Goal: Contribute content: Contribute content

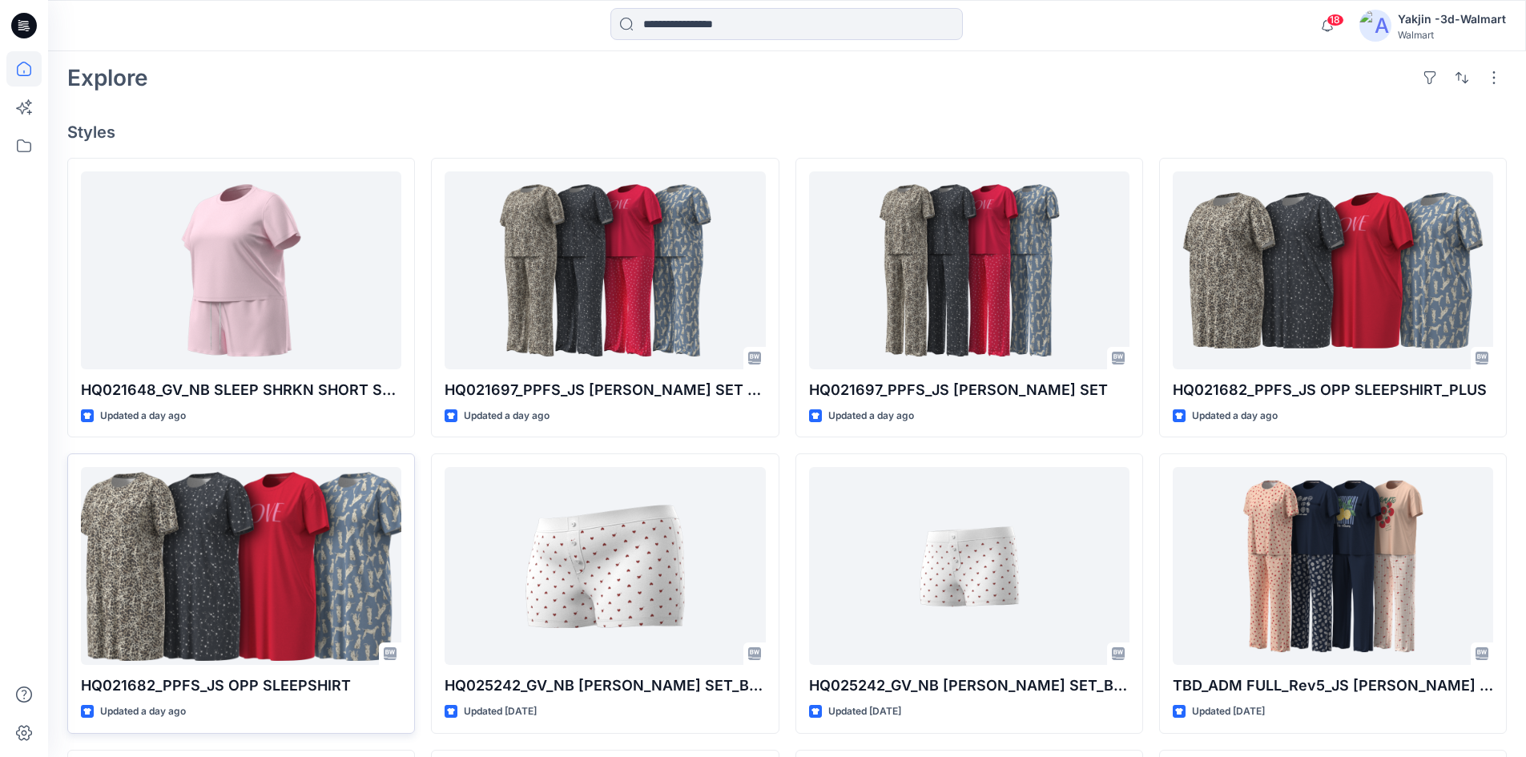
scroll to position [481, 0]
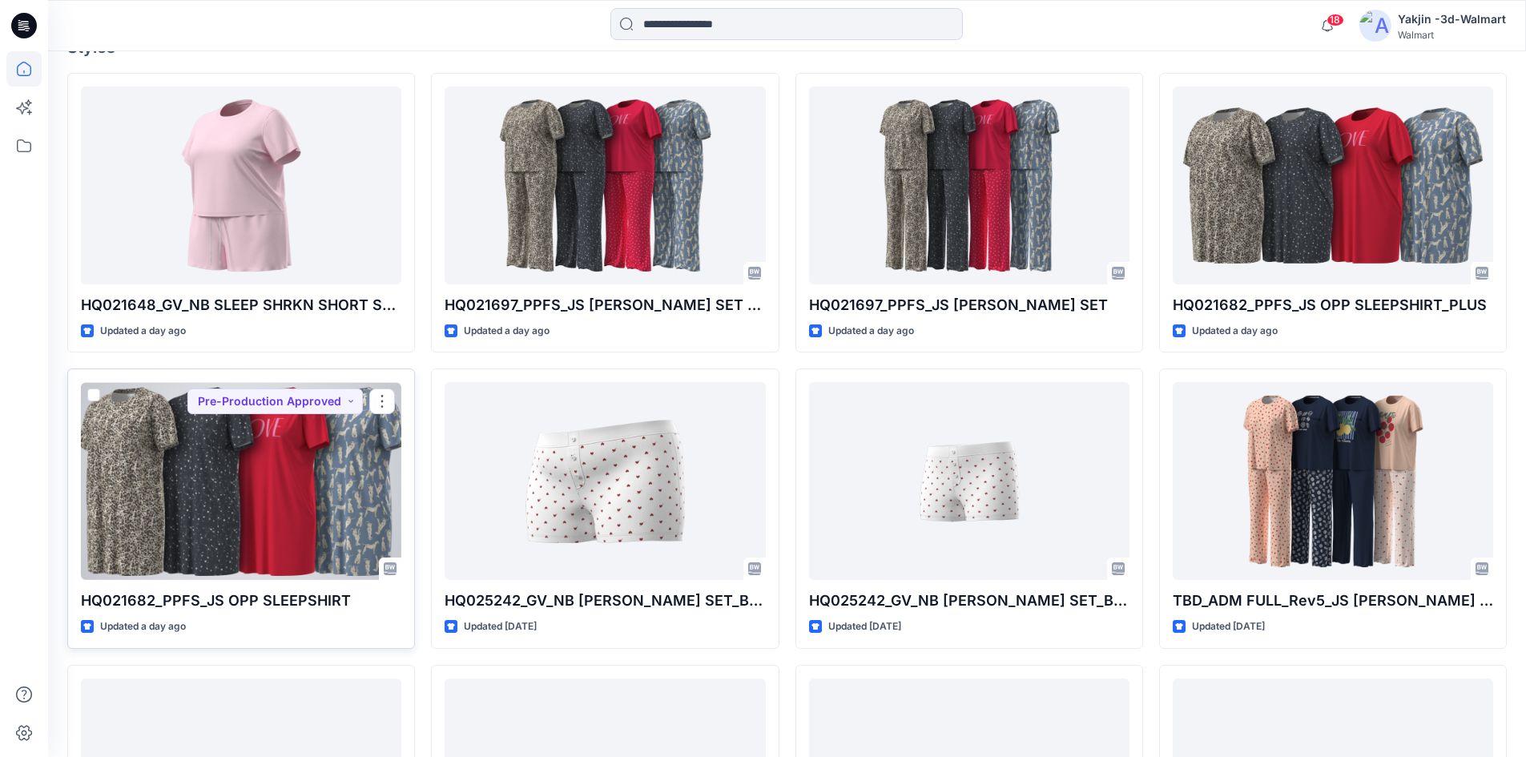
click at [275, 538] on div at bounding box center [241, 481] width 321 height 198
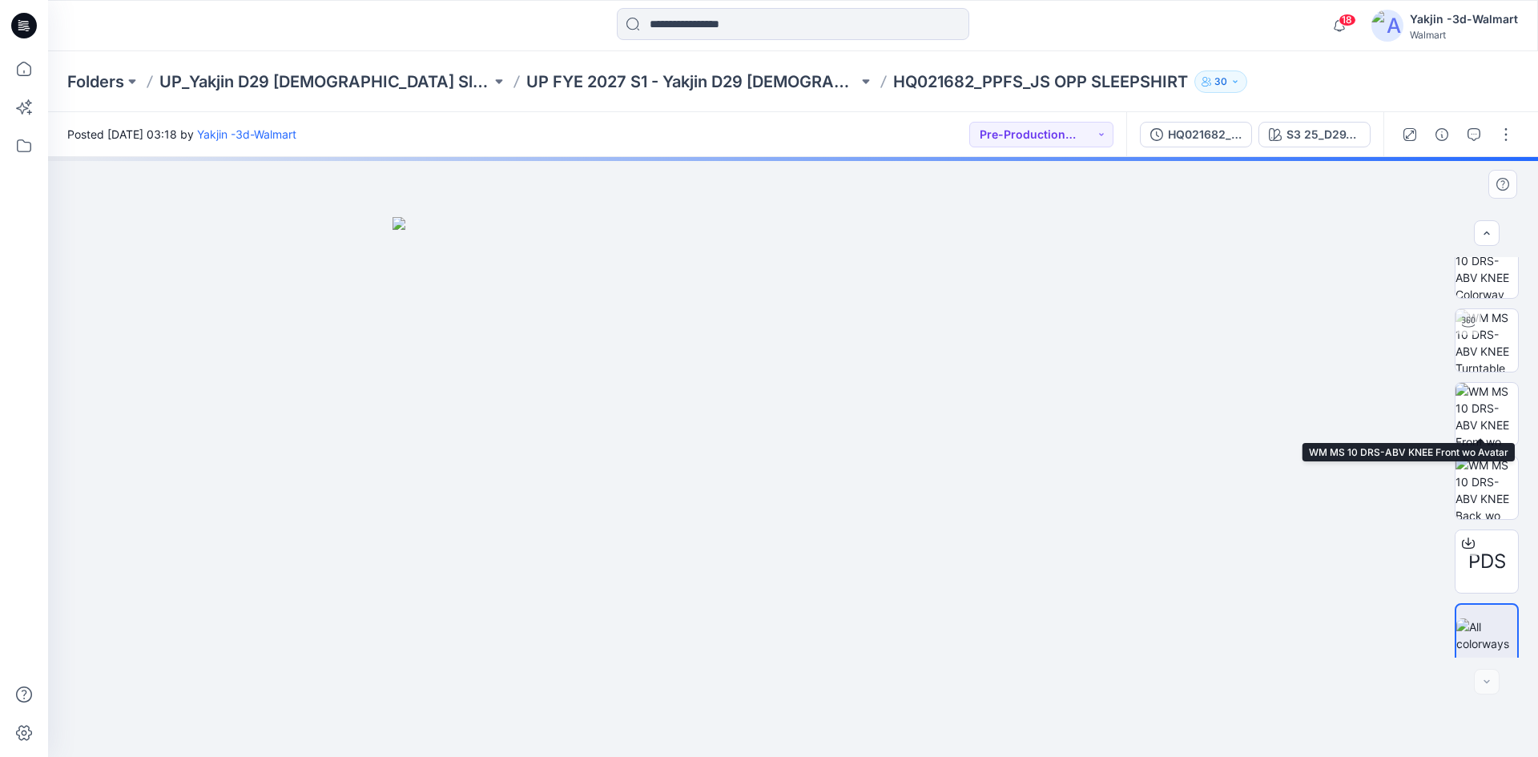
scroll to position [32, 0]
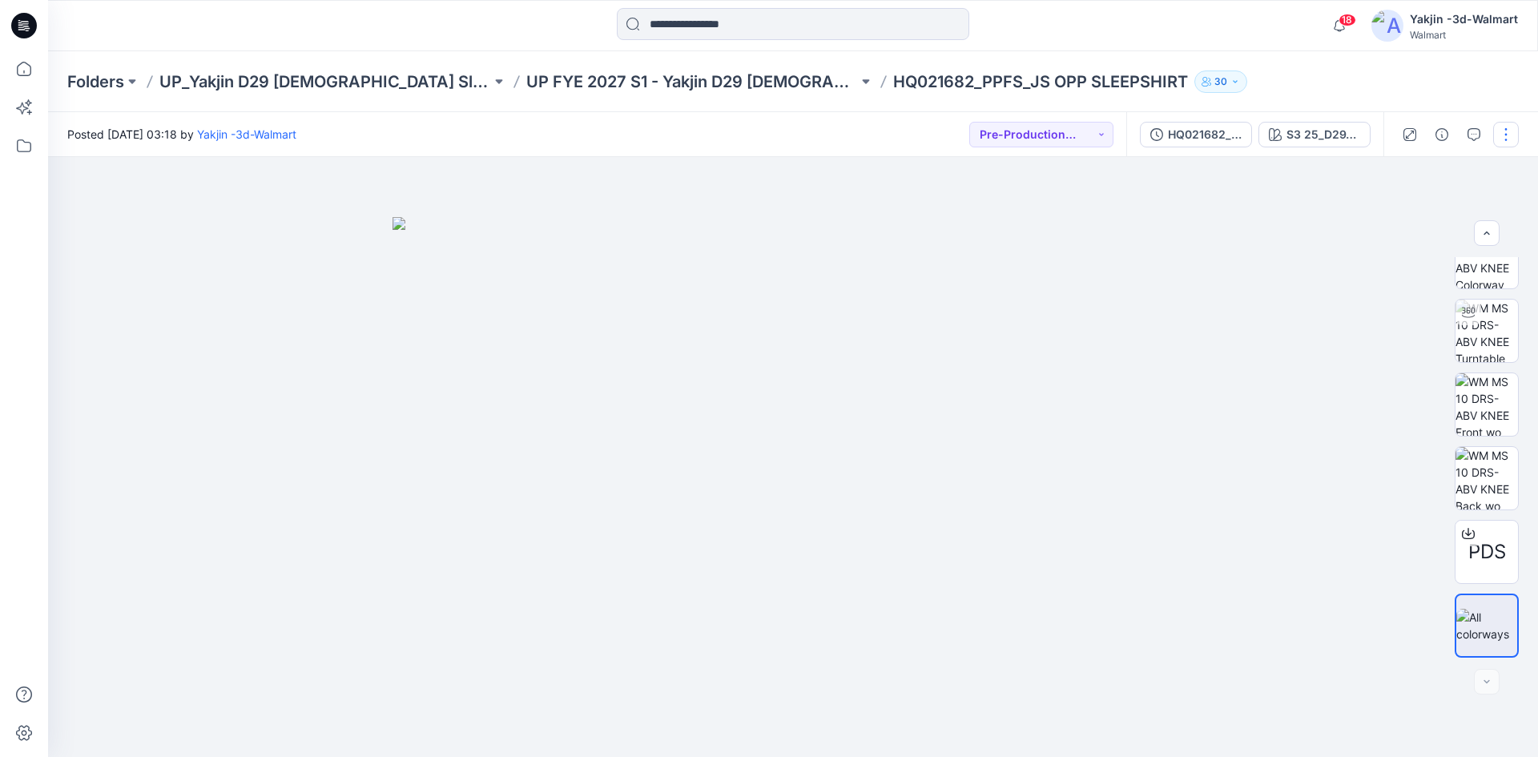
click at [1505, 143] on button "button" at bounding box center [1507, 135] width 26 height 26
click at [1410, 221] on p "Edit" at bounding box center [1404, 216] width 20 height 17
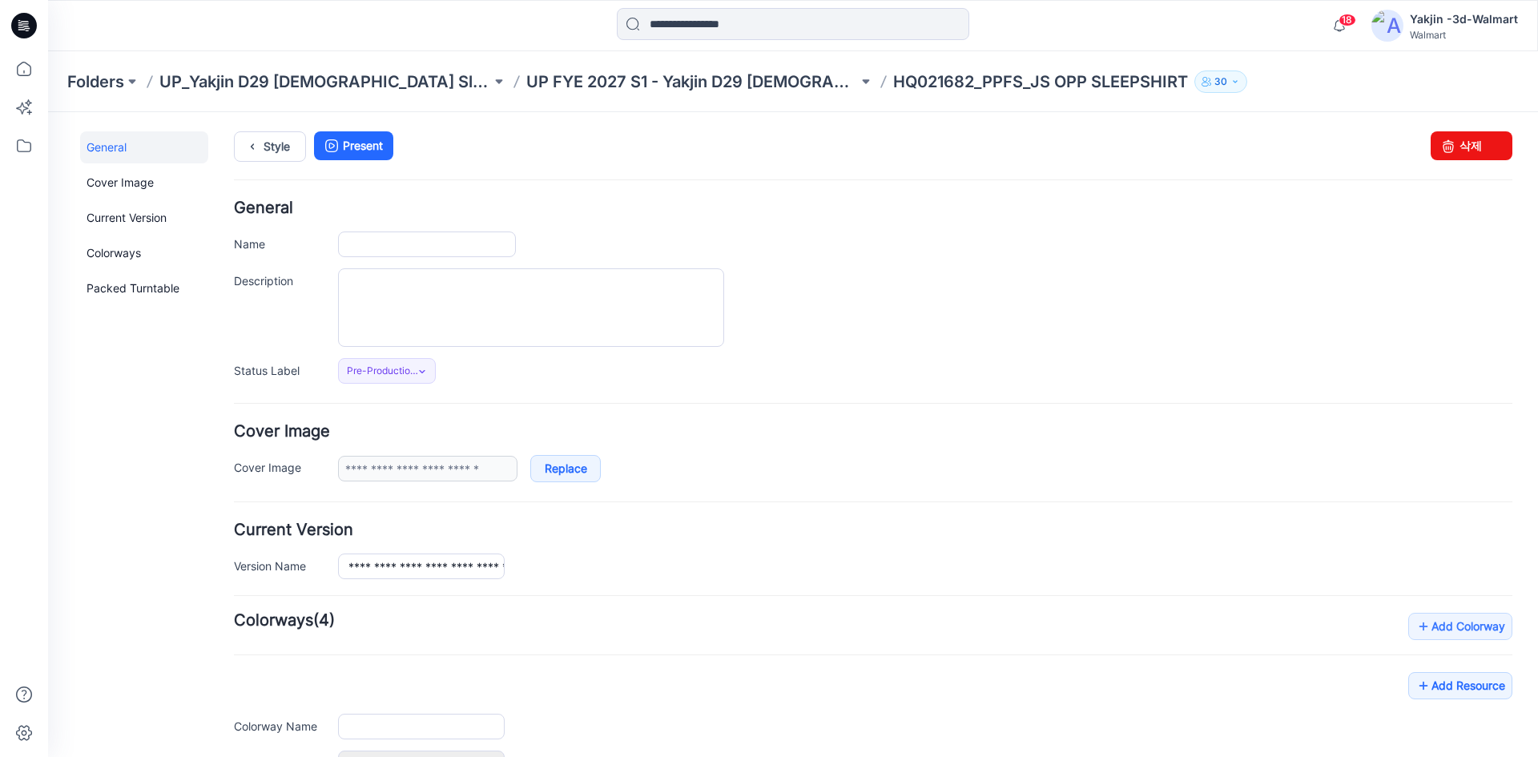
type input "**********"
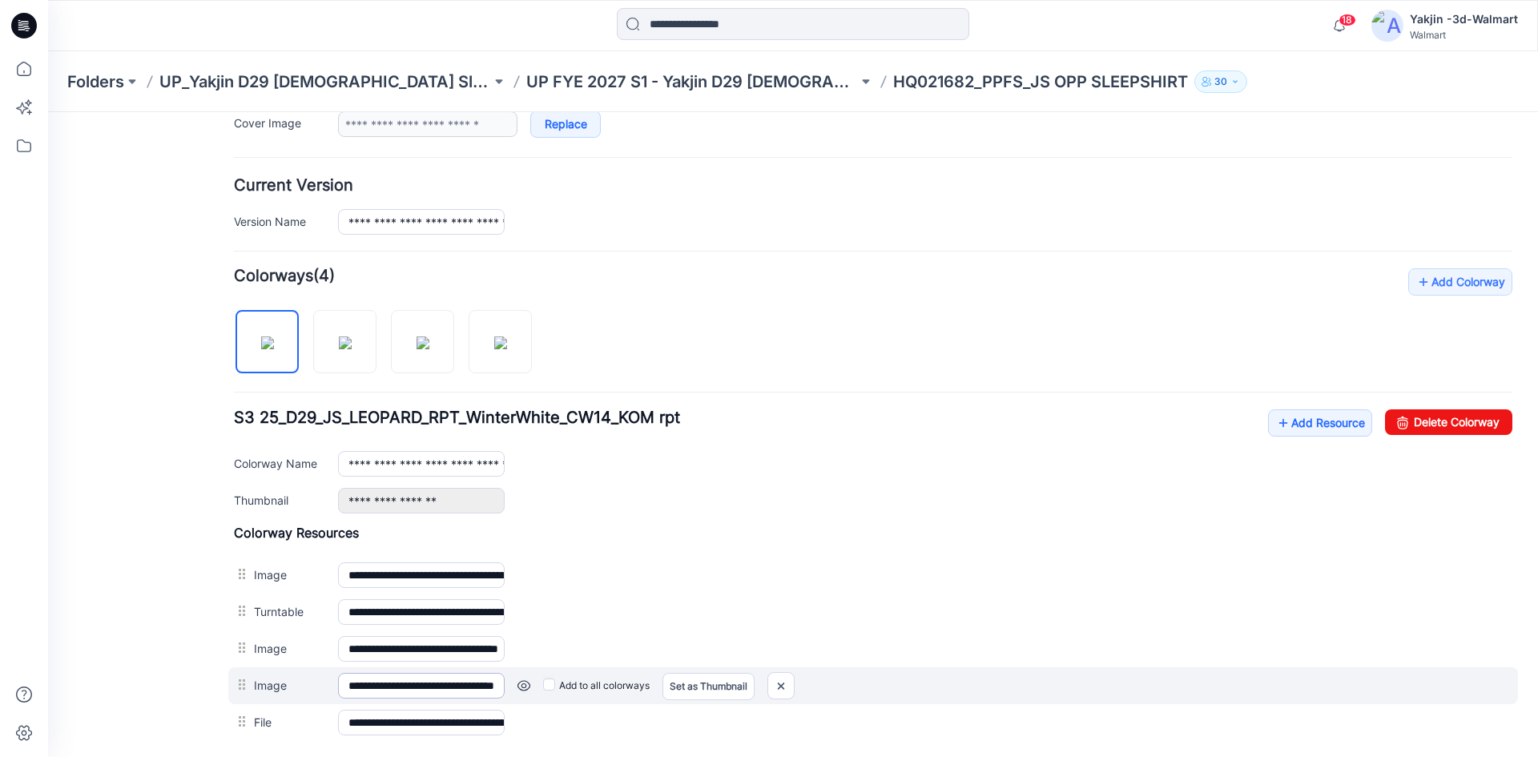
scroll to position [512, 0]
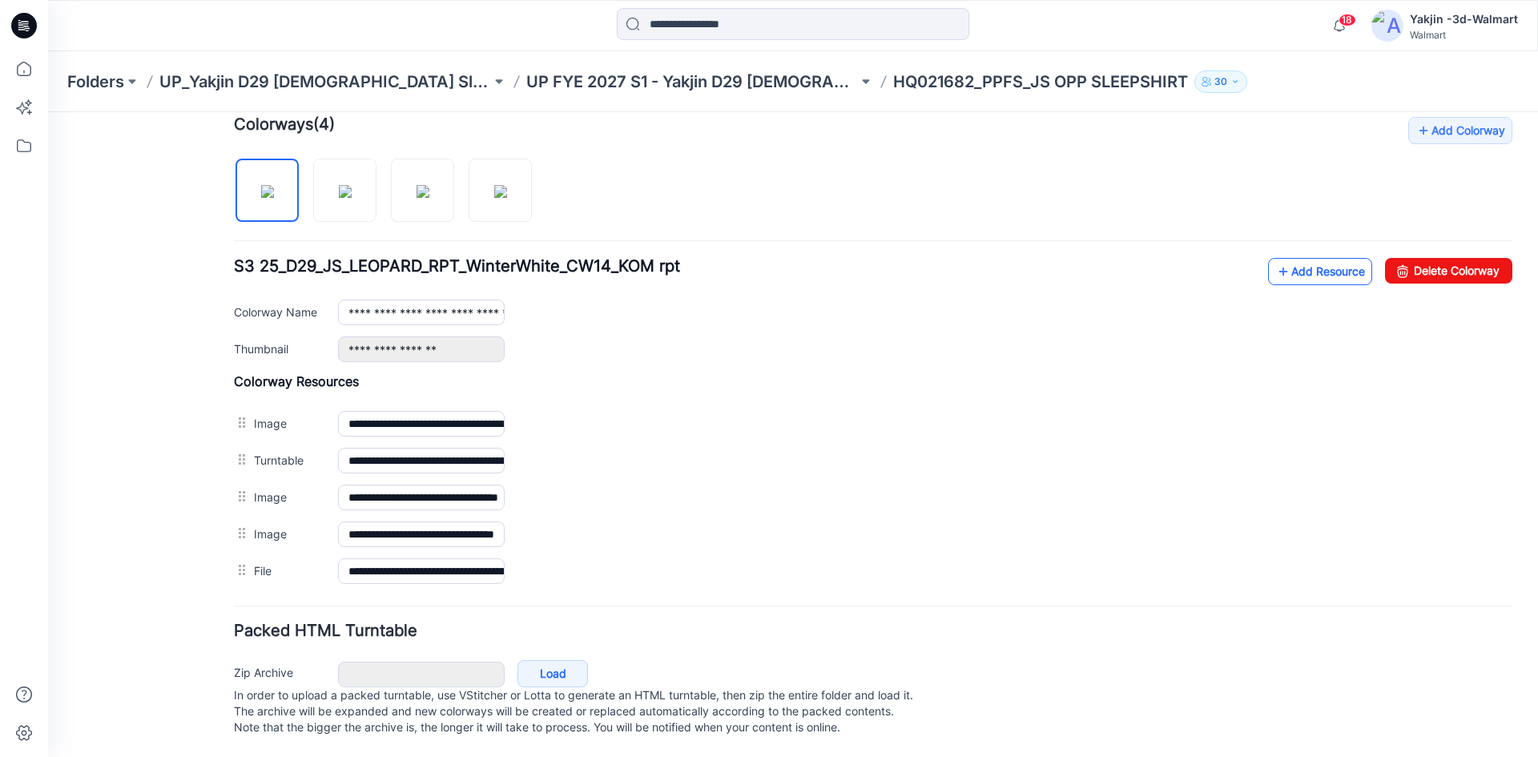
click at [1305, 263] on link "Add Resource" at bounding box center [1320, 271] width 104 height 27
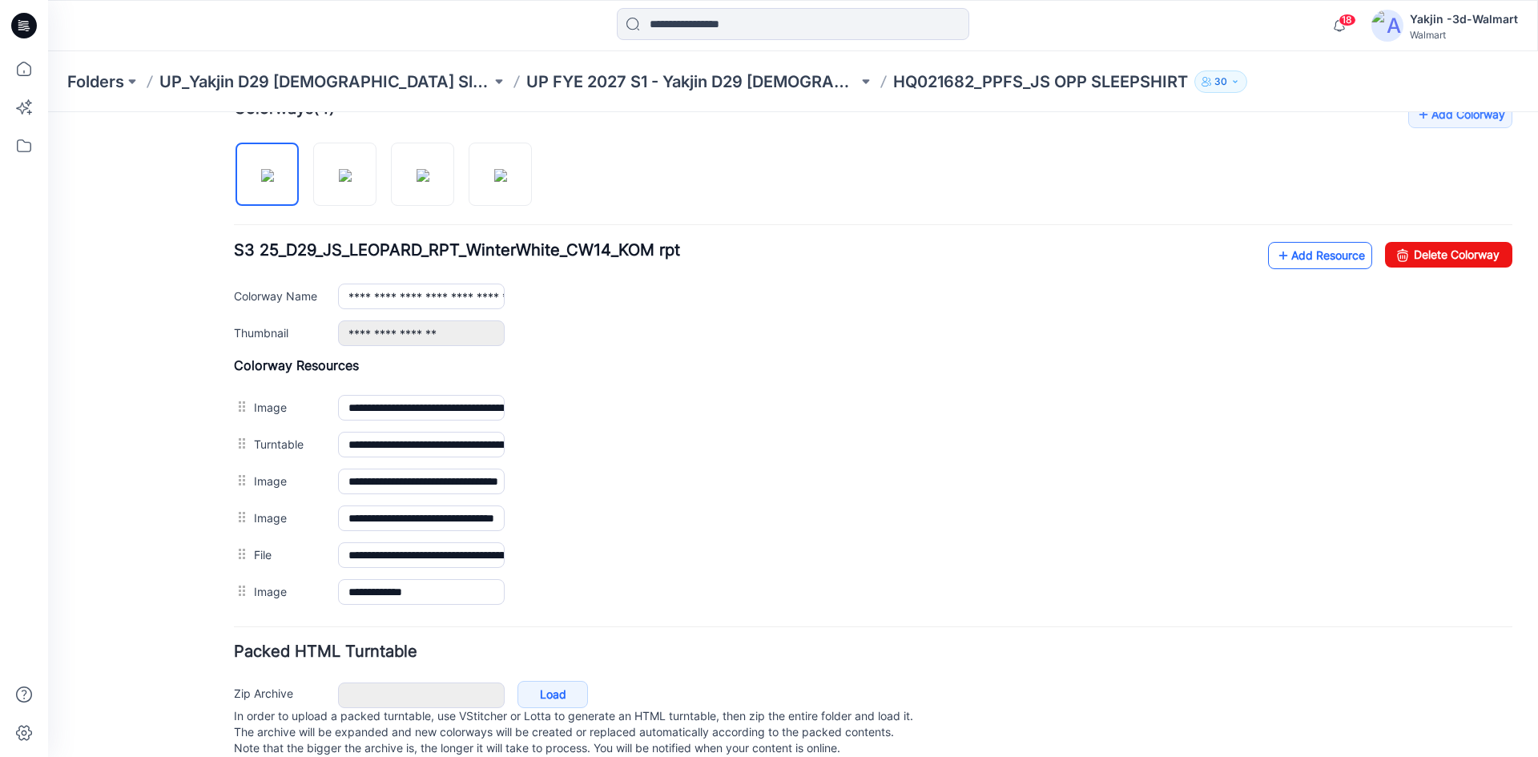
click at [1295, 260] on link "Add Resource" at bounding box center [1320, 255] width 104 height 27
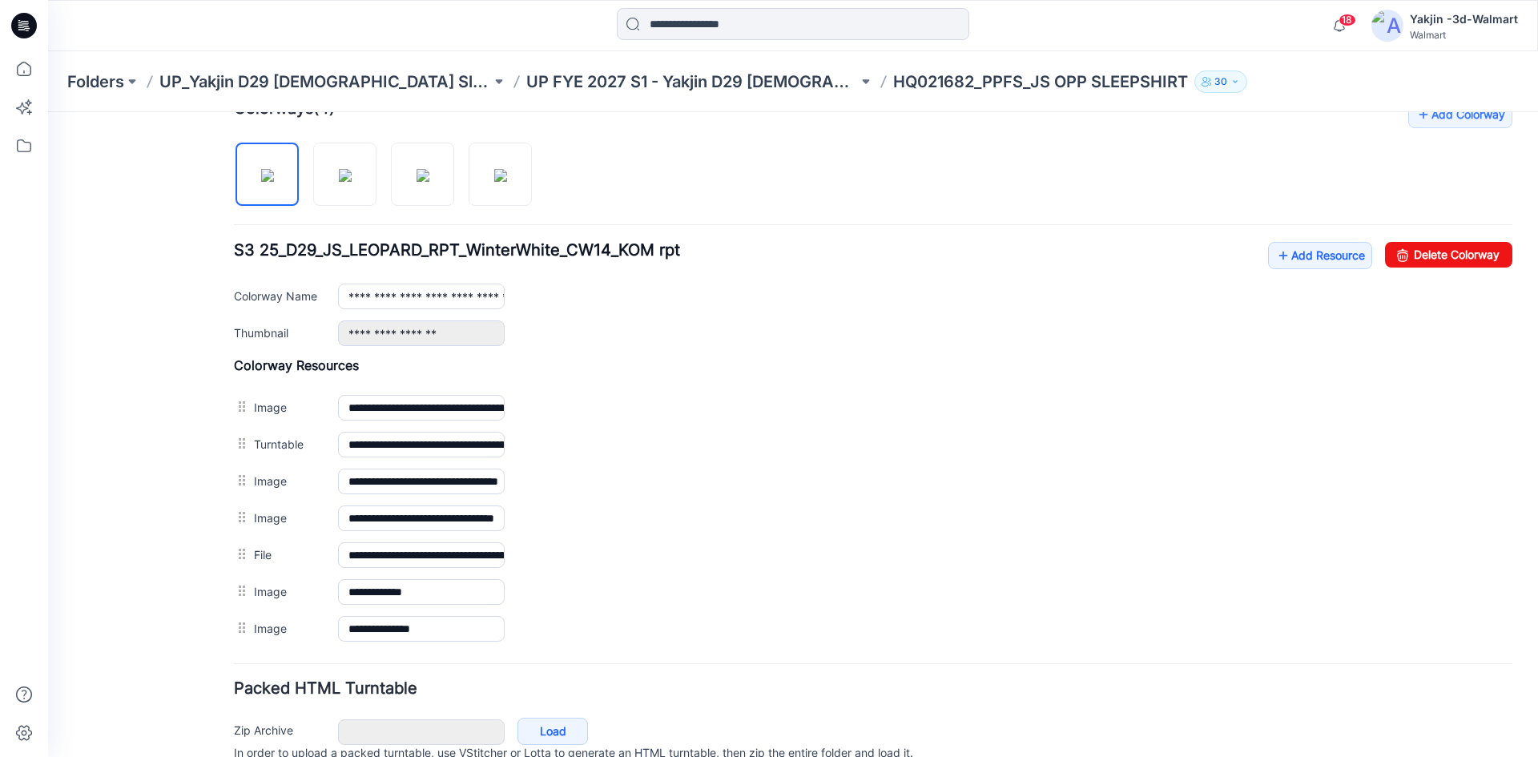
click at [893, 85] on p "HQ021682_PPFS_JS OPP SLEEPSHIRT" at bounding box center [1040, 82] width 295 height 22
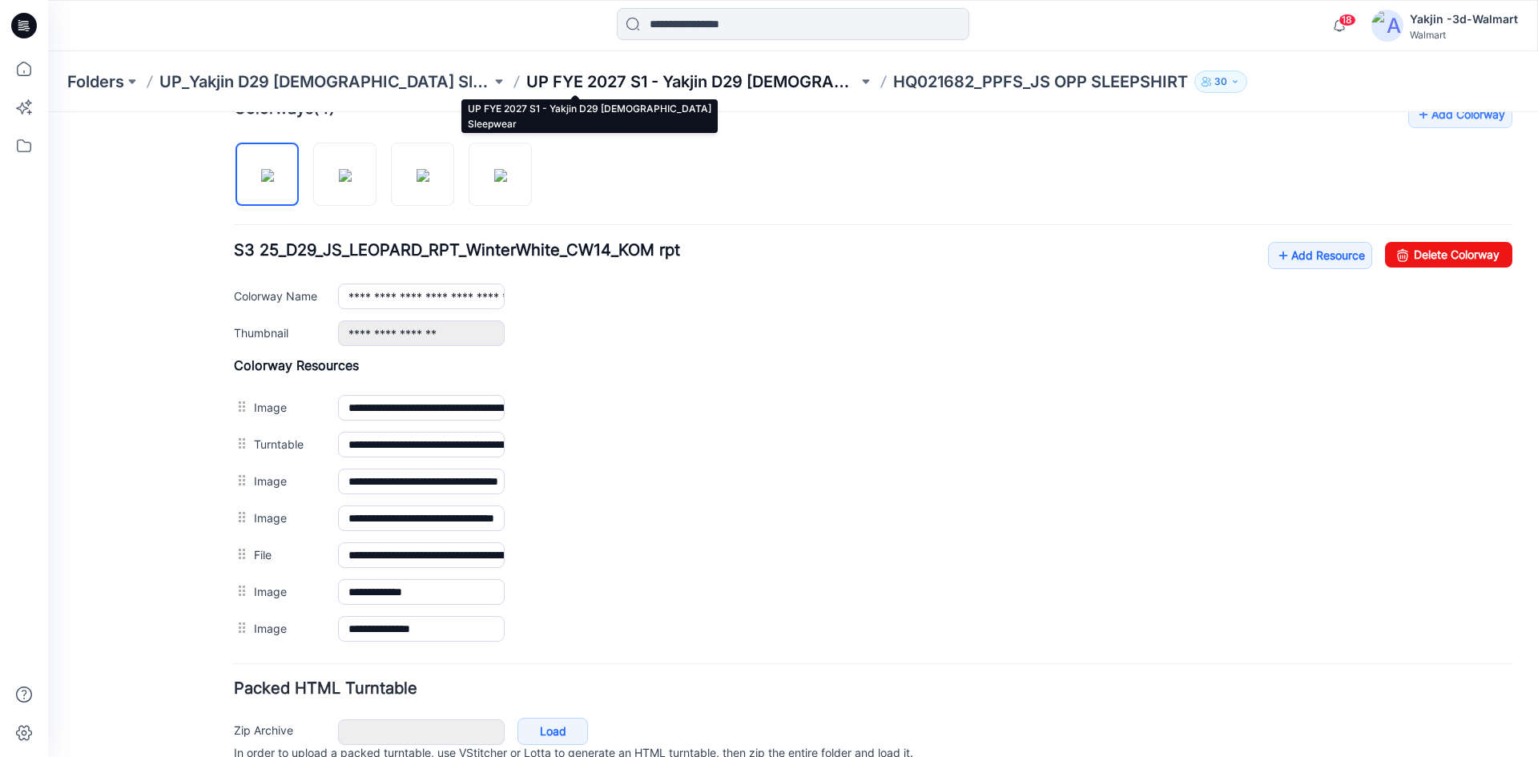
click at [693, 86] on p "UP FYE 2027 S1 - Yakjin D29 [DEMOGRAPHIC_DATA] Sleepwear" at bounding box center [692, 82] width 332 height 22
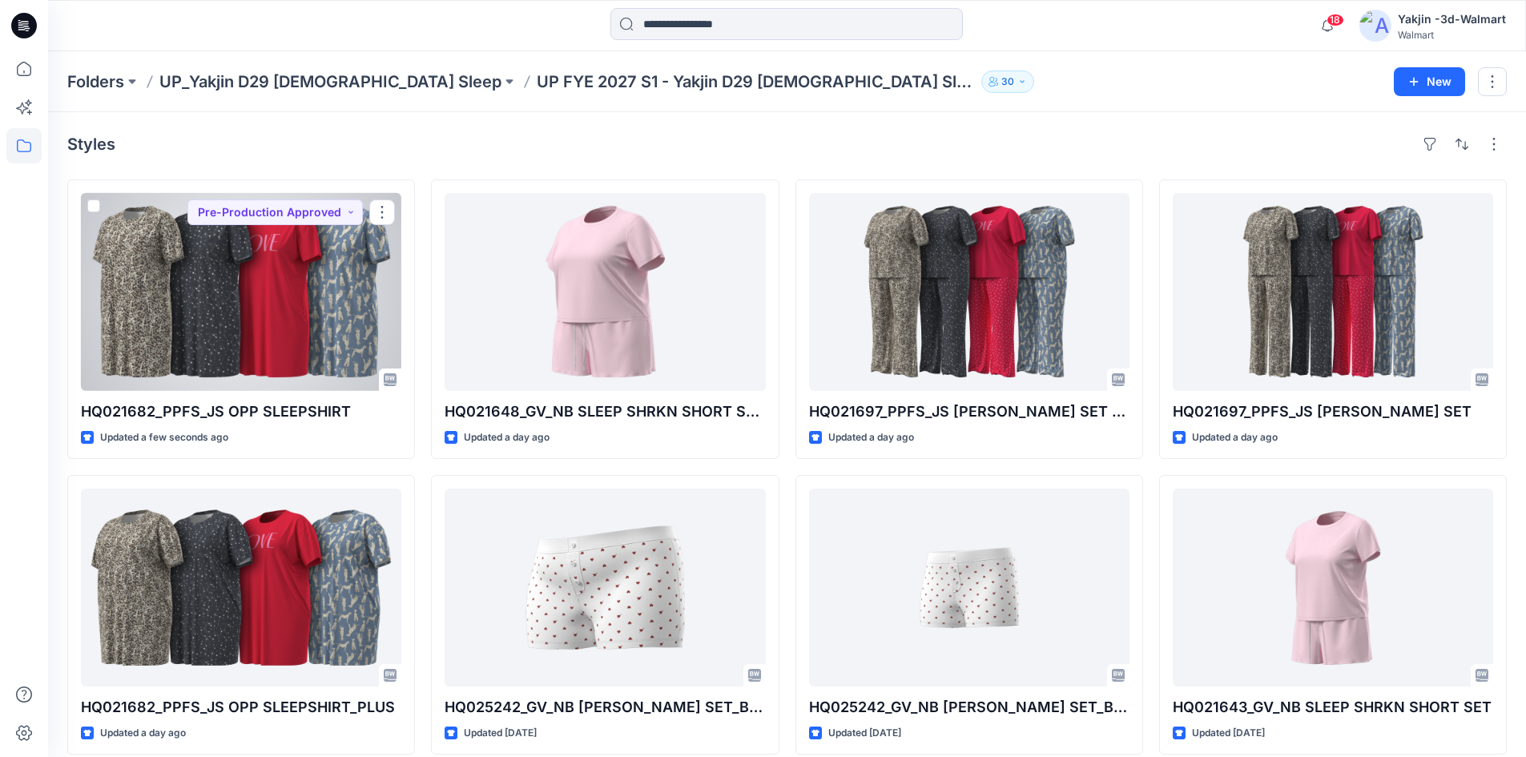
click at [260, 334] on div at bounding box center [241, 292] width 321 height 198
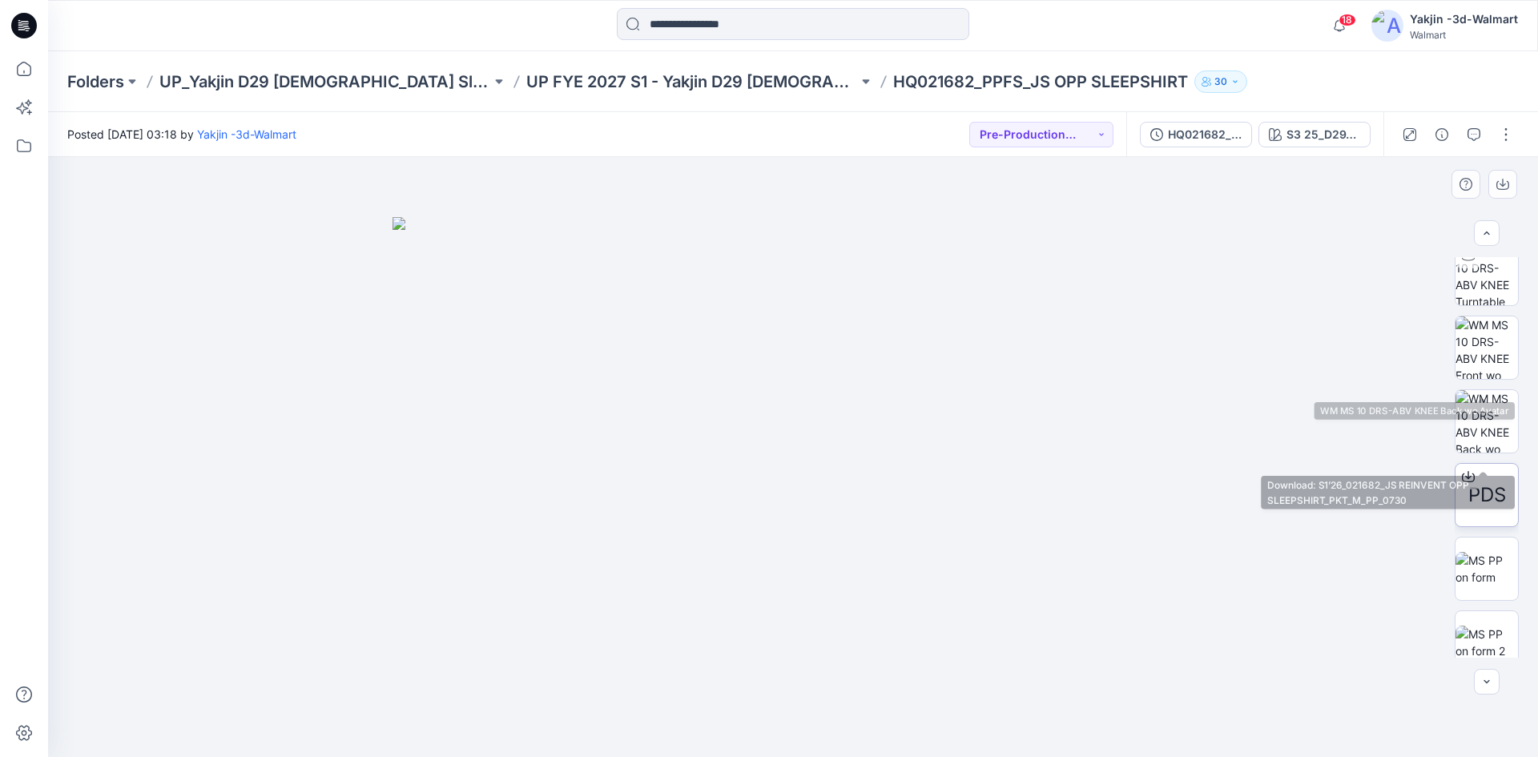
scroll to position [179, 0]
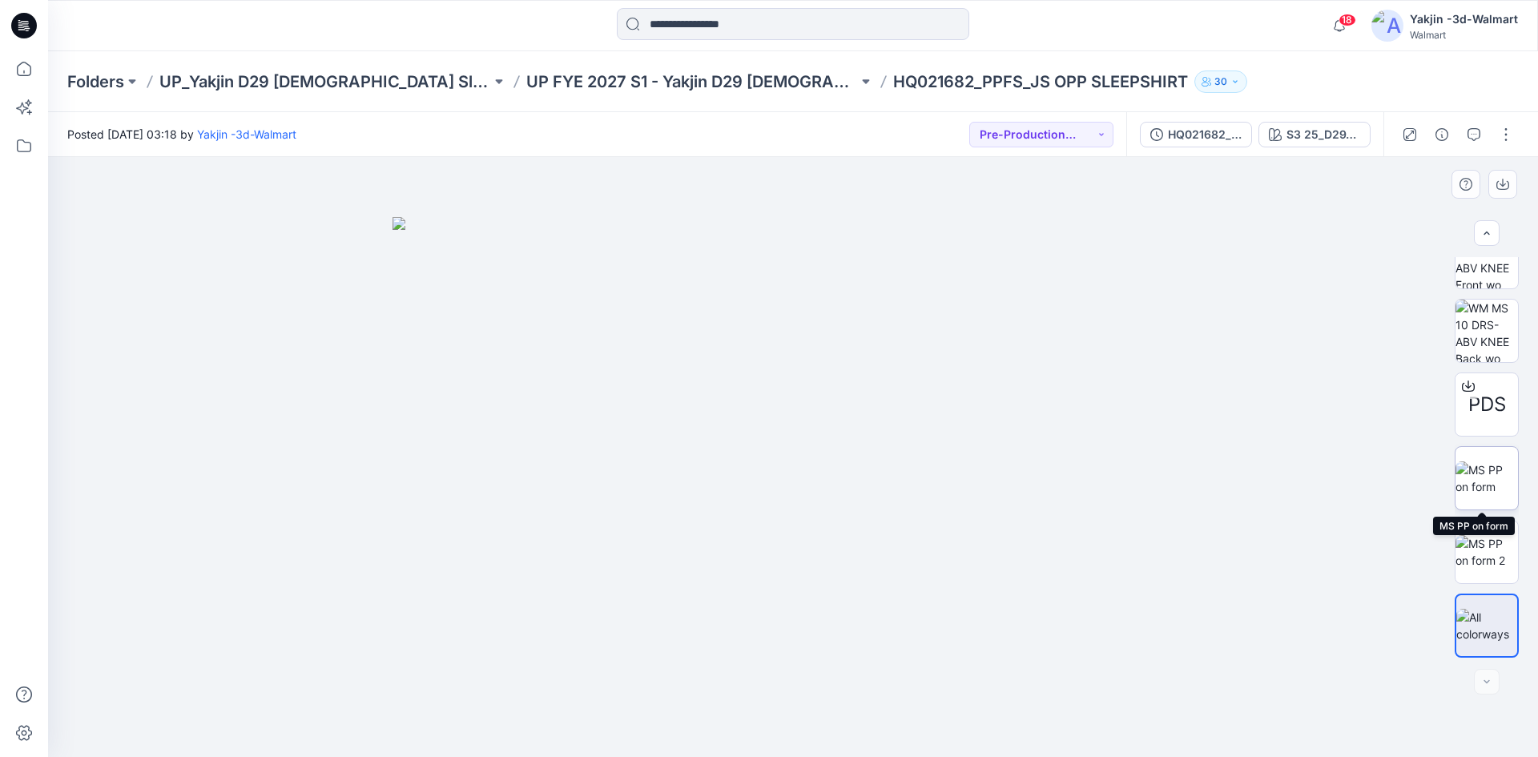
click at [1486, 478] on img at bounding box center [1487, 479] width 62 height 34
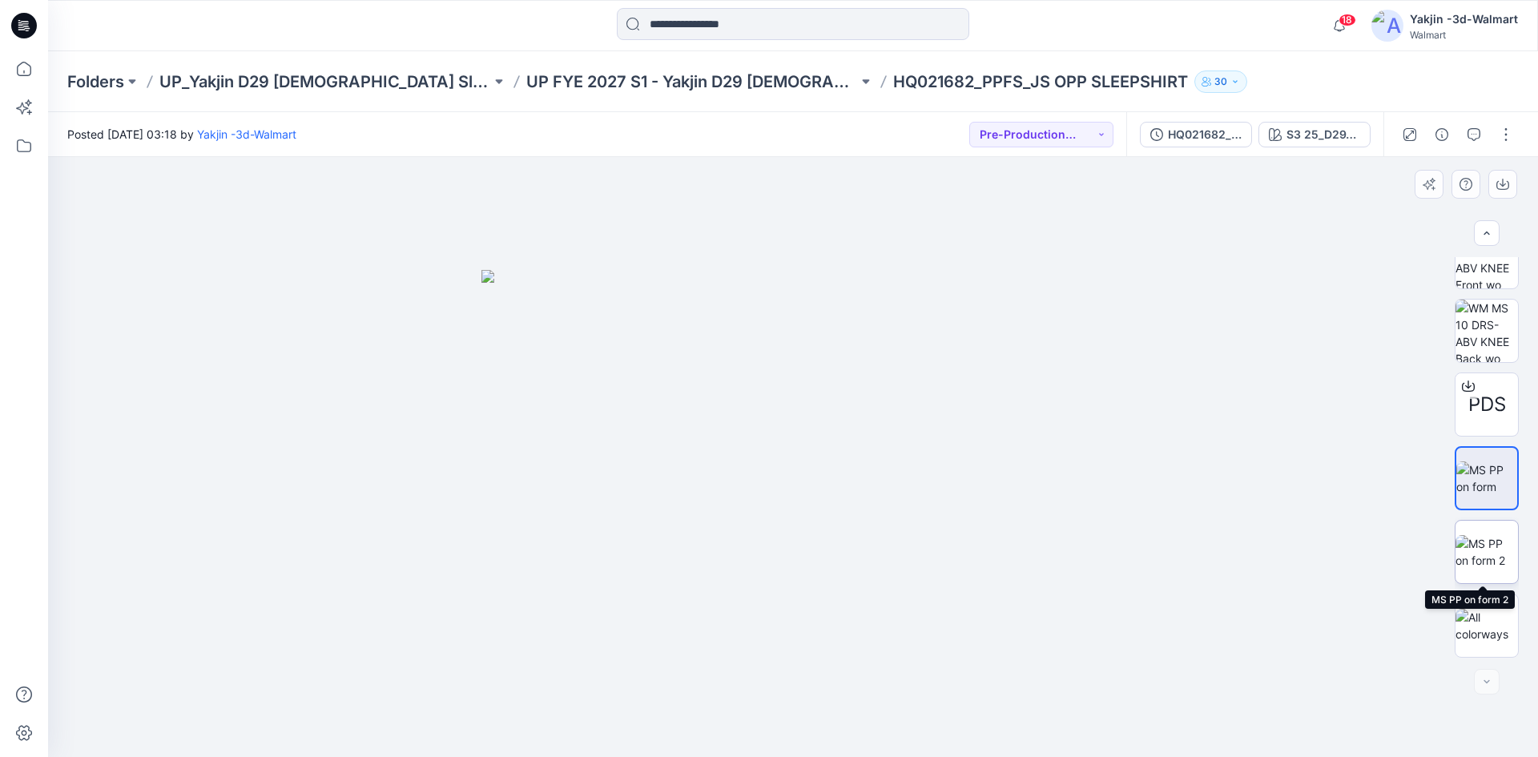
click at [1482, 548] on img at bounding box center [1487, 552] width 62 height 34
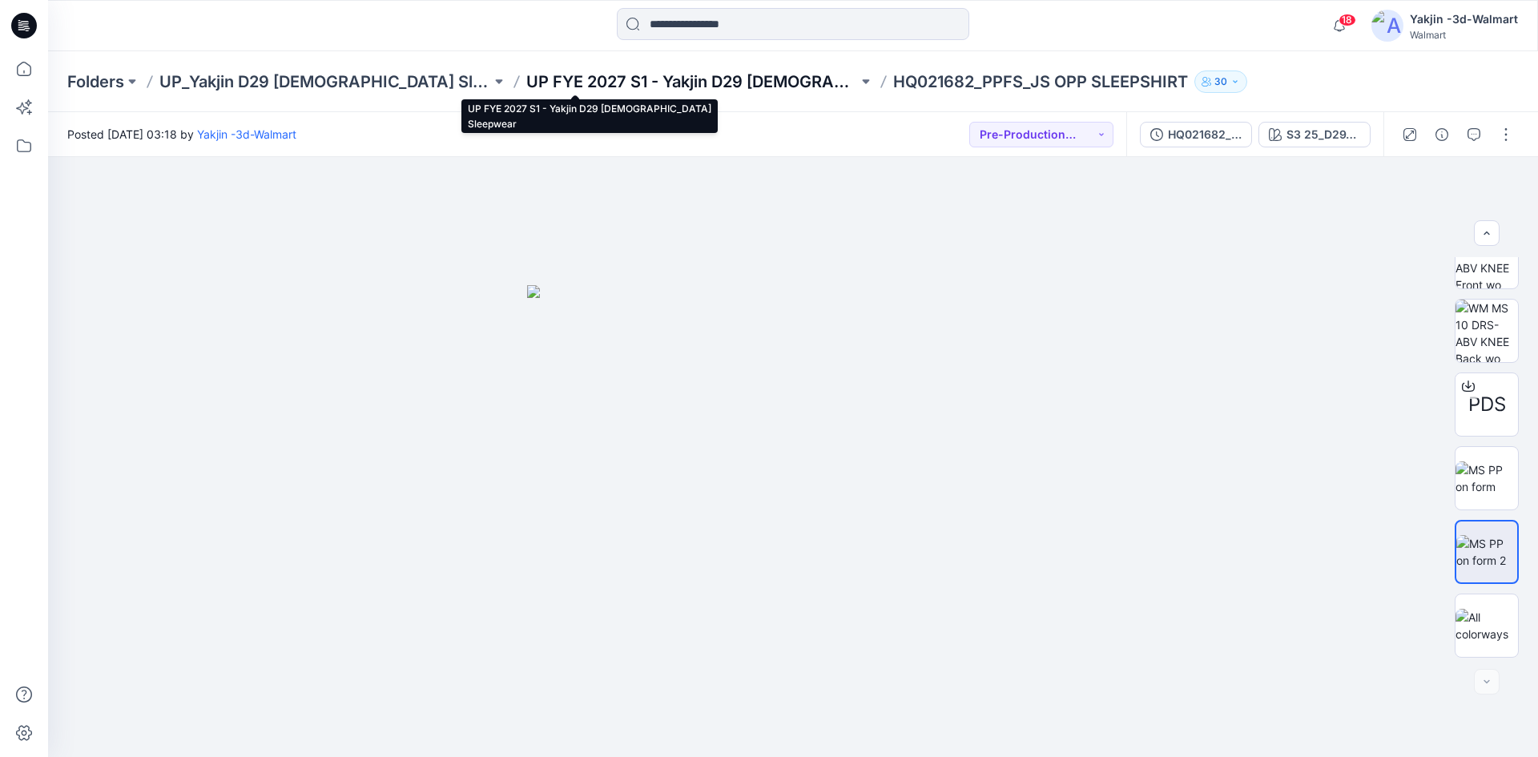
click at [671, 85] on p "UP FYE 2027 S1 - Yakjin D29 [DEMOGRAPHIC_DATA] Sleepwear" at bounding box center [692, 82] width 332 height 22
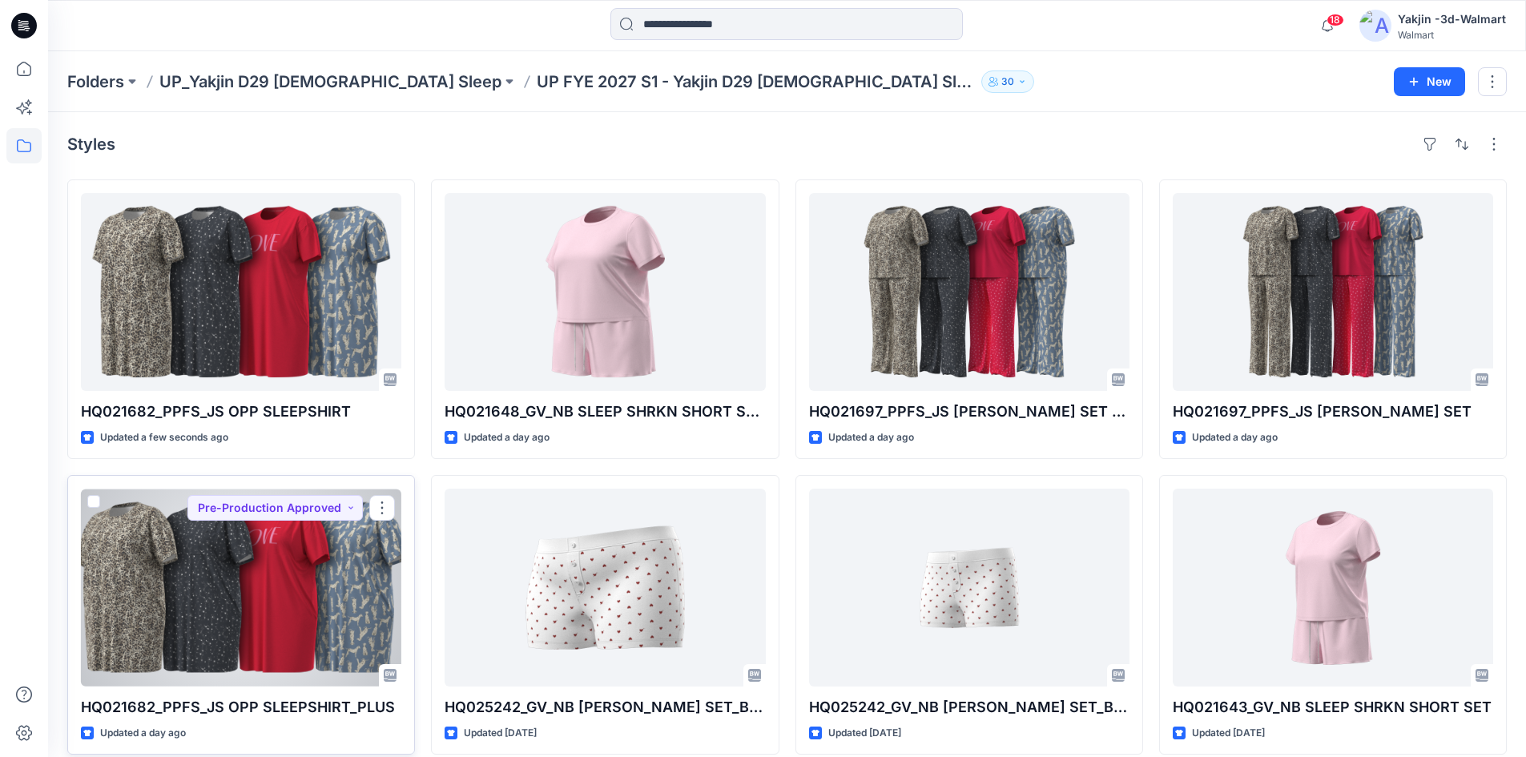
click at [230, 575] on div at bounding box center [241, 588] width 321 height 198
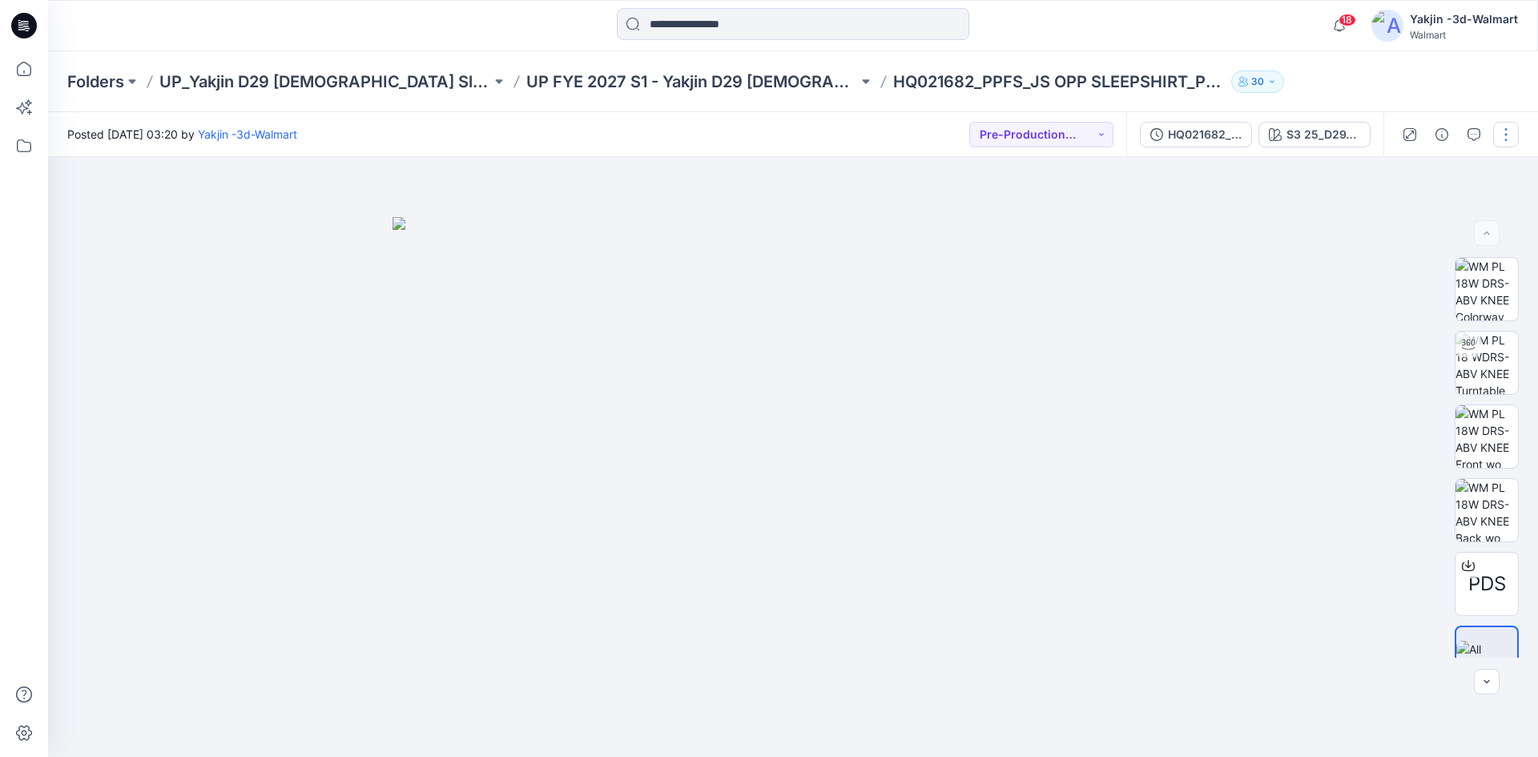
click at [1510, 139] on button "button" at bounding box center [1507, 135] width 26 height 26
click at [1397, 224] on p "Edit" at bounding box center [1404, 216] width 20 height 17
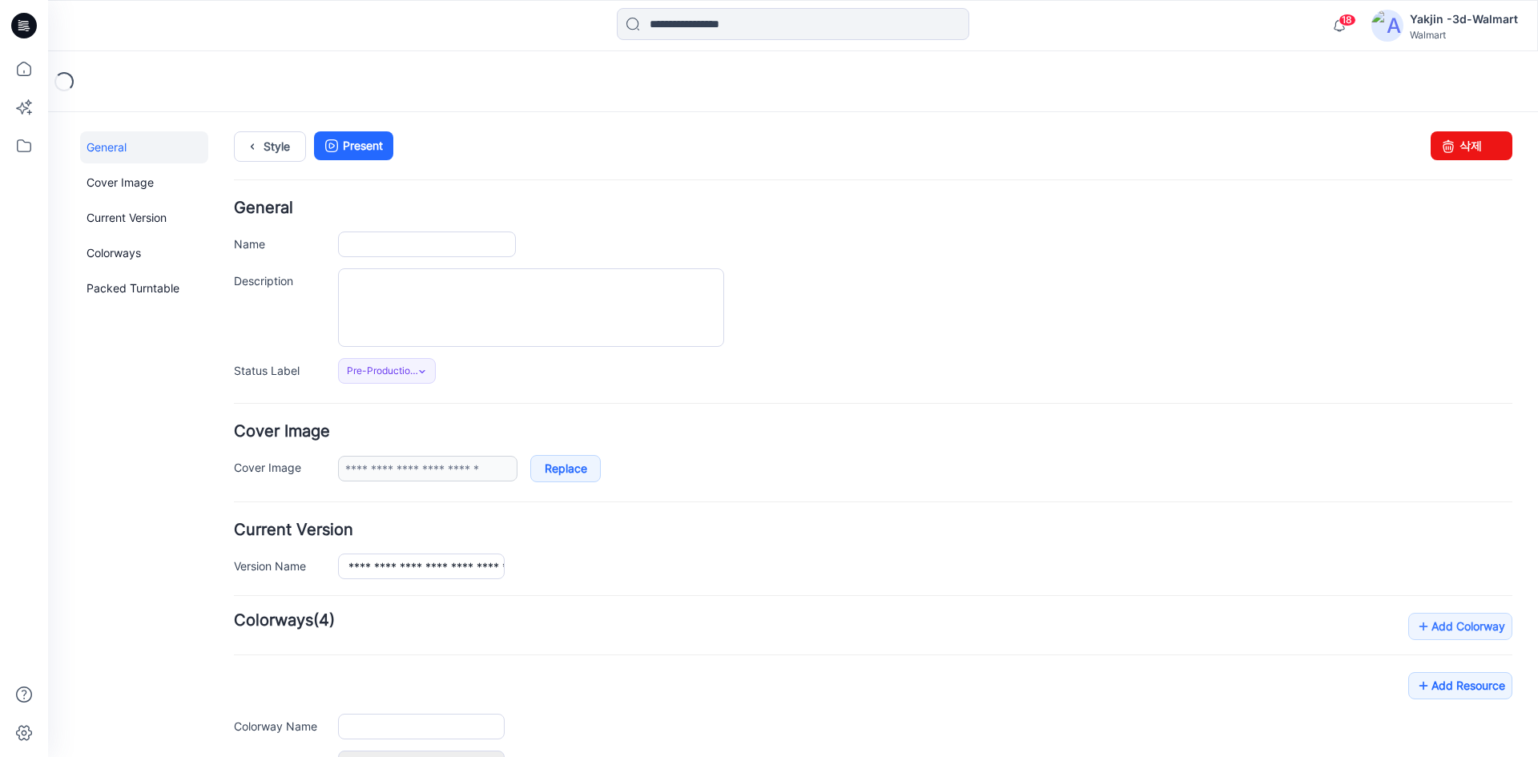
type input "**********"
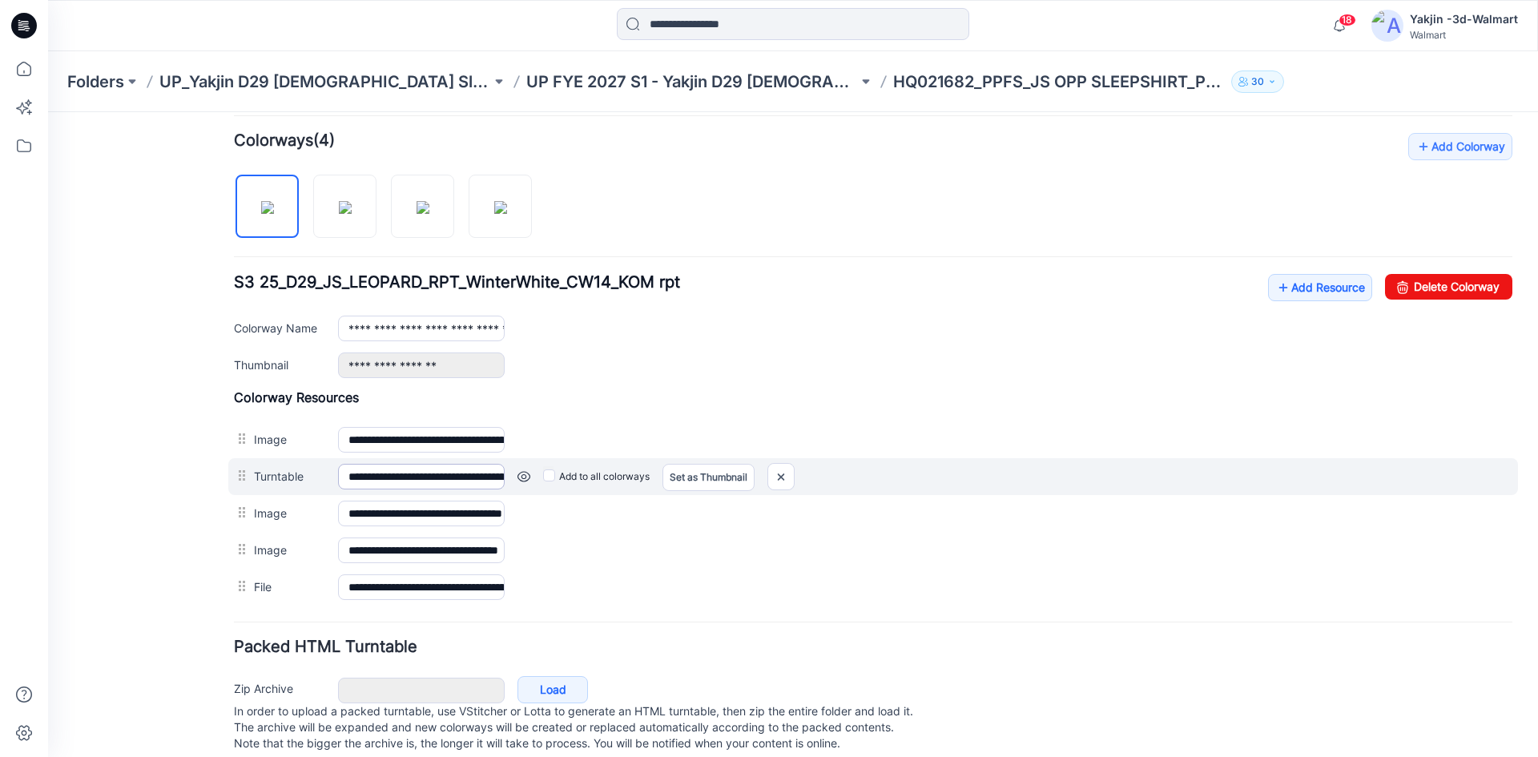
scroll to position [512, 0]
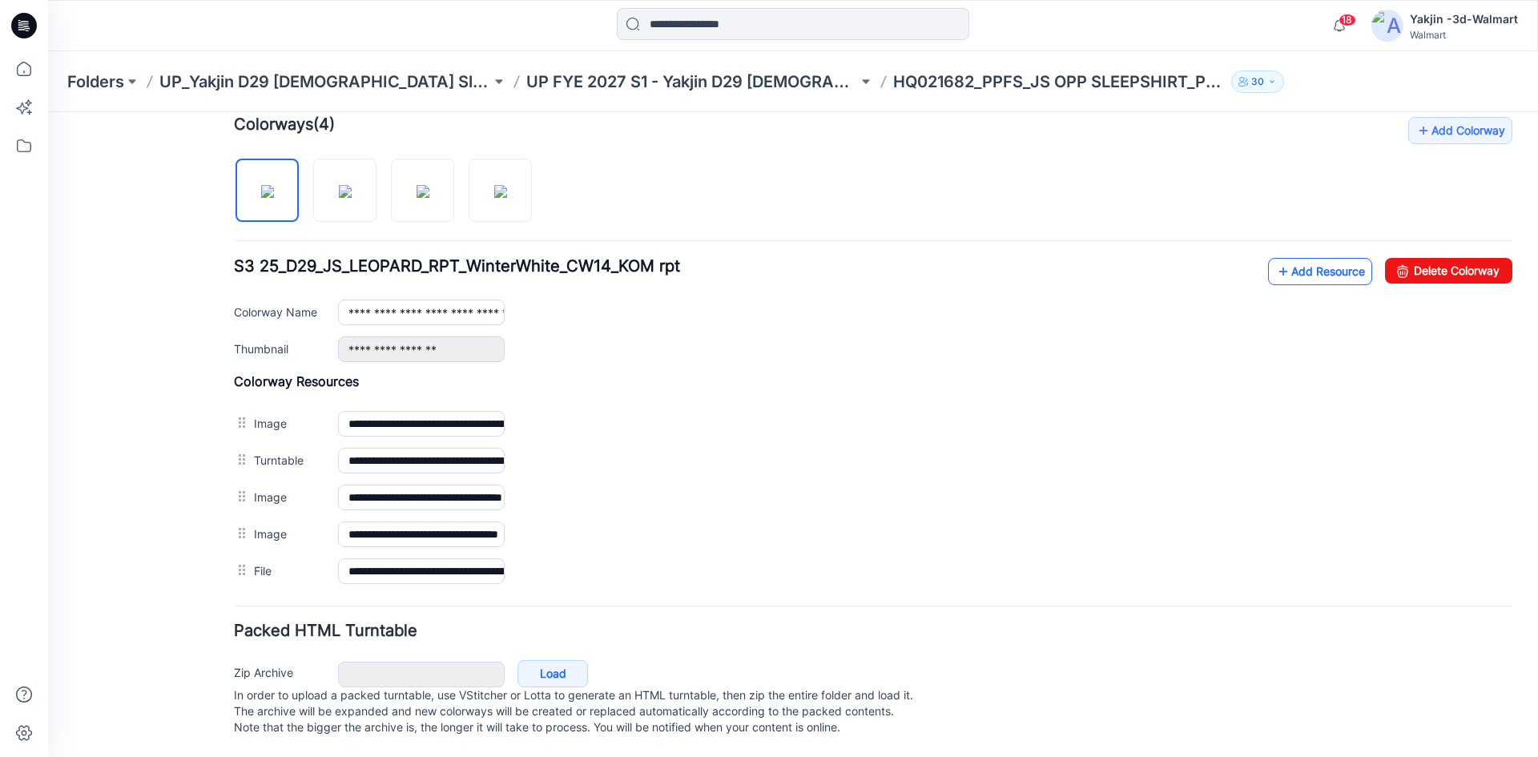
click at [1335, 258] on link "Add Resource" at bounding box center [1320, 271] width 104 height 27
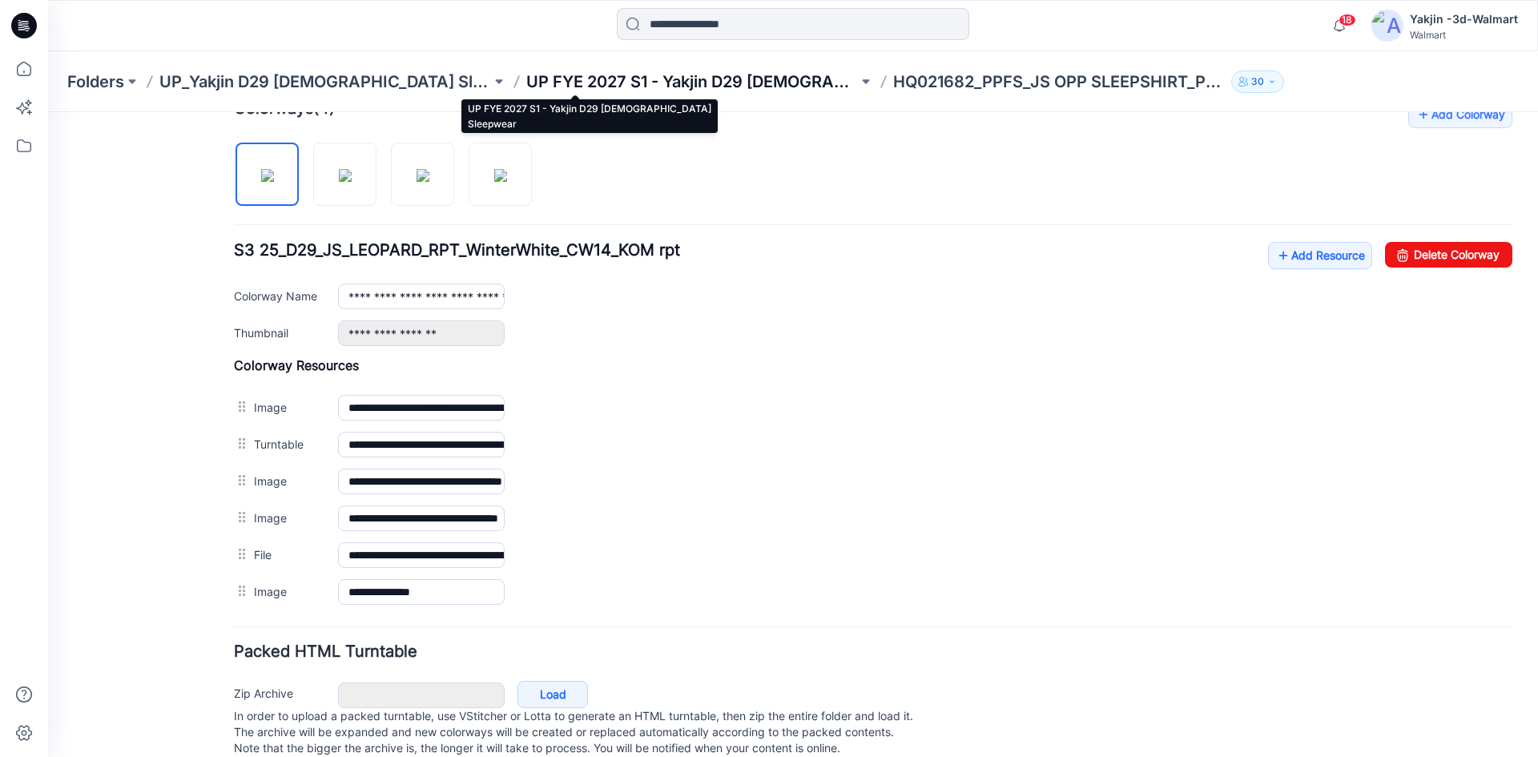
click at [577, 83] on p "UP FYE 2027 S1 - Yakjin D29 [DEMOGRAPHIC_DATA] Sleepwear" at bounding box center [692, 82] width 332 height 22
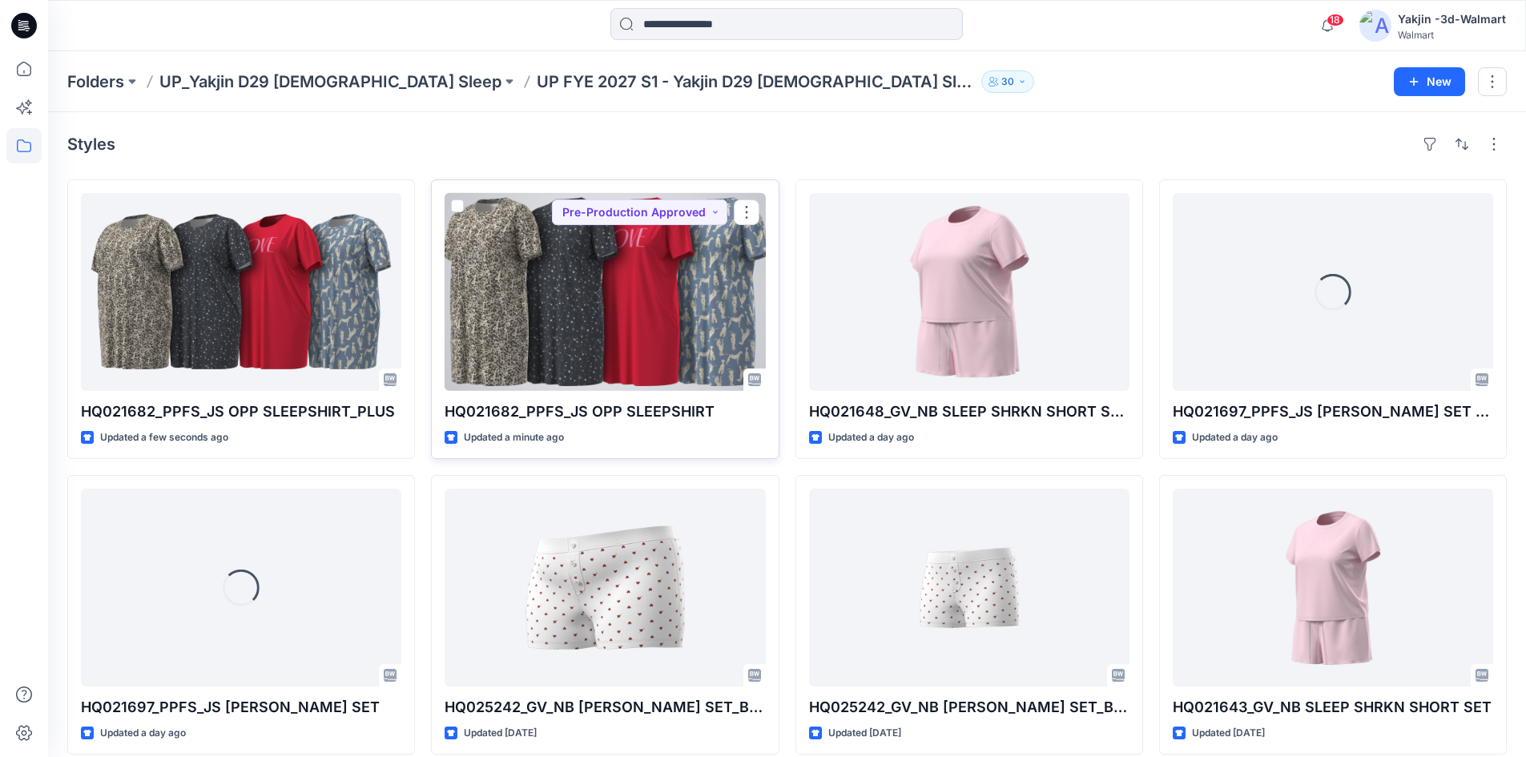
click at [615, 343] on div at bounding box center [605, 292] width 321 height 198
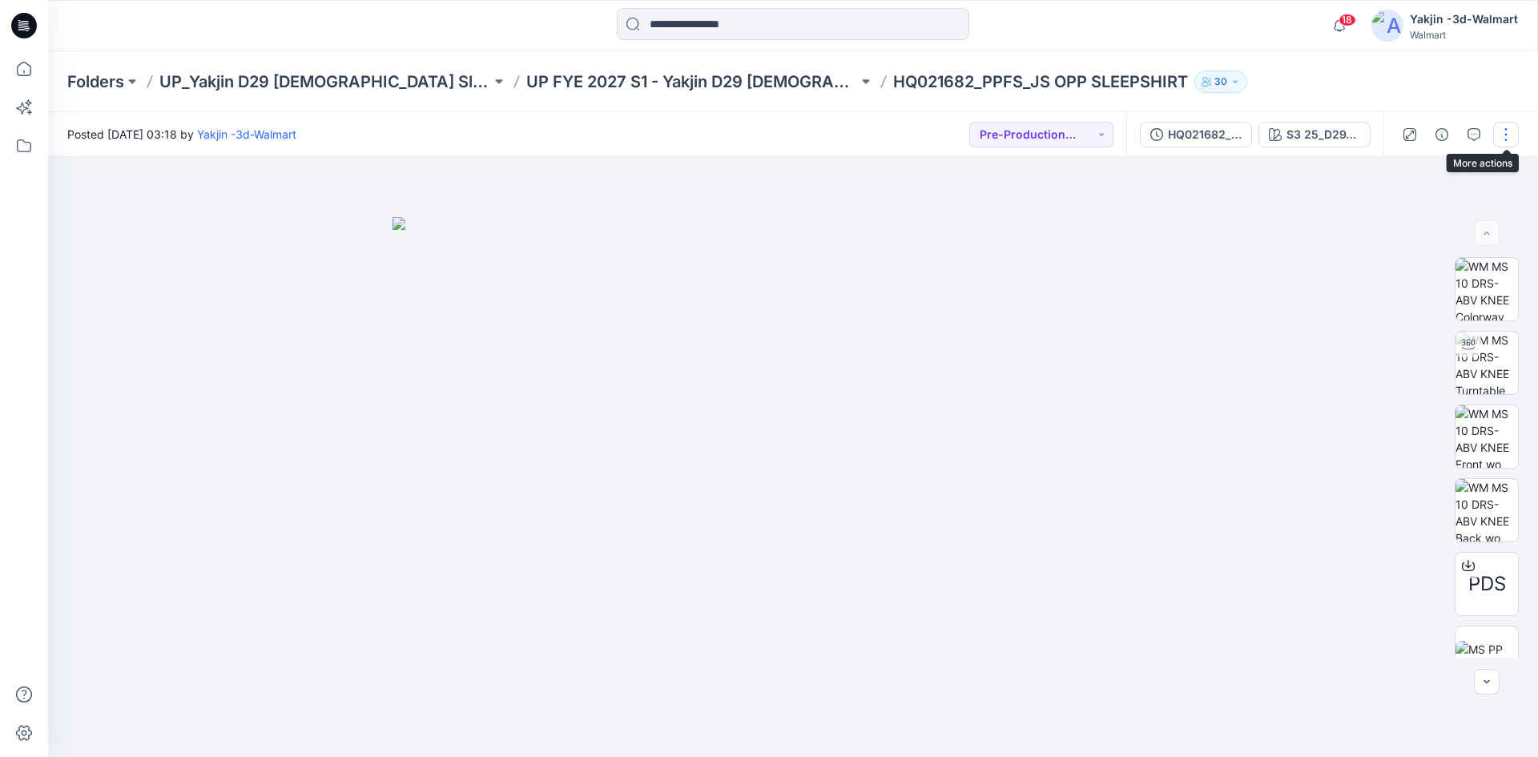
click at [1501, 137] on button "button" at bounding box center [1507, 135] width 26 height 26
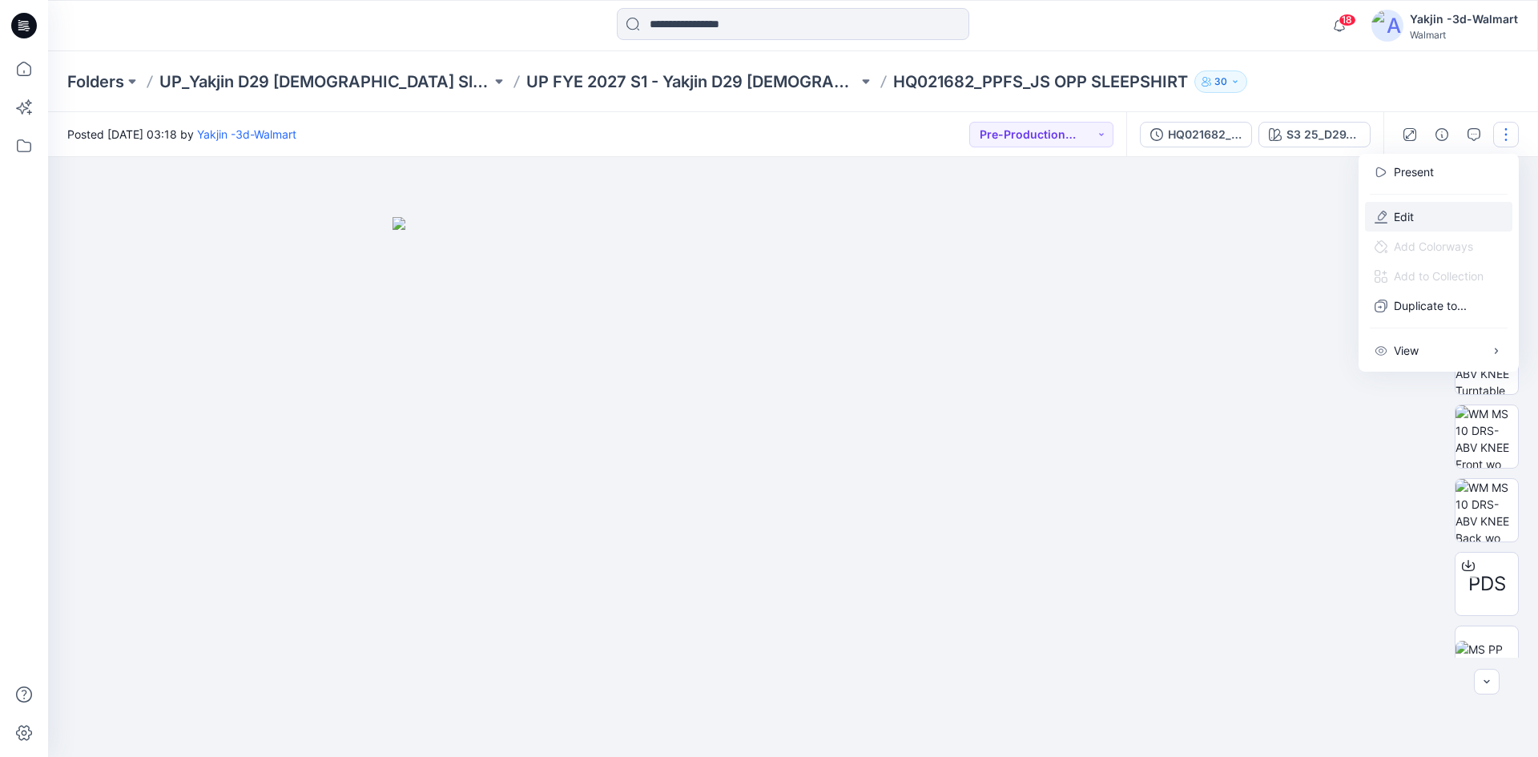
click at [1449, 210] on button "Edit" at bounding box center [1438, 217] width 147 height 30
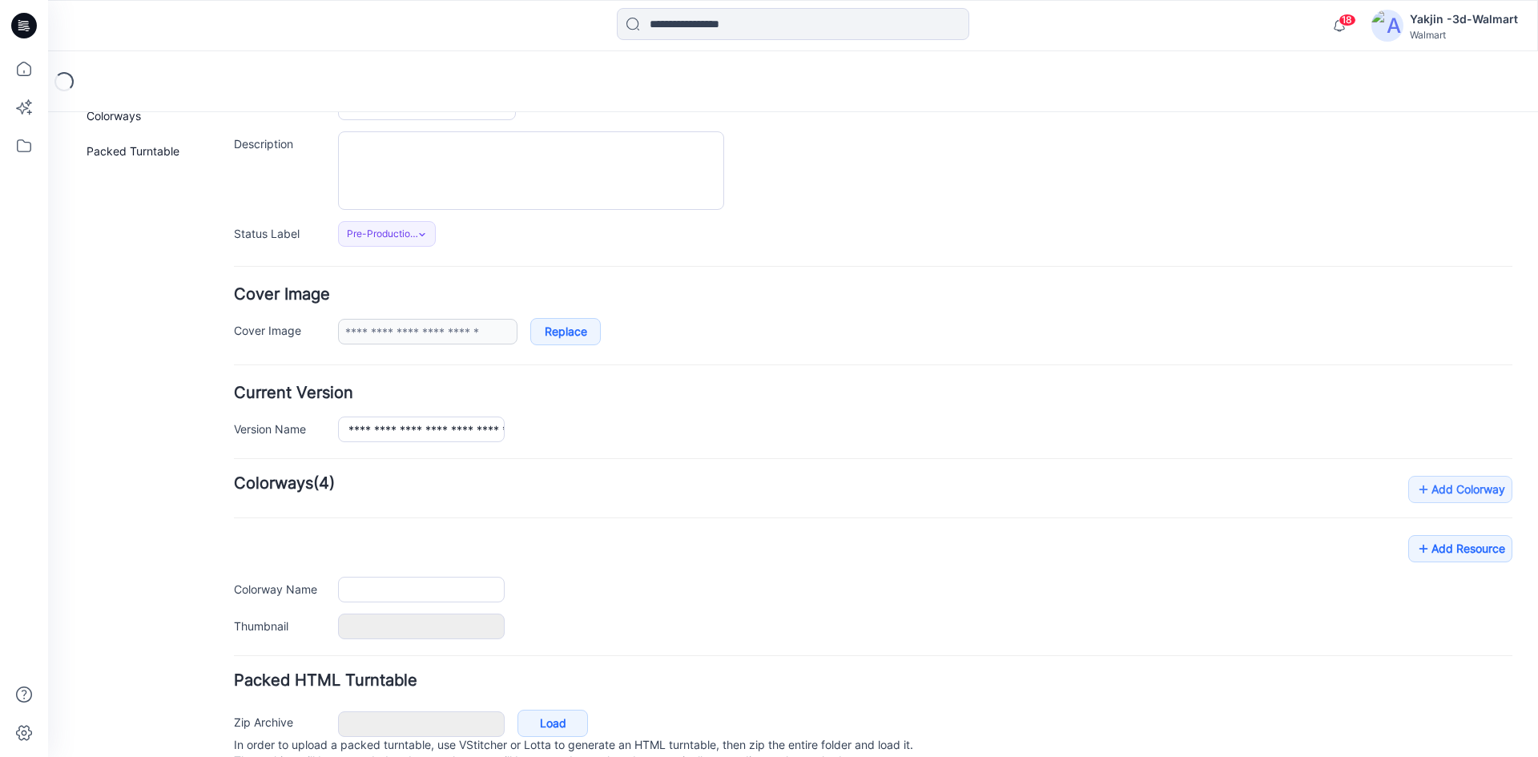
type input "**********"
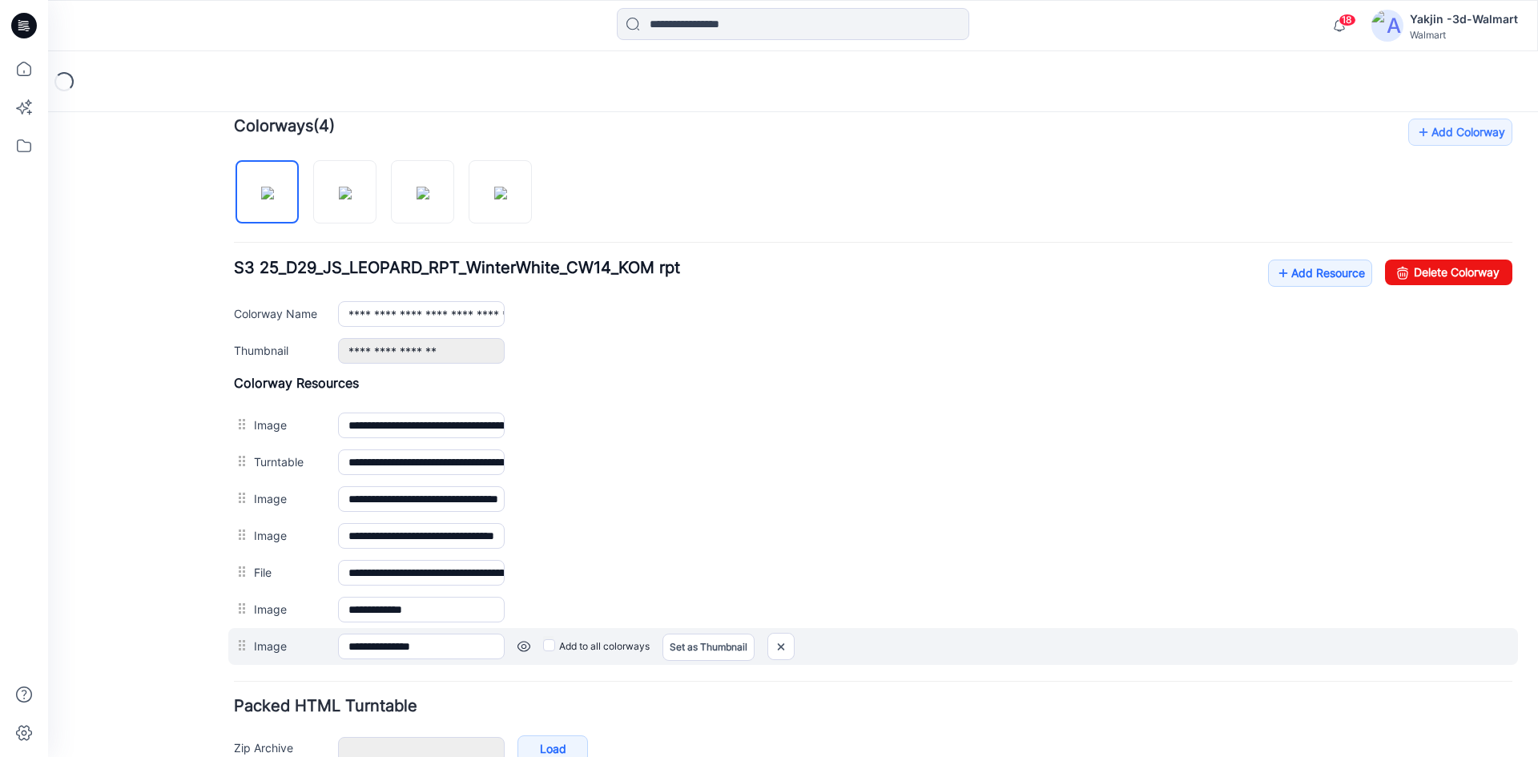
scroll to position [586, 0]
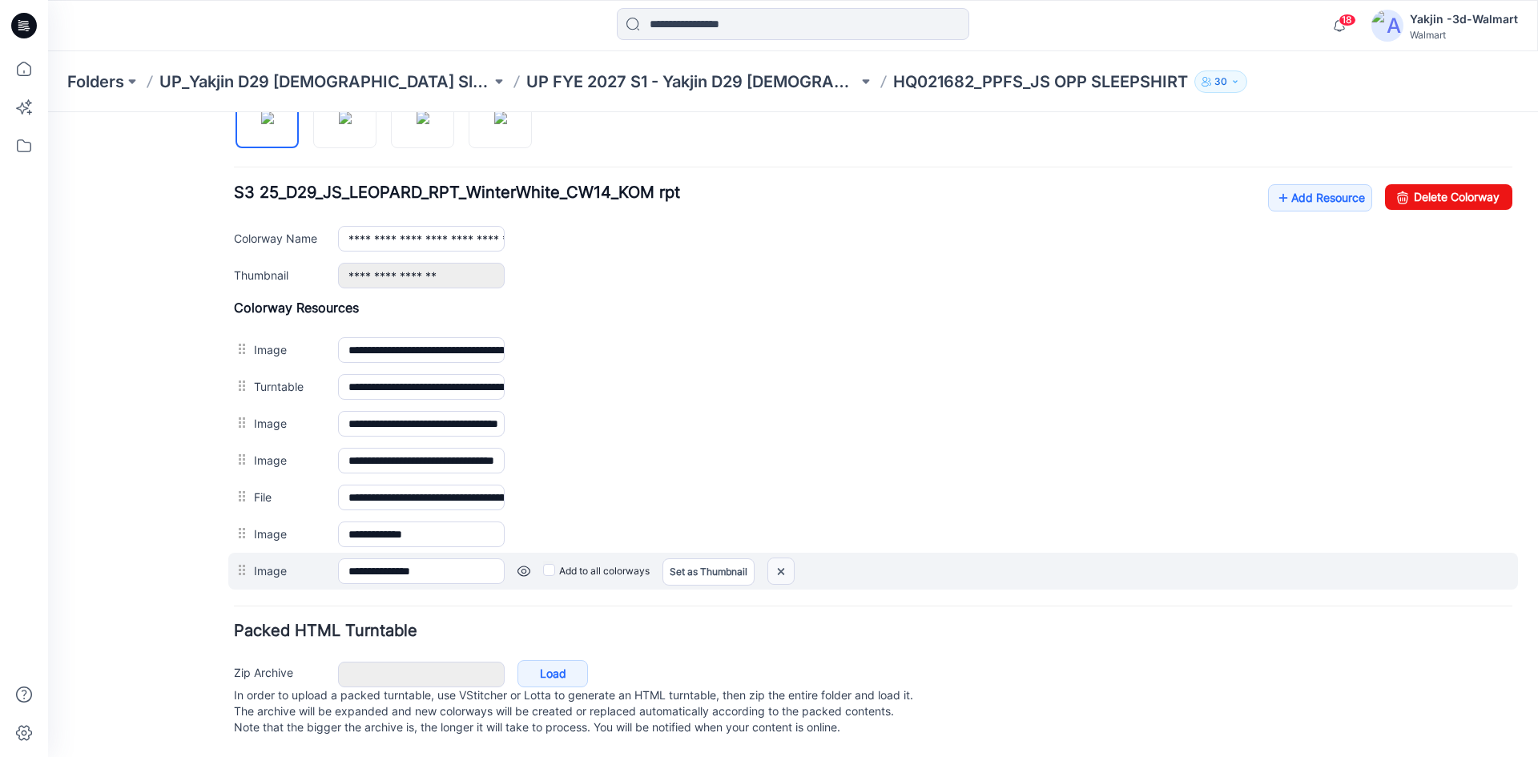
drag, startPoint x: 791, startPoint y: 558, endPoint x: 889, endPoint y: 196, distance: 375.3
click at [48, 112] on img at bounding box center [48, 112] width 0 height 0
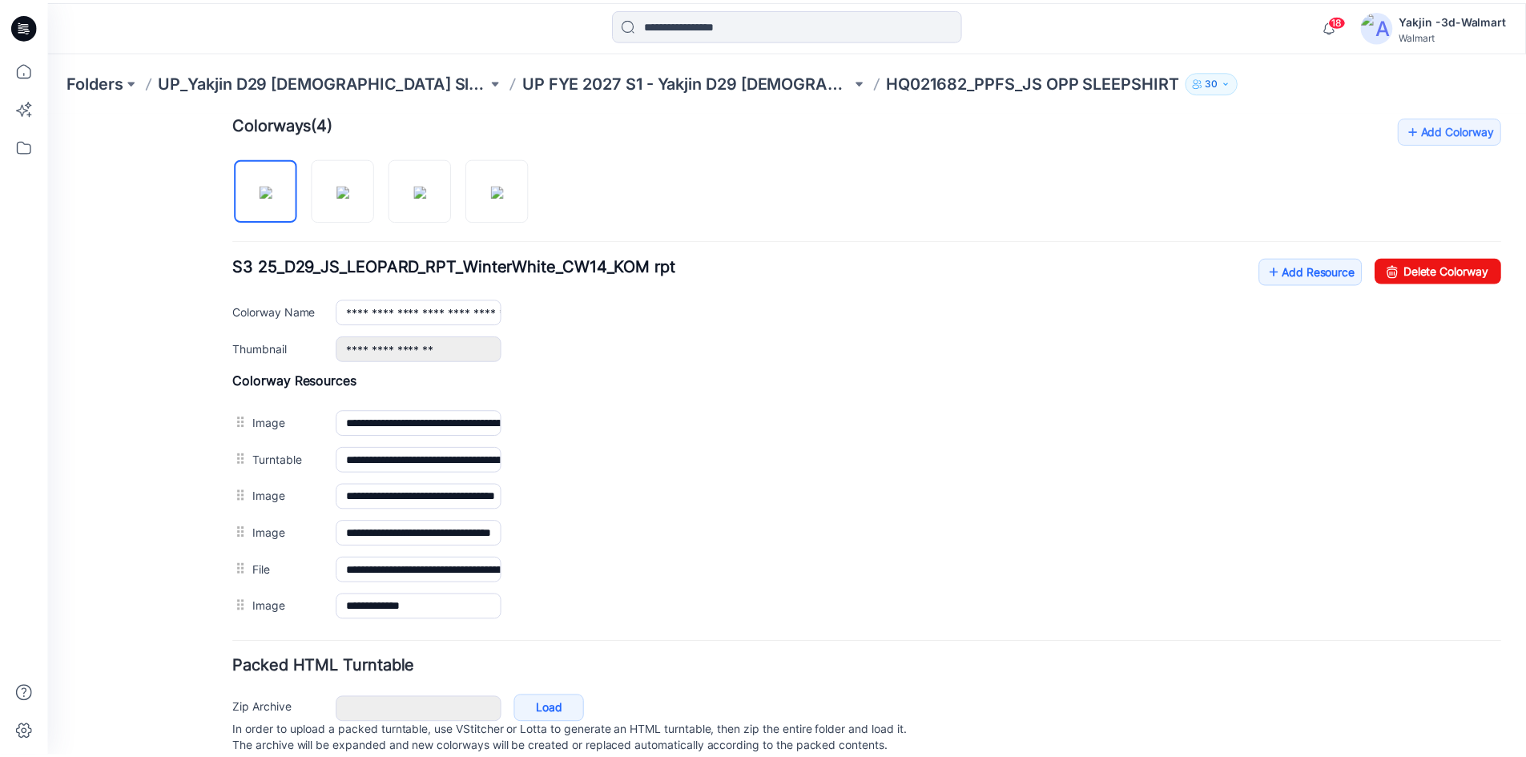
scroll to position [469, 0]
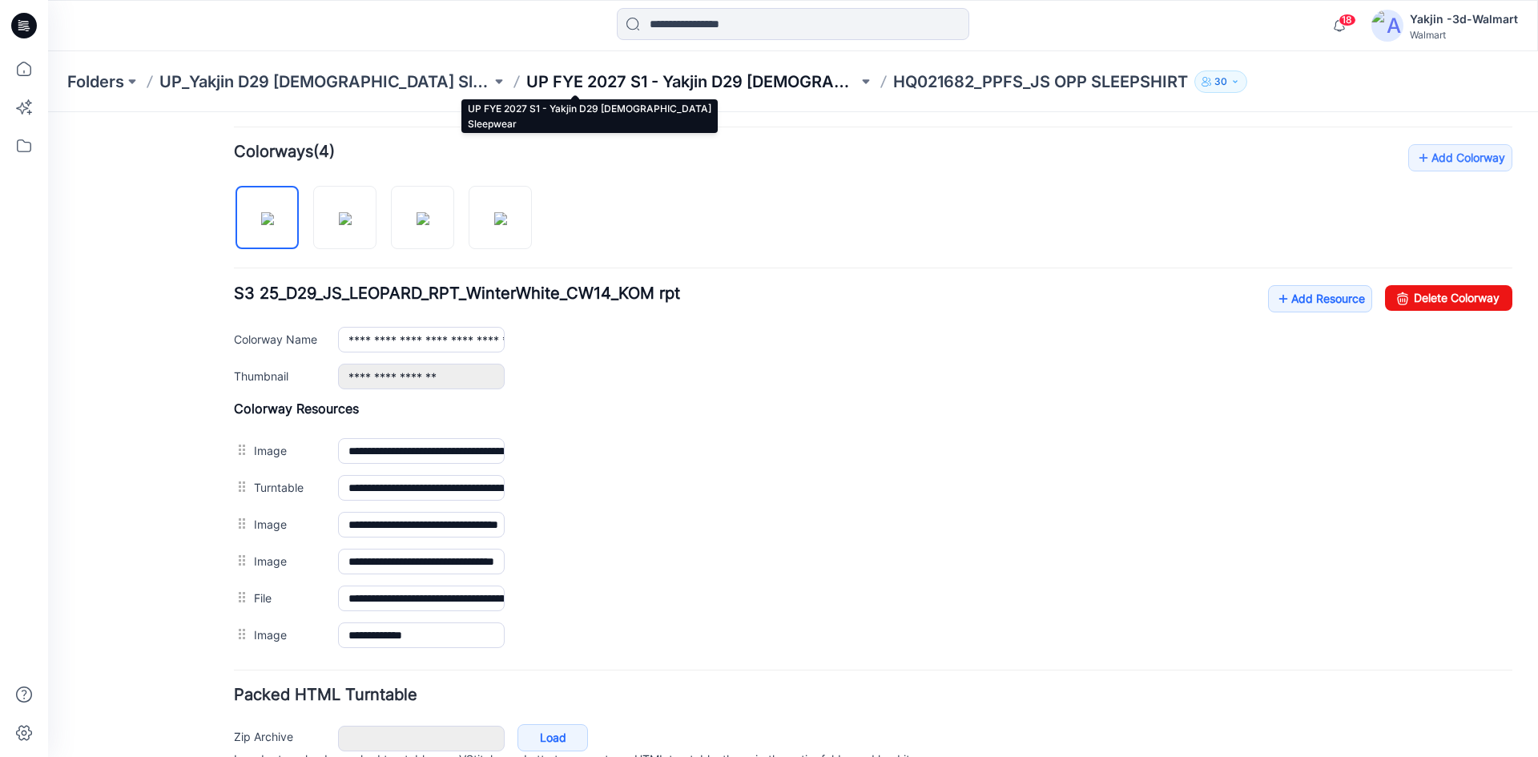
click at [627, 78] on p "UP FYE 2027 S1 - Yakjin D29 [DEMOGRAPHIC_DATA] Sleepwear" at bounding box center [692, 82] width 332 height 22
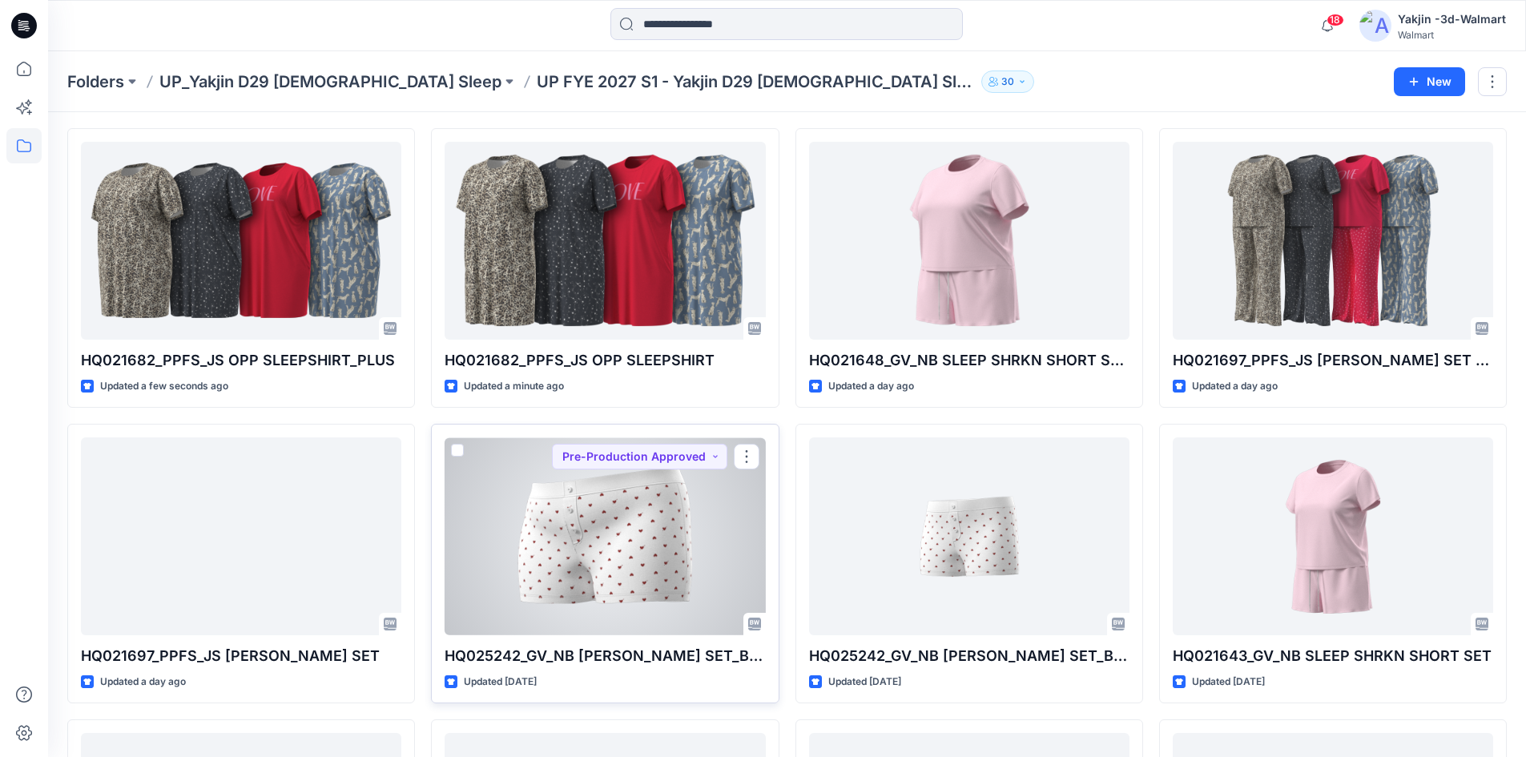
scroll to position [80, 0]
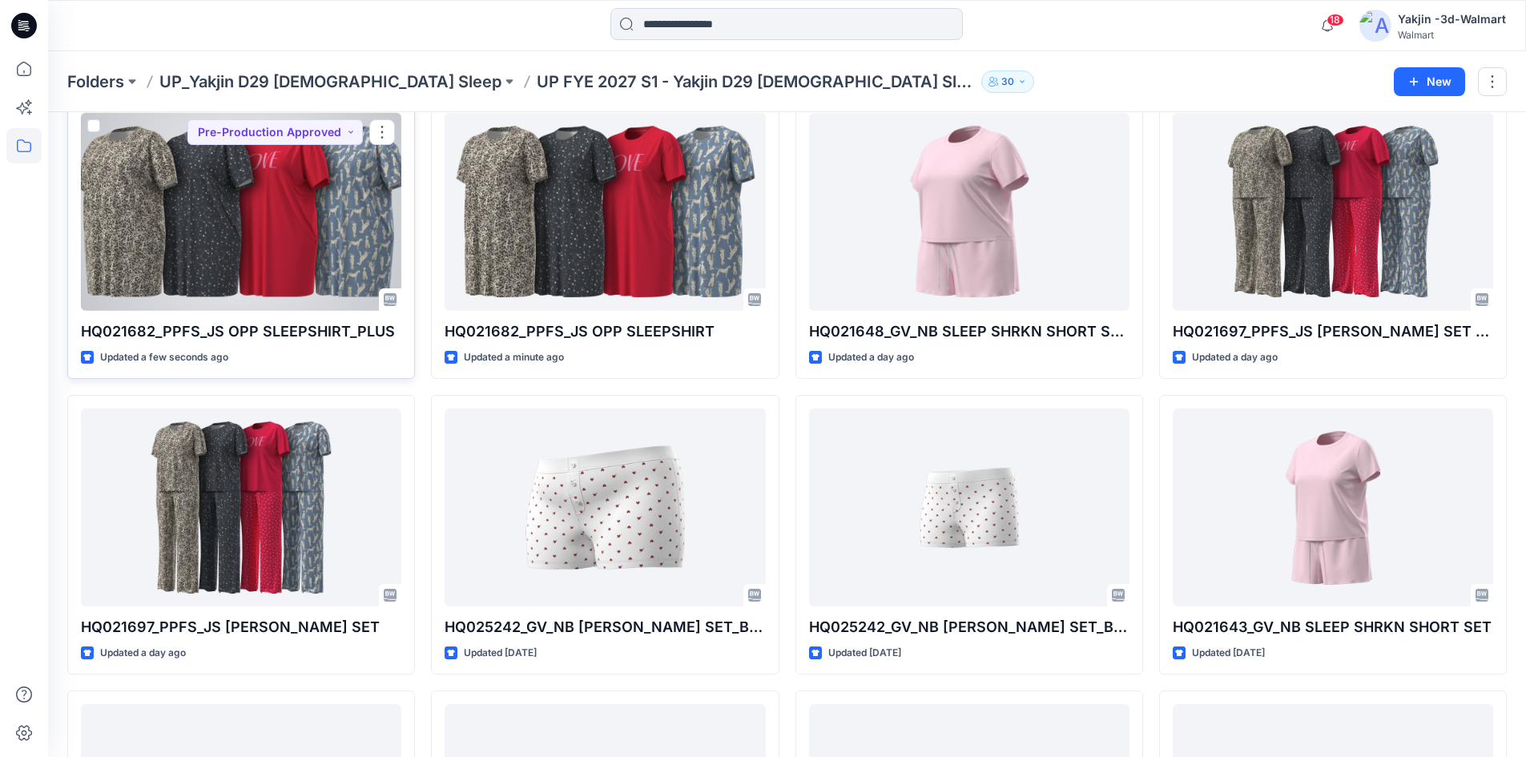
click at [176, 224] on div at bounding box center [241, 212] width 321 height 198
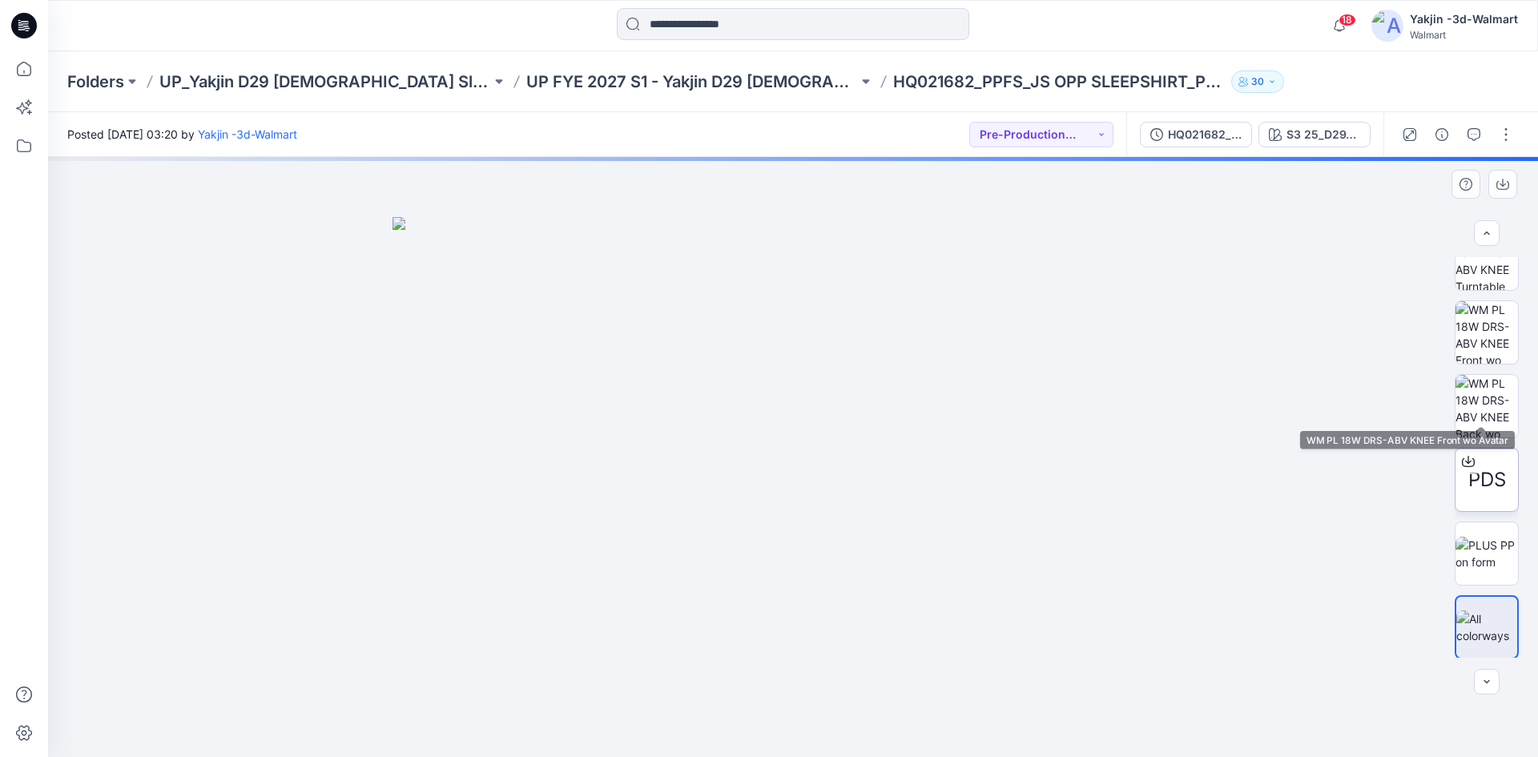
scroll to position [106, 0]
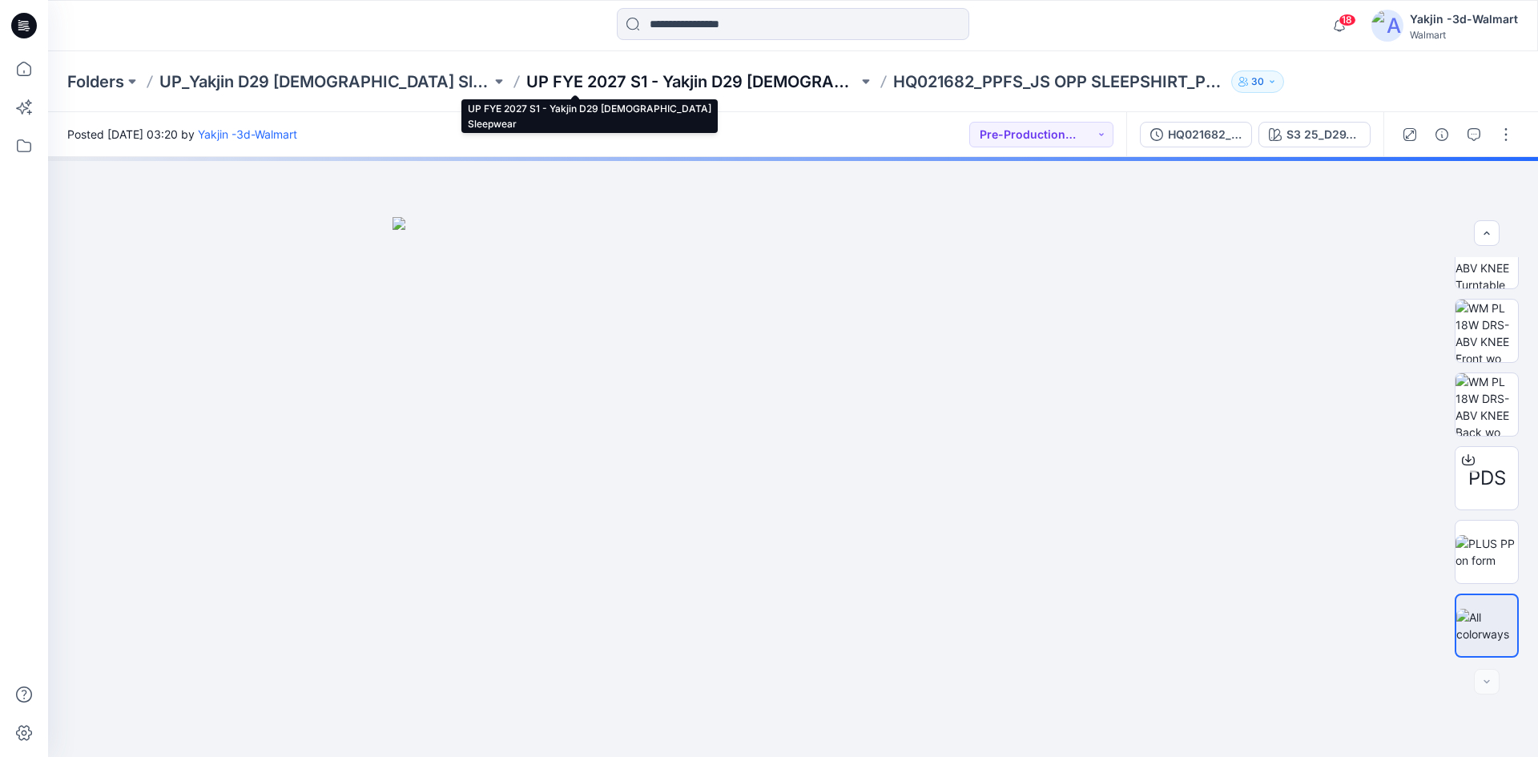
click at [661, 73] on p "UP FYE 2027 S1 - Yakjin D29 [DEMOGRAPHIC_DATA] Sleepwear" at bounding box center [692, 82] width 332 height 22
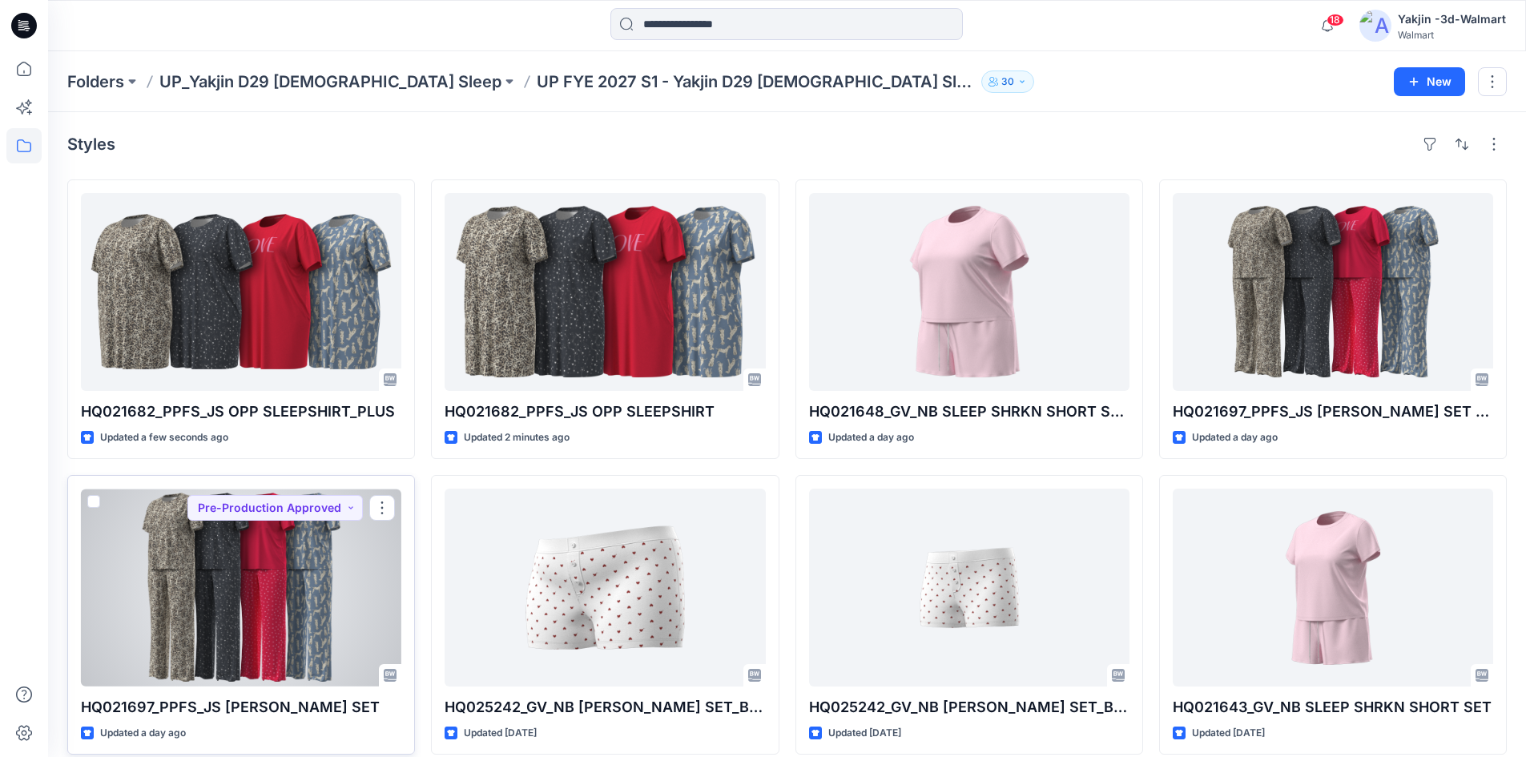
click at [289, 581] on div at bounding box center [241, 588] width 321 height 198
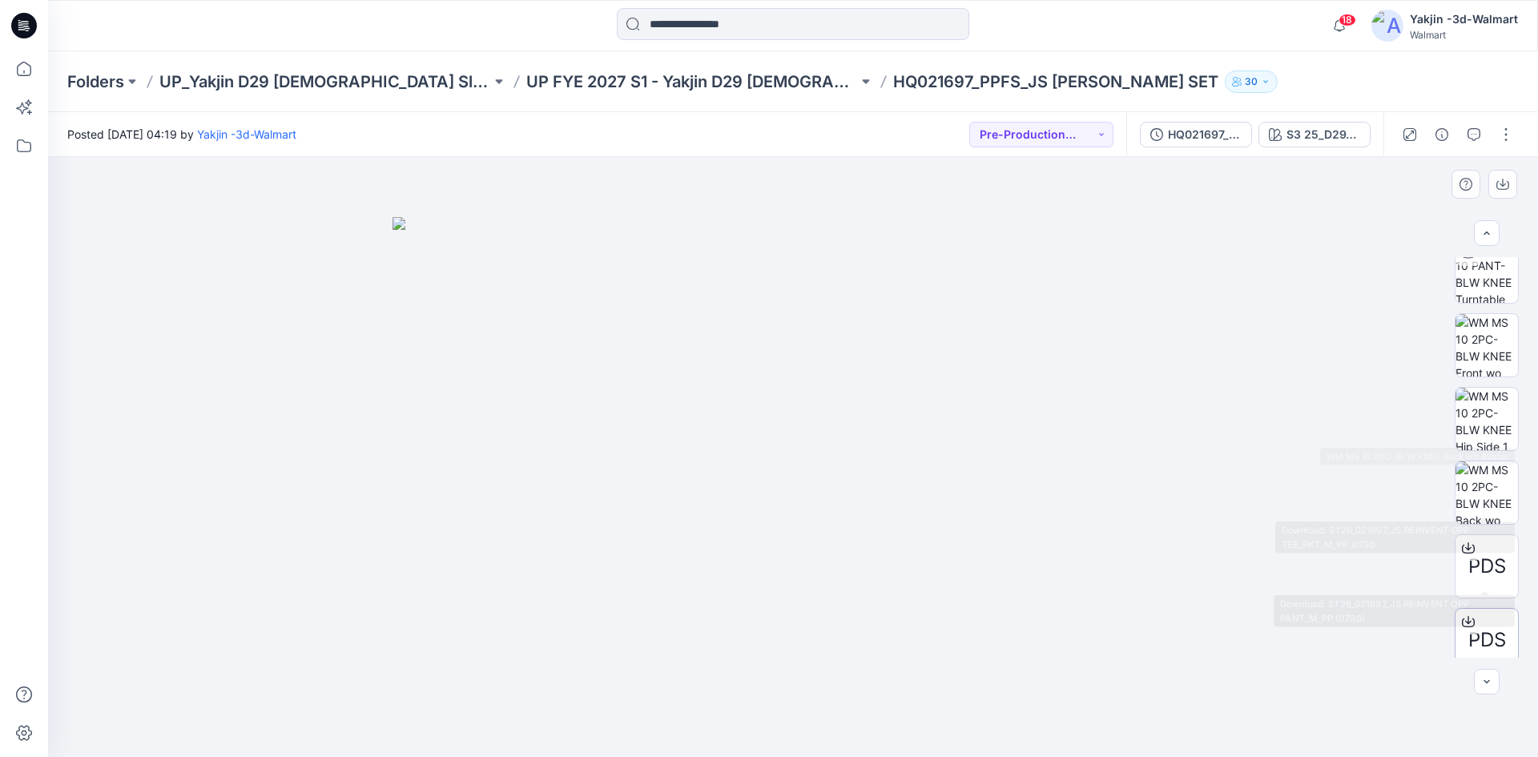
scroll to position [327, 0]
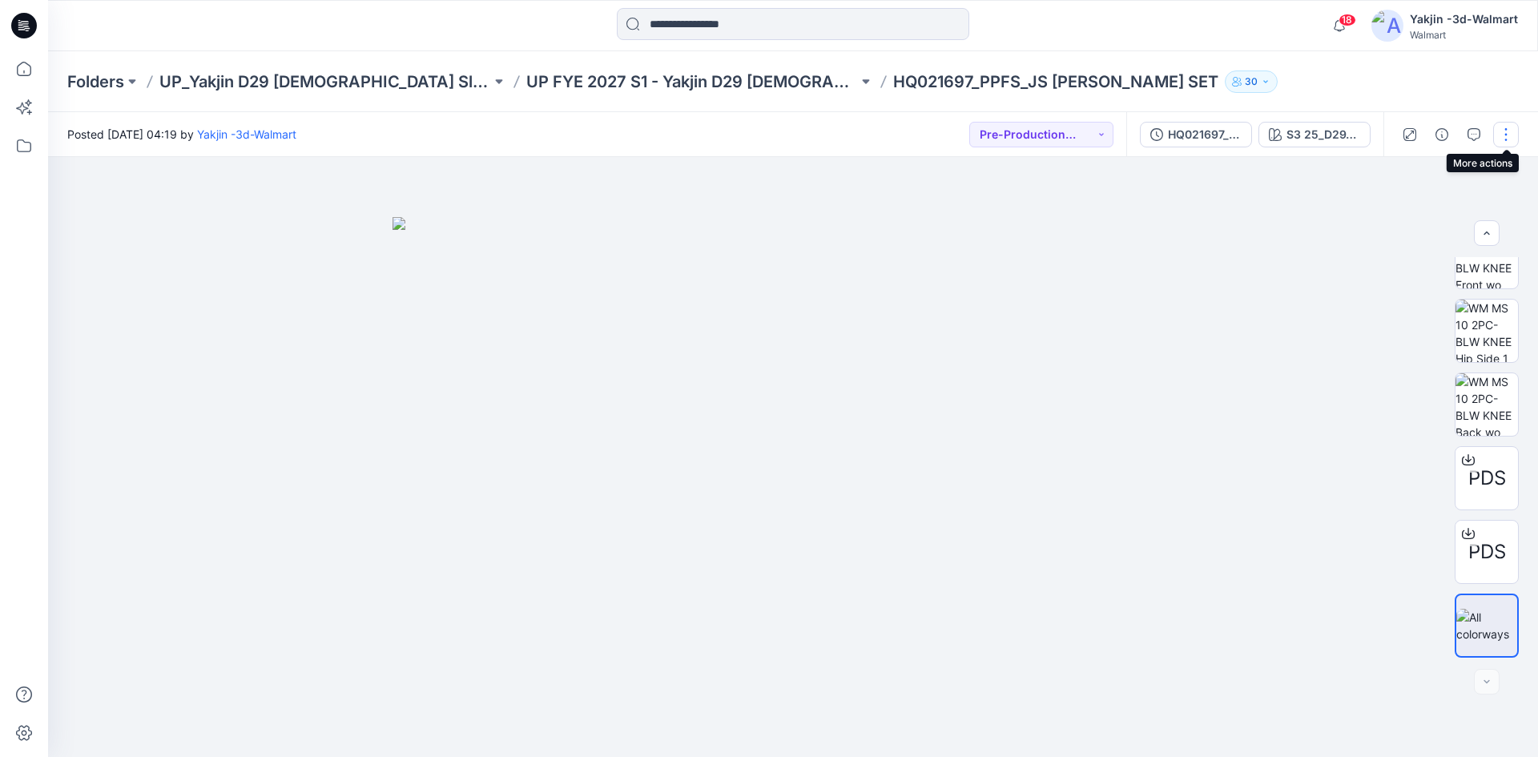
click at [1500, 131] on button "button" at bounding box center [1507, 135] width 26 height 26
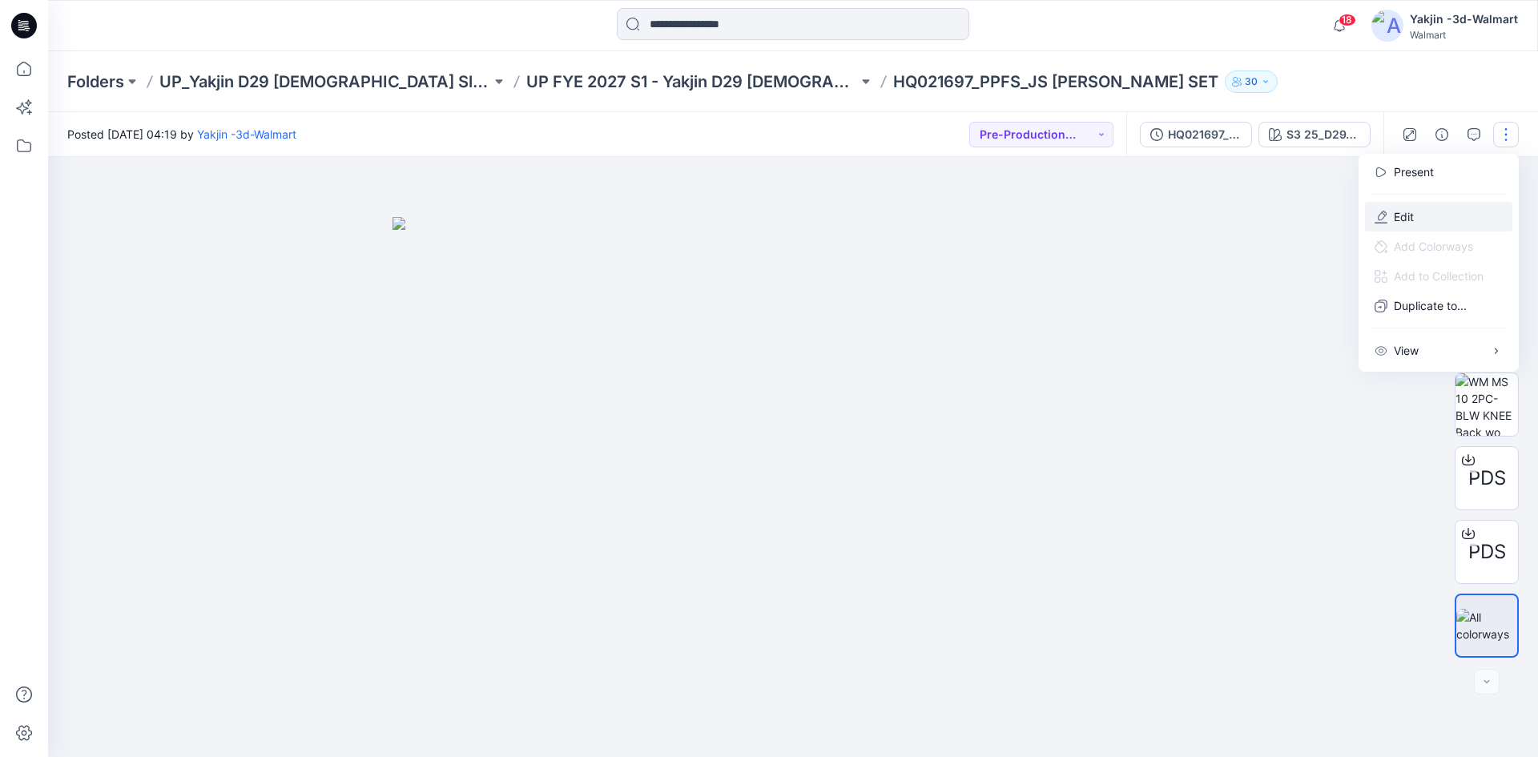
click at [1390, 206] on button "Edit" at bounding box center [1438, 217] width 147 height 30
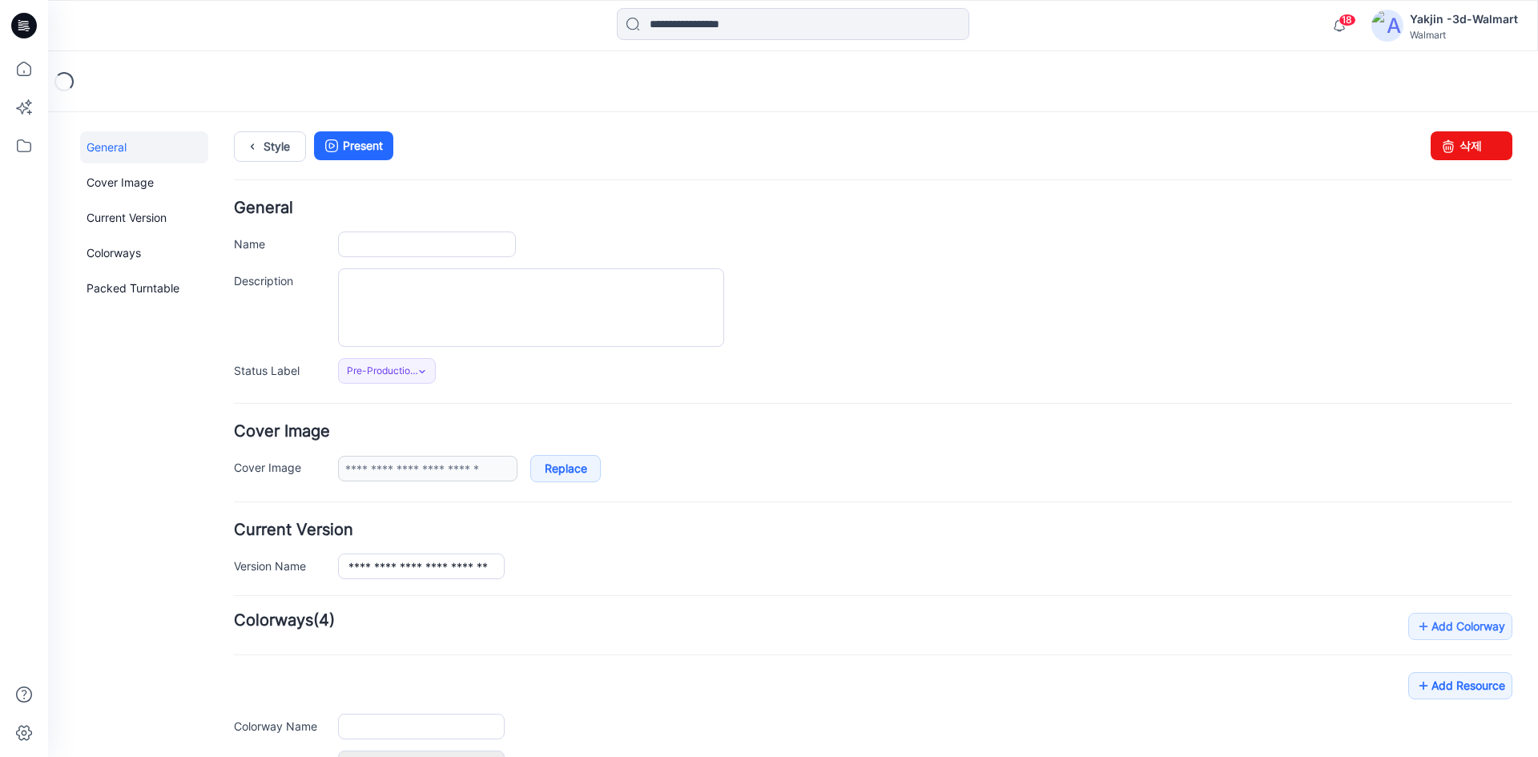
type input "**********"
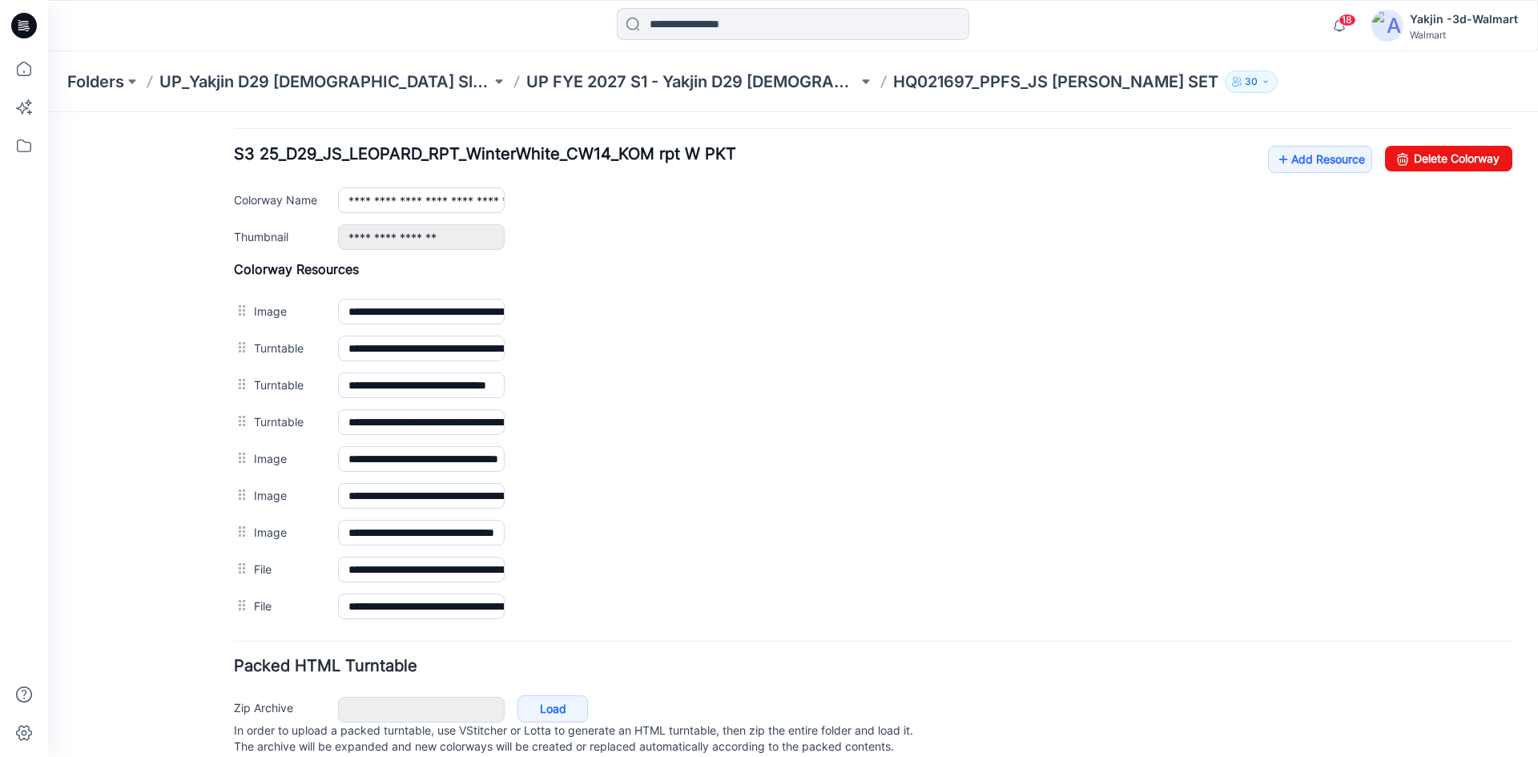
scroll to position [579, 0]
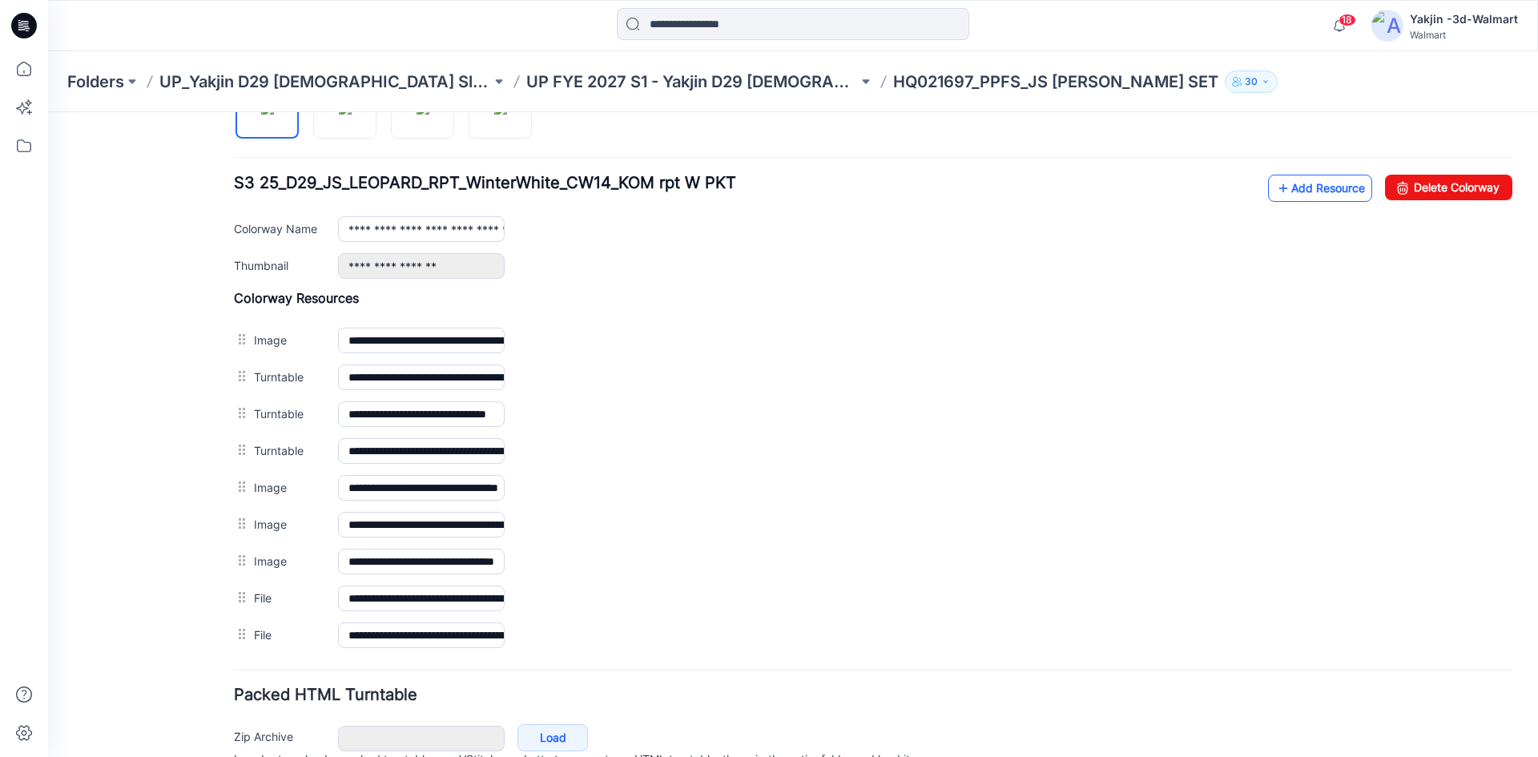
click at [1293, 187] on link "Add Resource" at bounding box center [1320, 188] width 104 height 27
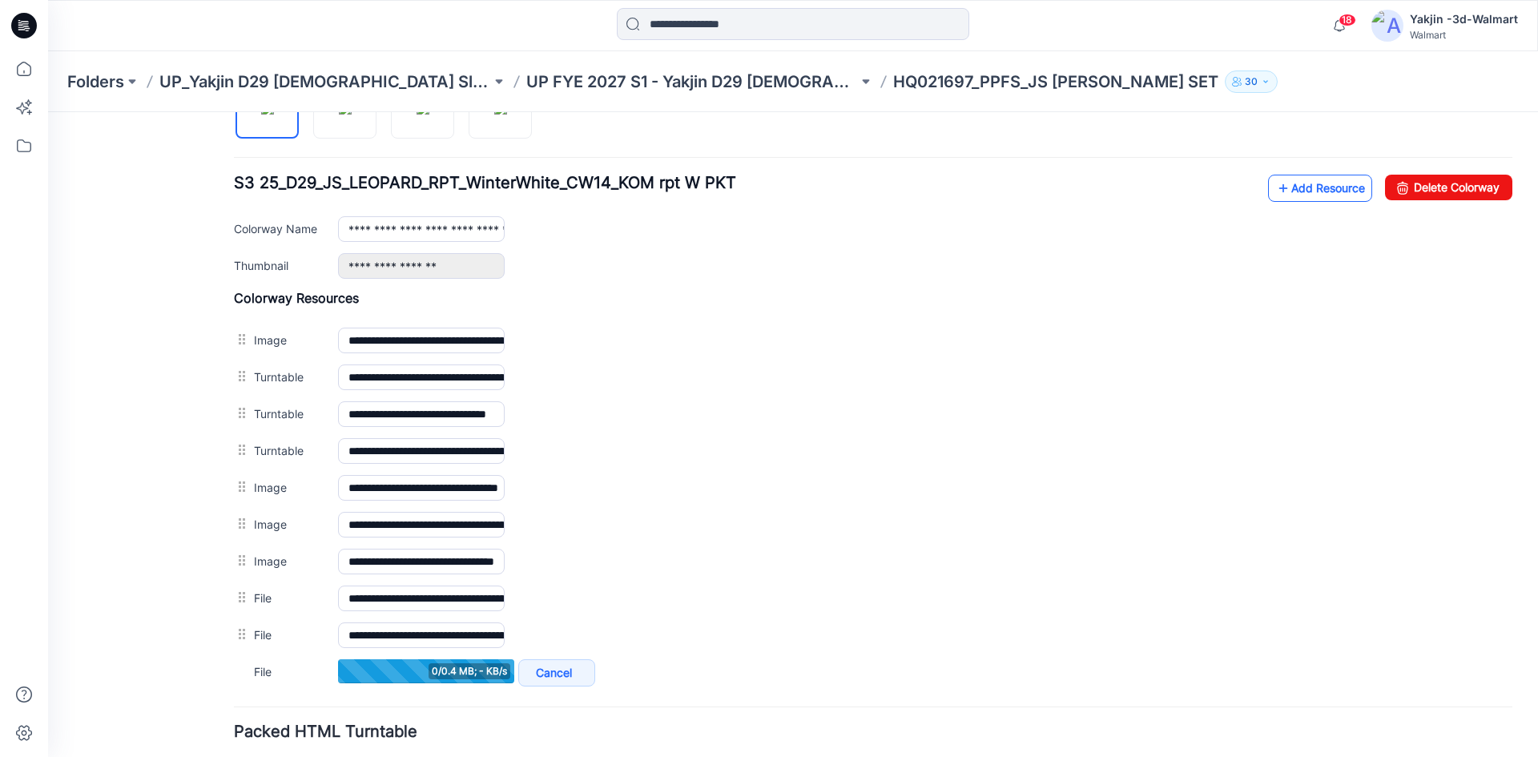
click at [1315, 187] on link "Add Resource" at bounding box center [1320, 188] width 104 height 27
click at [1297, 186] on link "Add Resource" at bounding box center [1320, 188] width 104 height 27
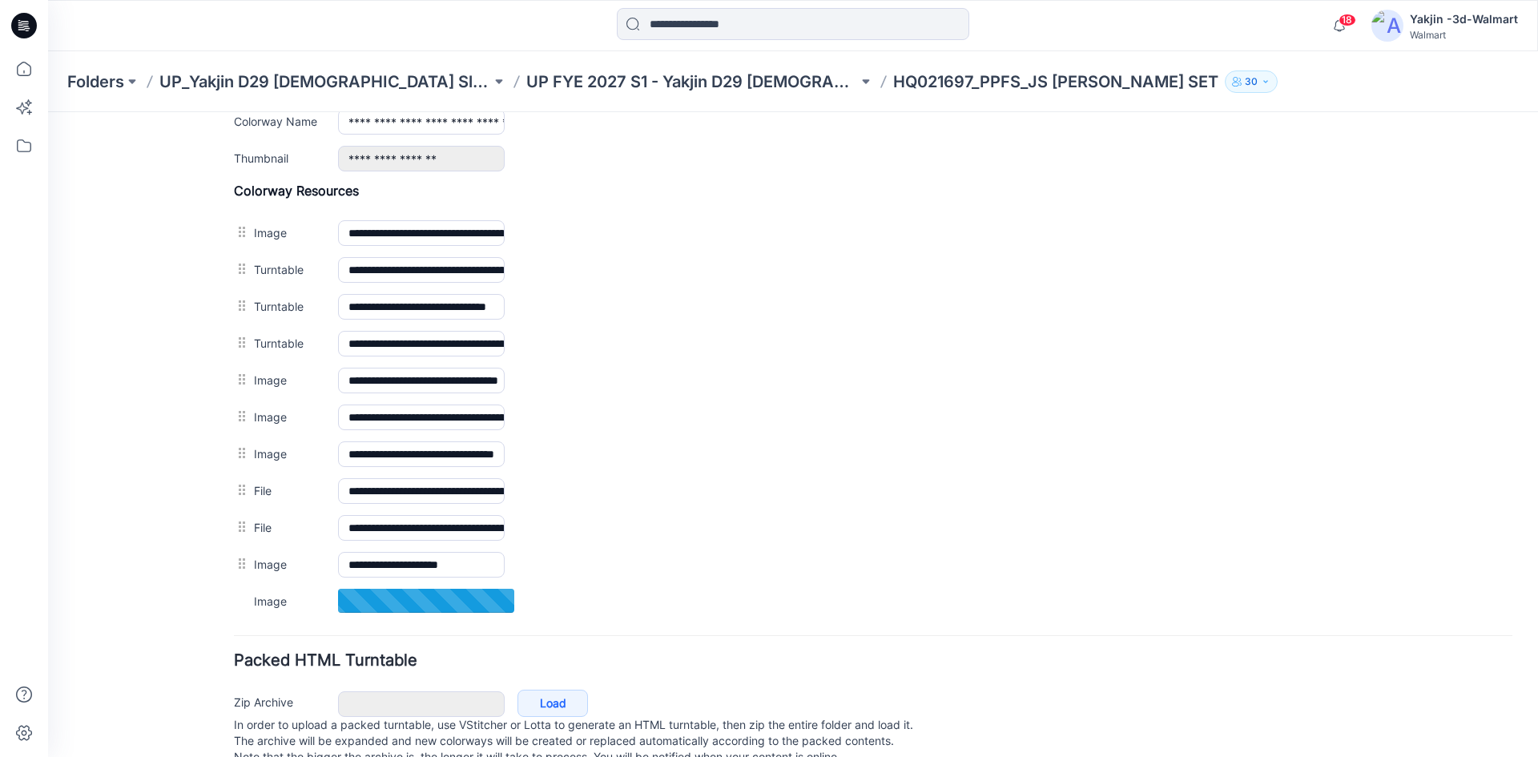
scroll to position [732, 0]
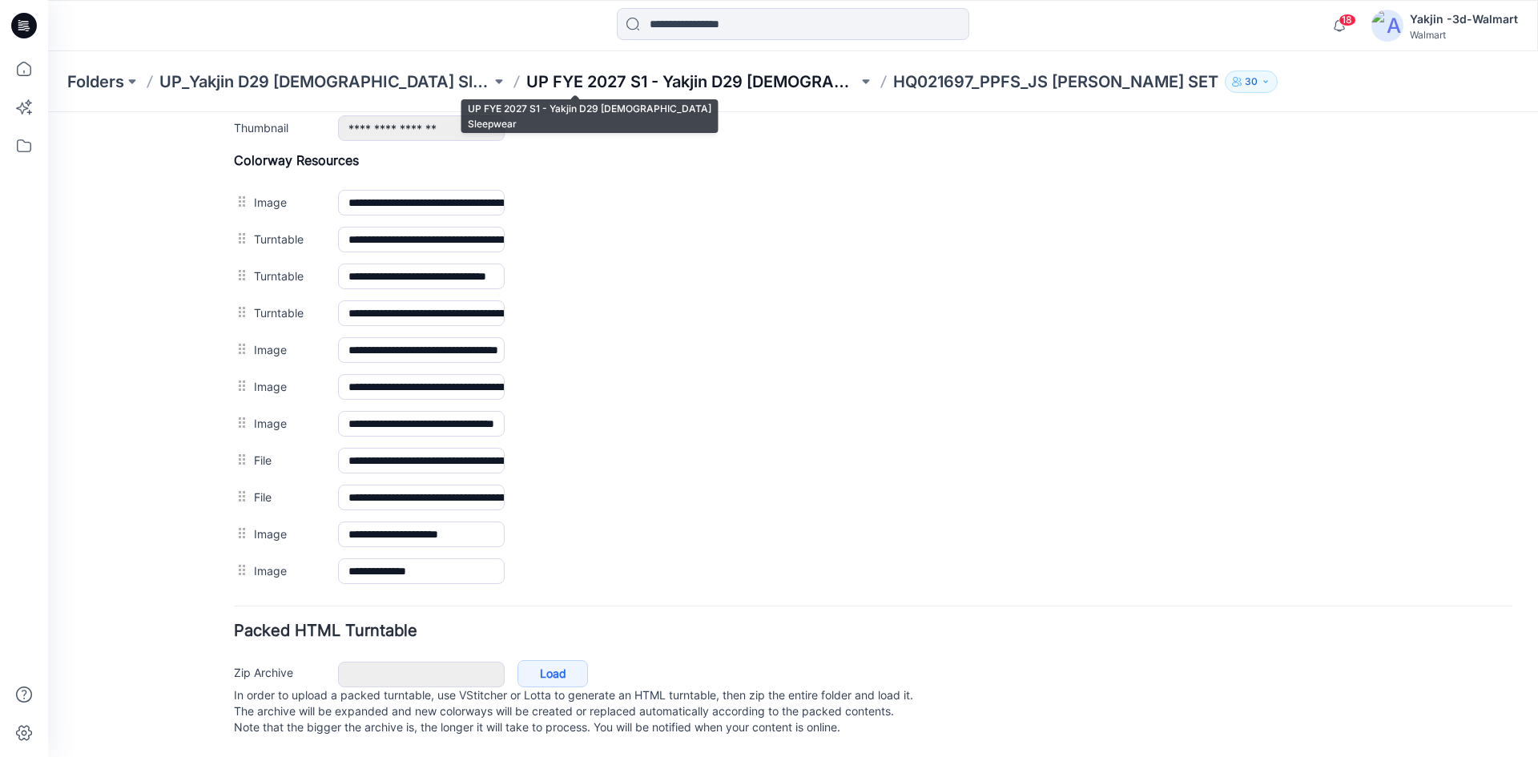
click at [669, 84] on p "UP FYE 2027 S1 - Yakjin D29 [DEMOGRAPHIC_DATA] Sleepwear" at bounding box center [692, 82] width 332 height 22
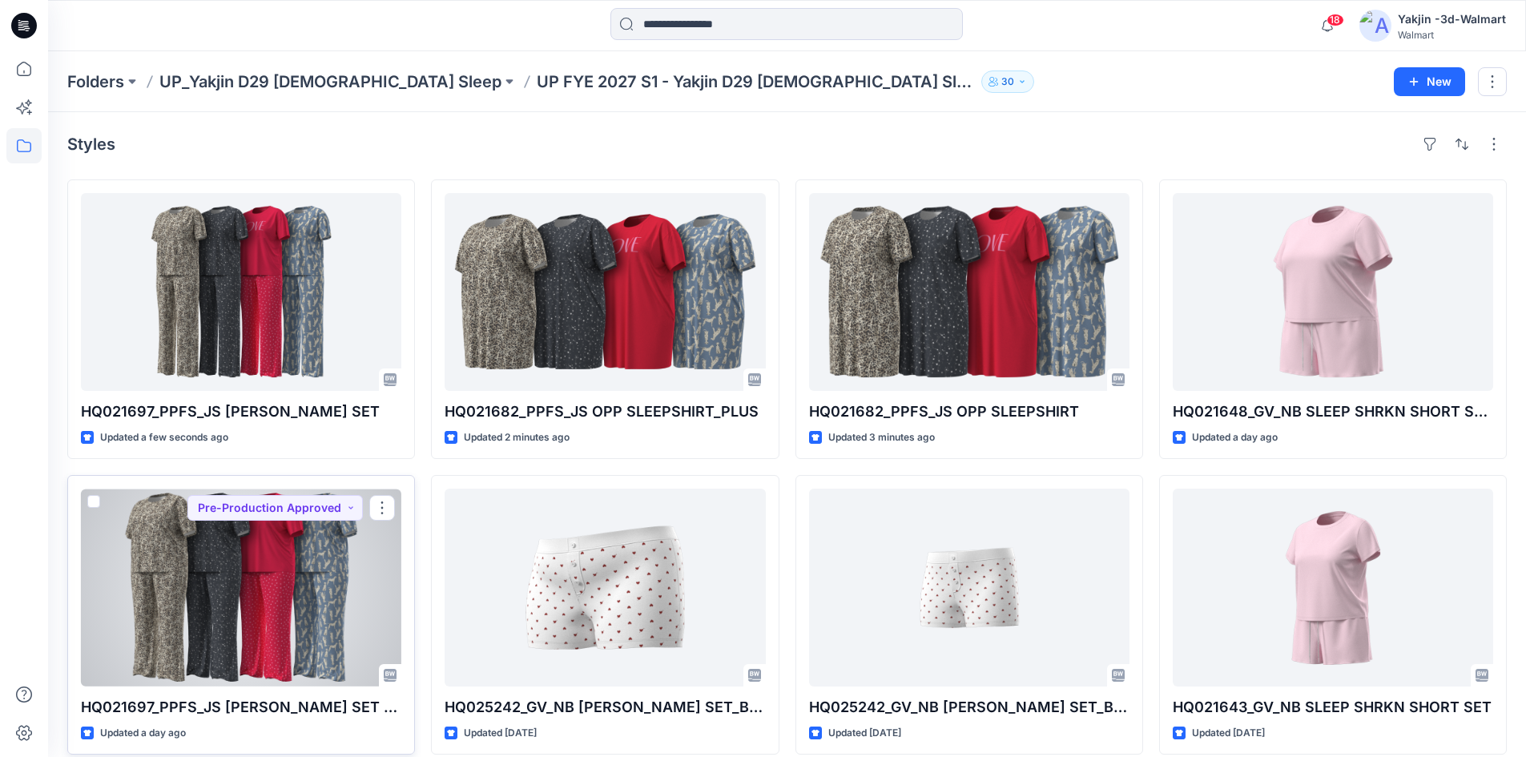
click at [211, 566] on div at bounding box center [241, 588] width 321 height 198
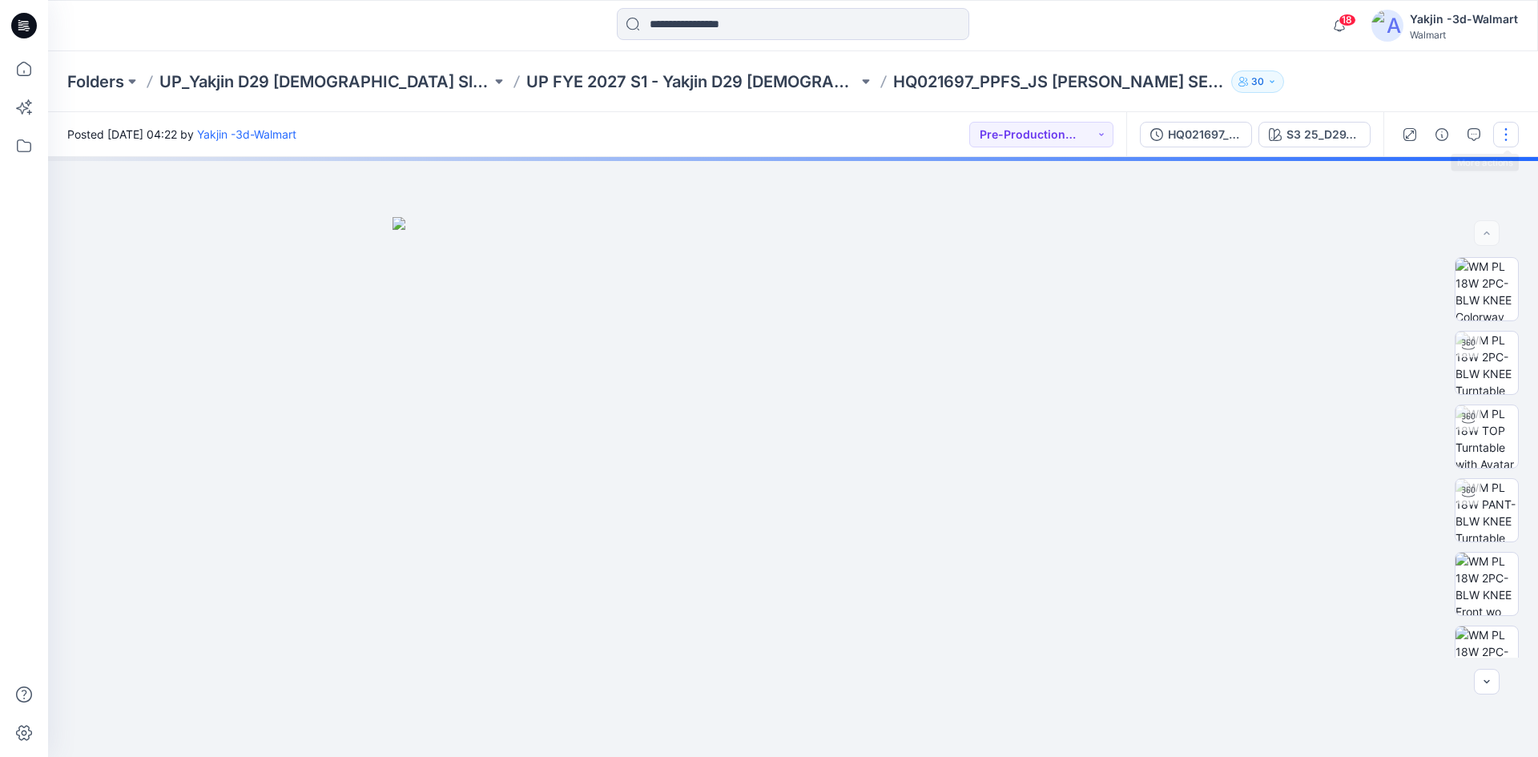
click at [1504, 134] on button "button" at bounding box center [1507, 135] width 26 height 26
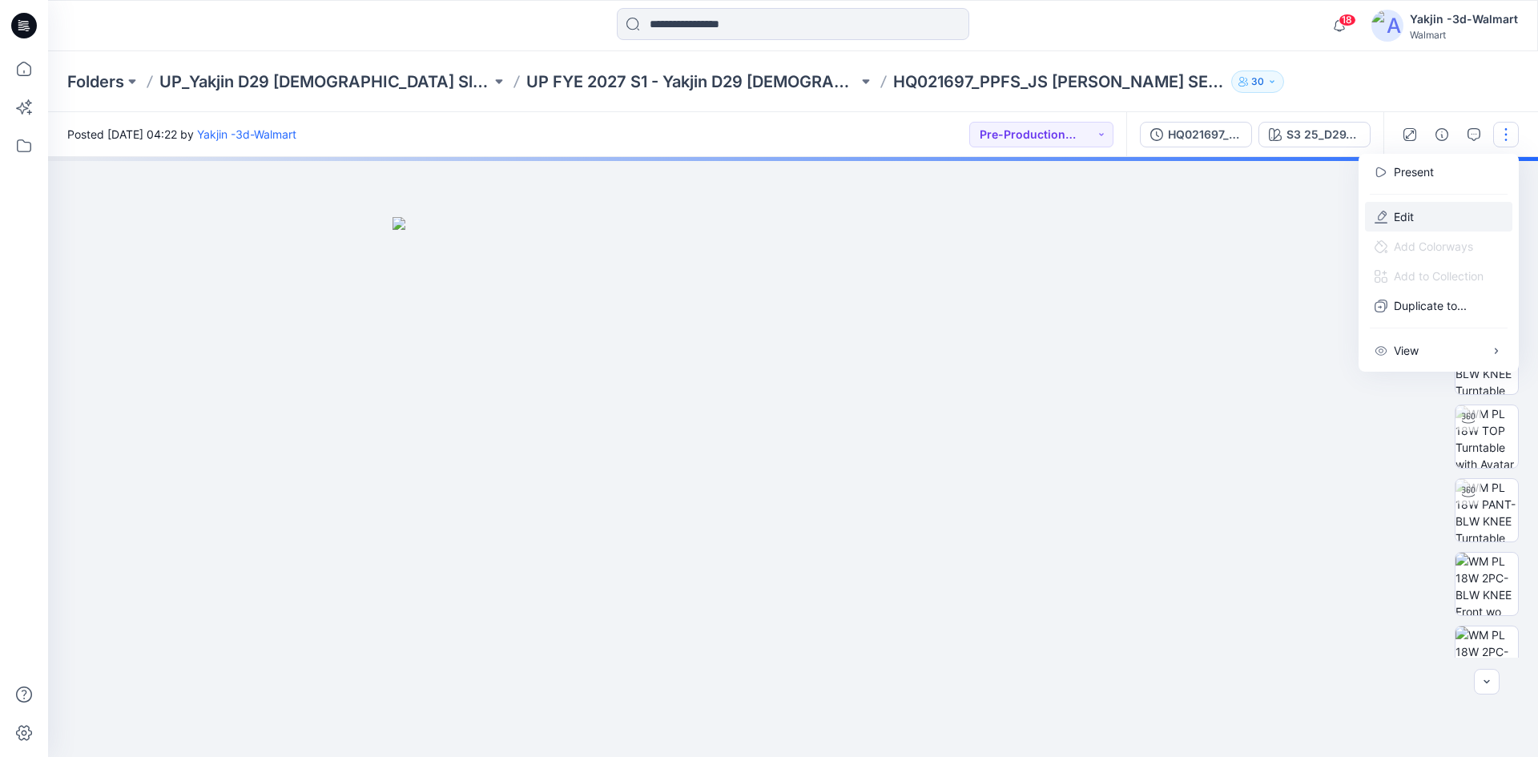
click at [1398, 220] on p "Edit" at bounding box center [1404, 216] width 20 height 17
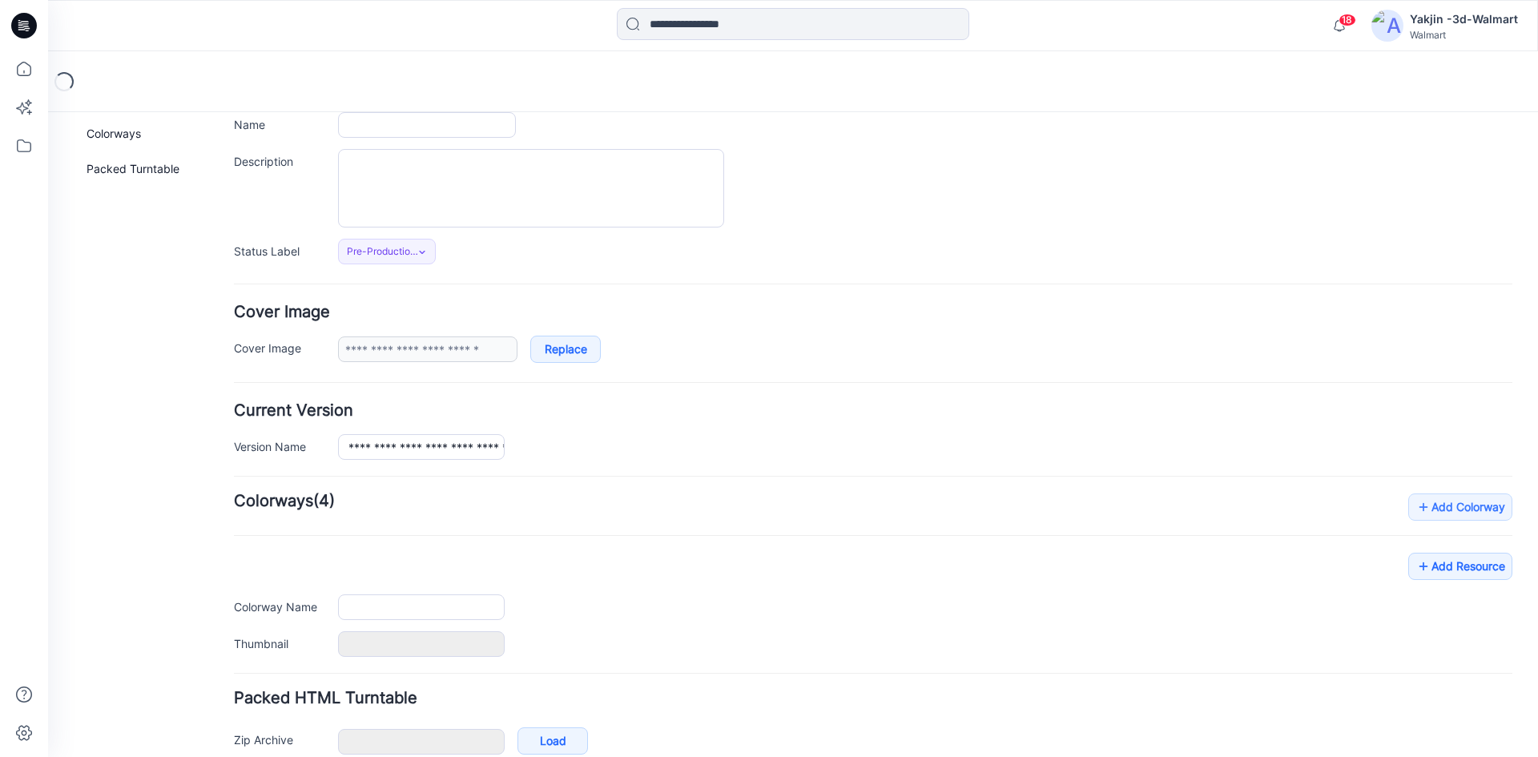
type input "**********"
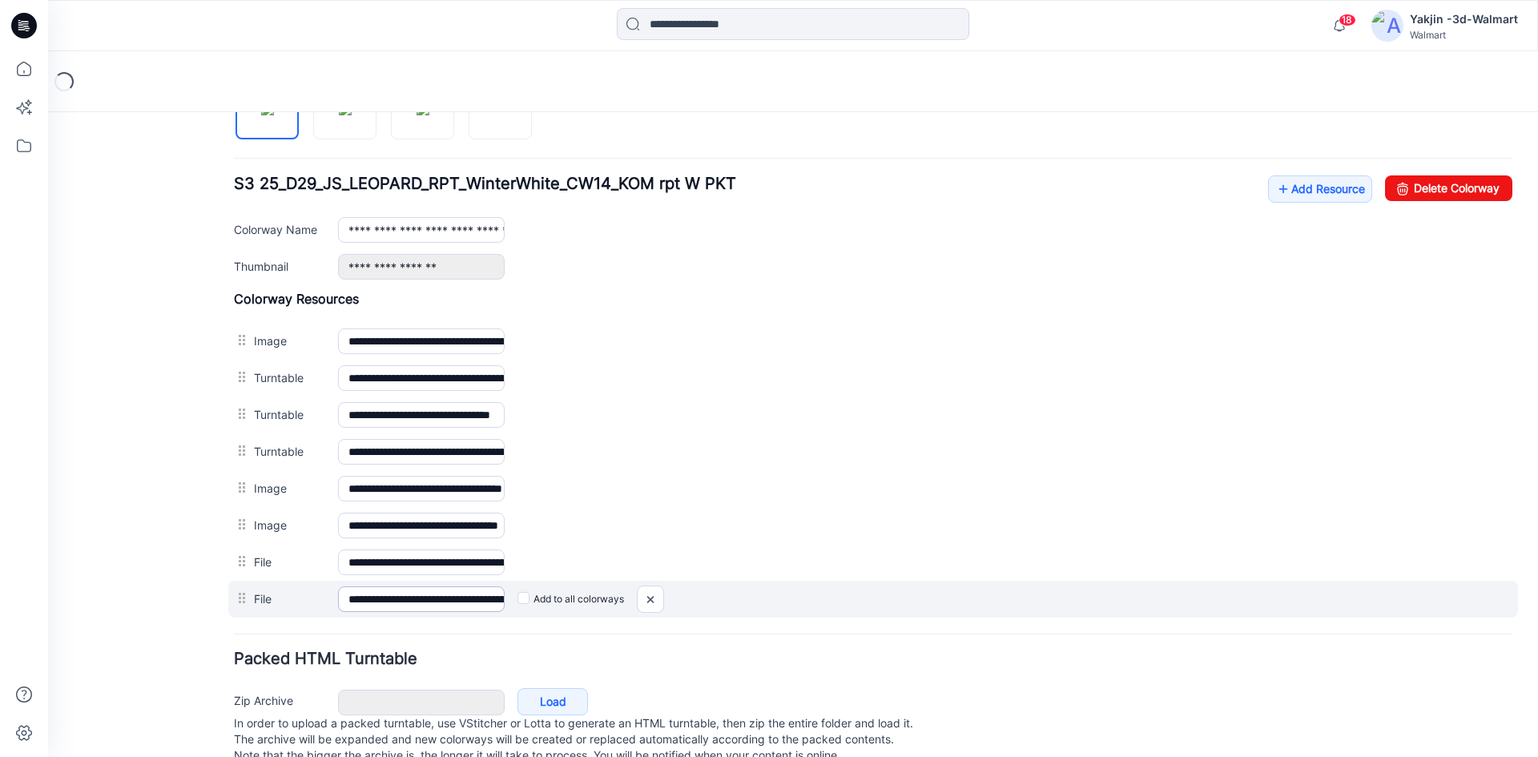
scroll to position [623, 0]
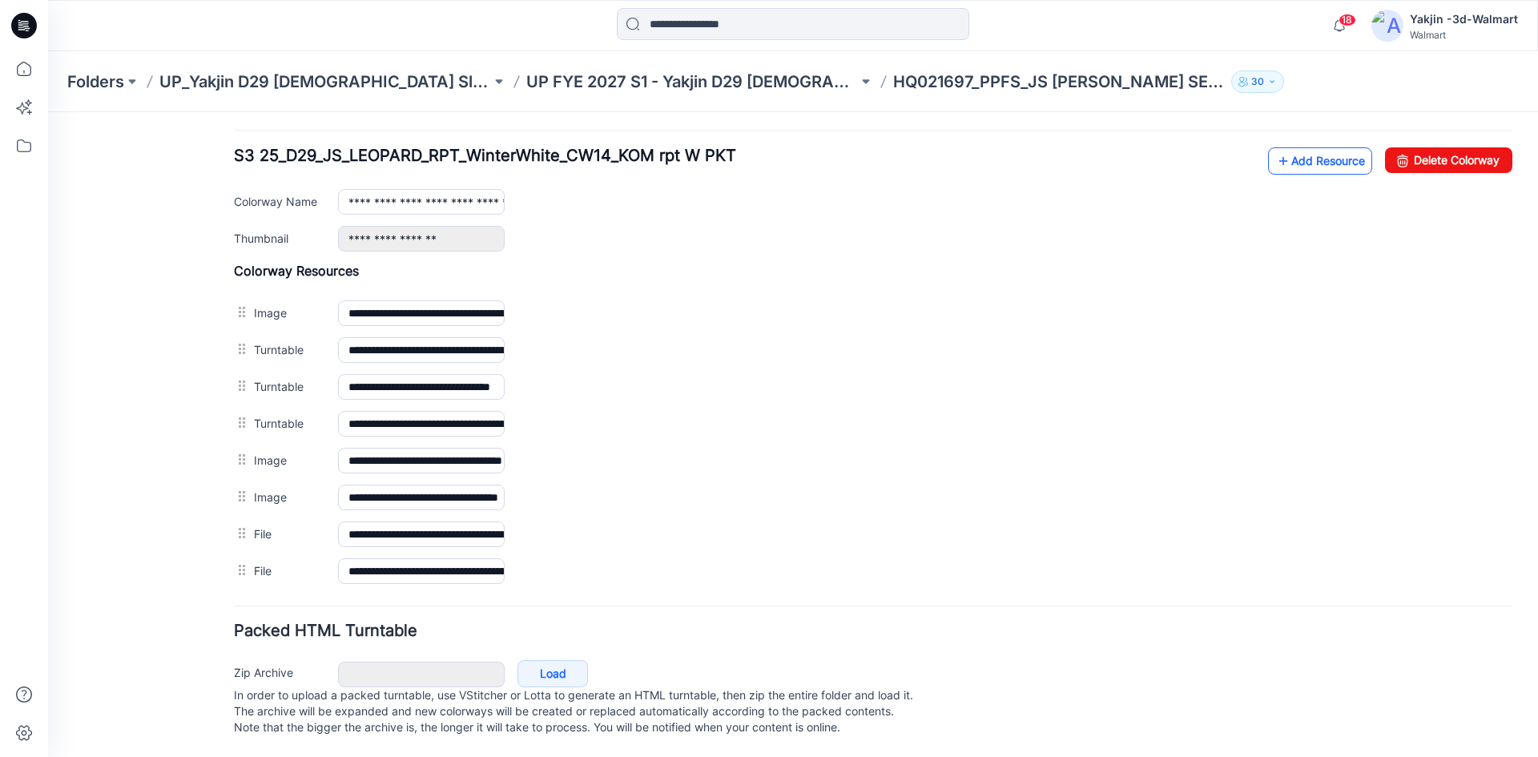
click at [1280, 147] on link "Add Resource" at bounding box center [1320, 160] width 104 height 27
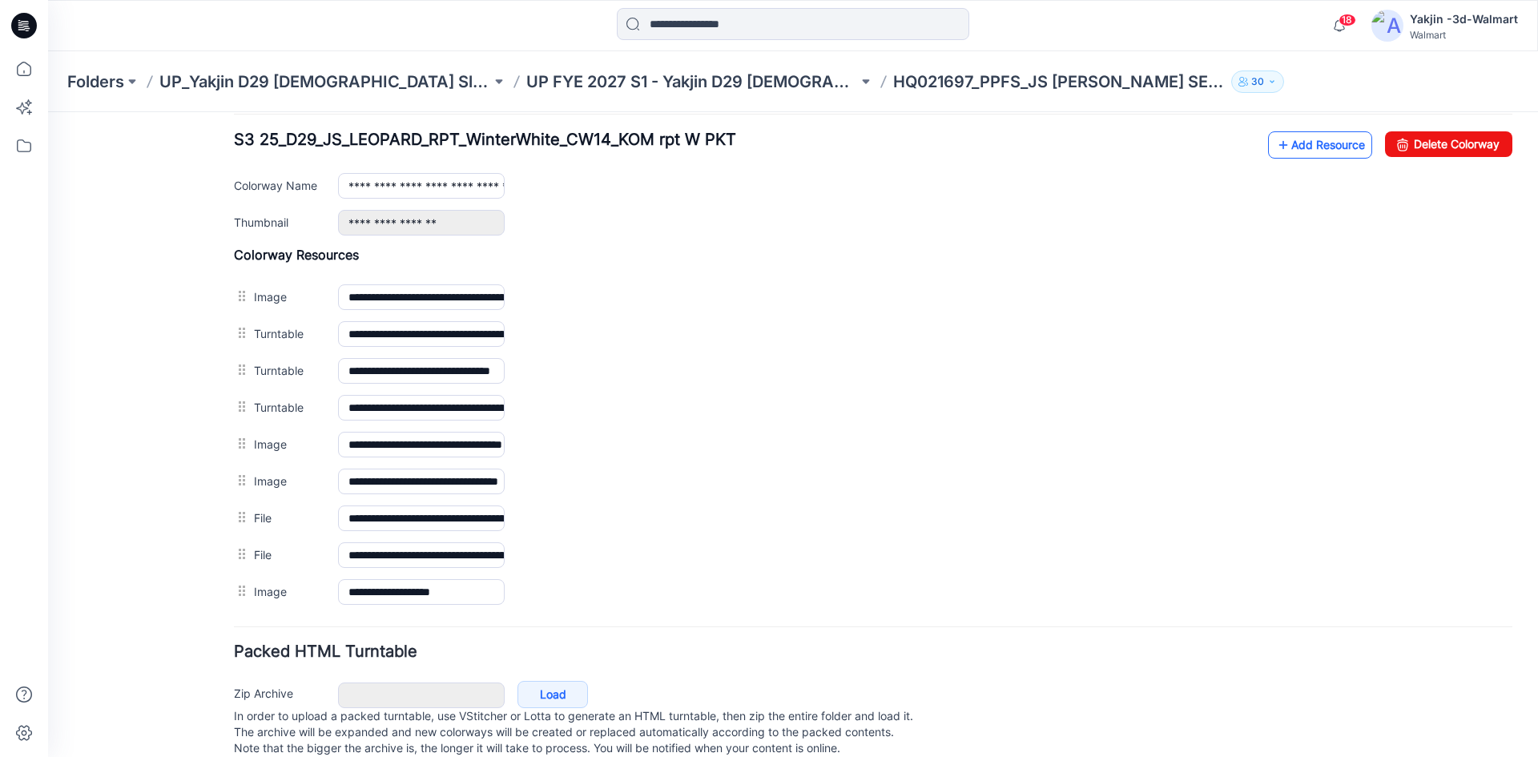
click at [1288, 148] on link "Add Resource" at bounding box center [1320, 144] width 104 height 27
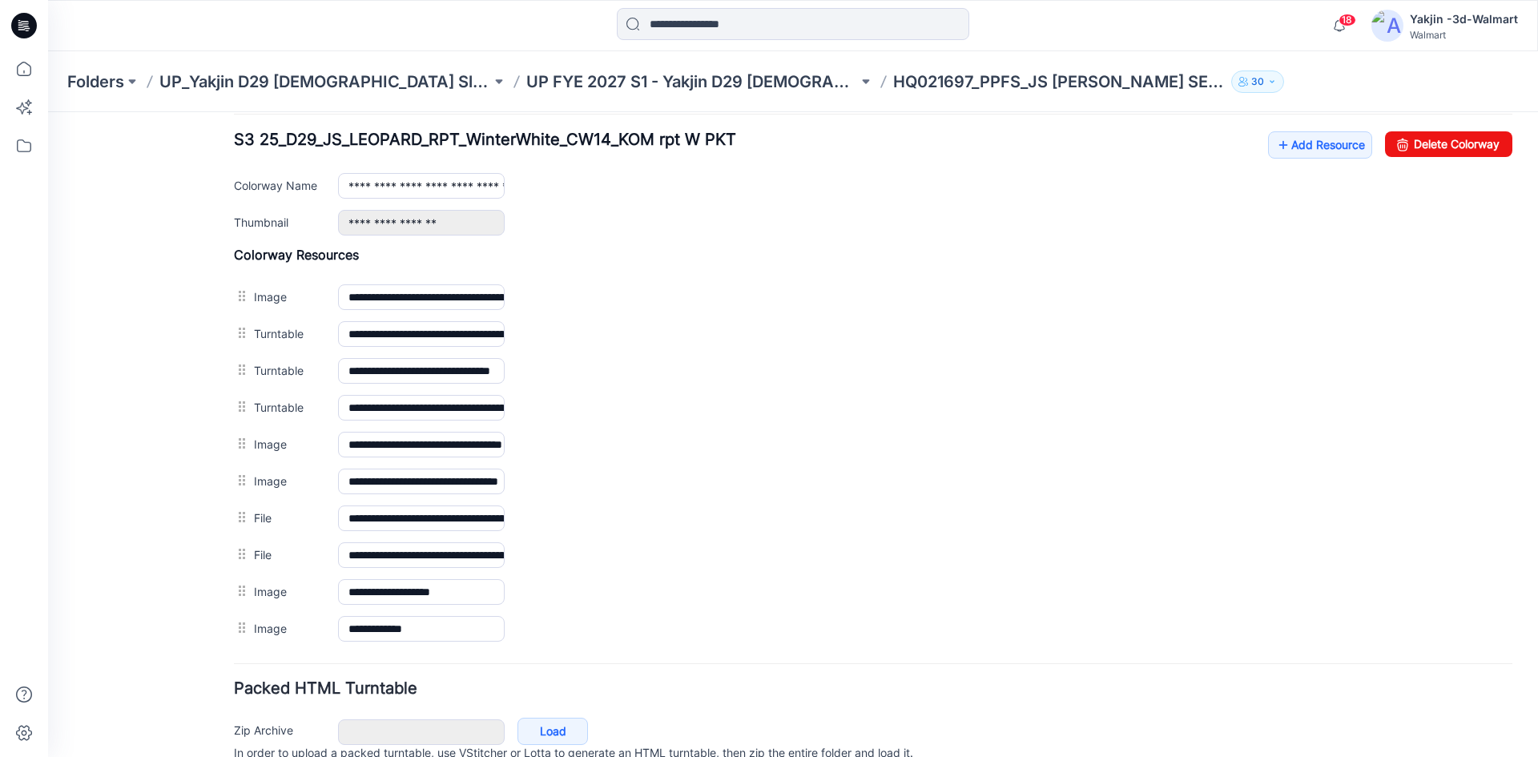
click at [893, 83] on p "HQ021697_PPFS_JS [PERSON_NAME] SET PLUS" at bounding box center [1059, 82] width 332 height 22
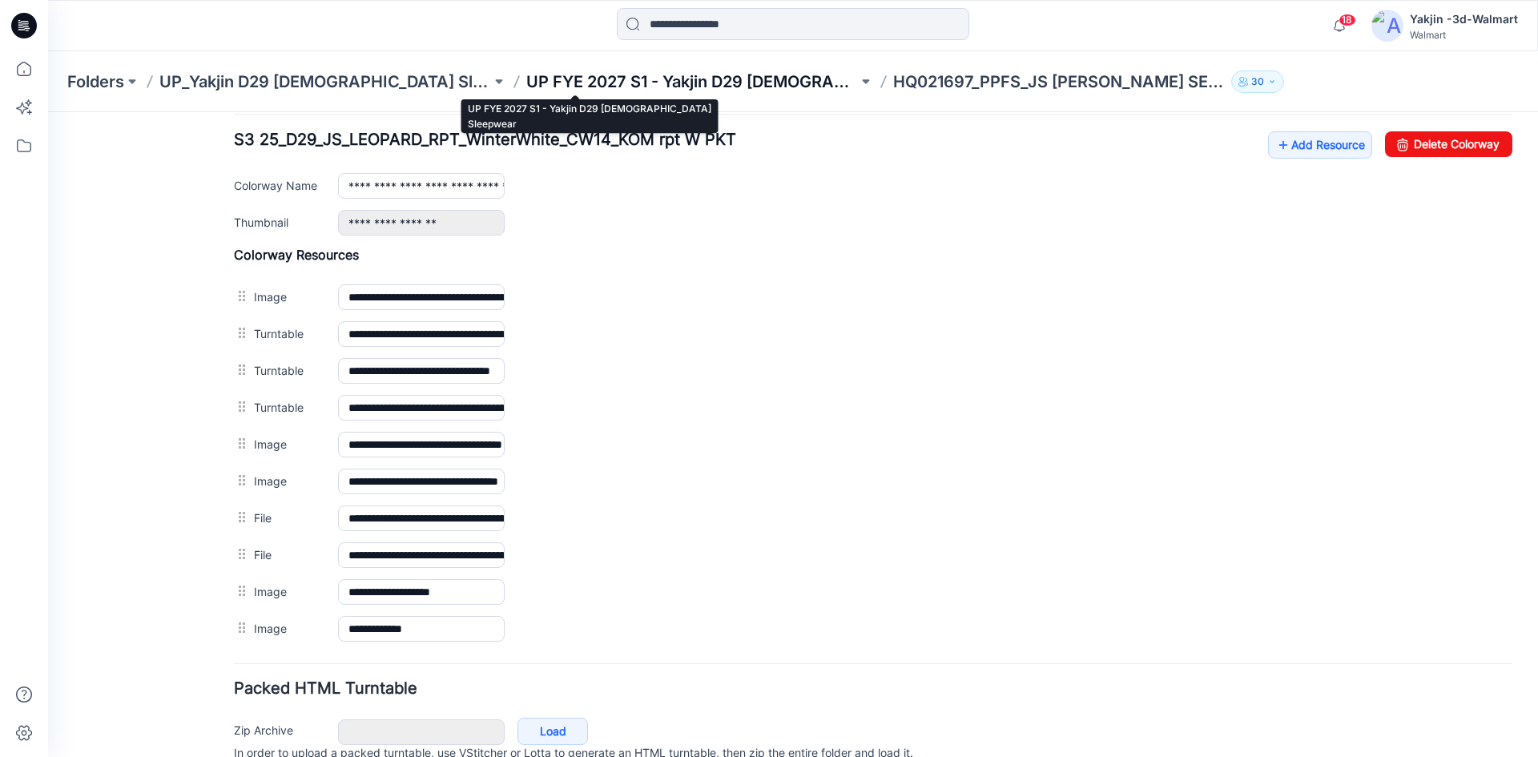
click at [648, 75] on p "UP FYE 2027 S1 - Yakjin D29 [DEMOGRAPHIC_DATA] Sleepwear" at bounding box center [692, 82] width 332 height 22
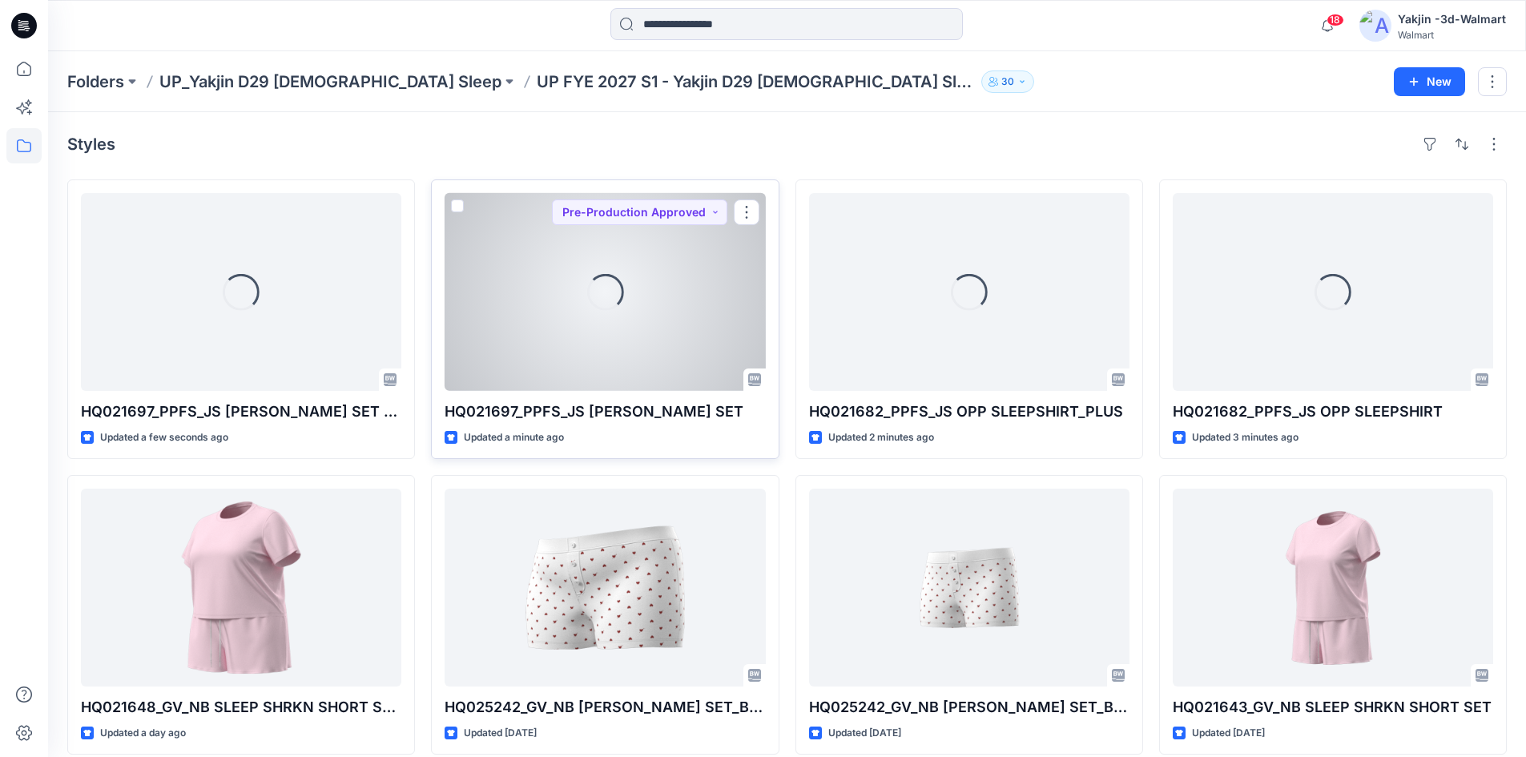
click at [545, 339] on div "Loading..." at bounding box center [605, 292] width 321 height 198
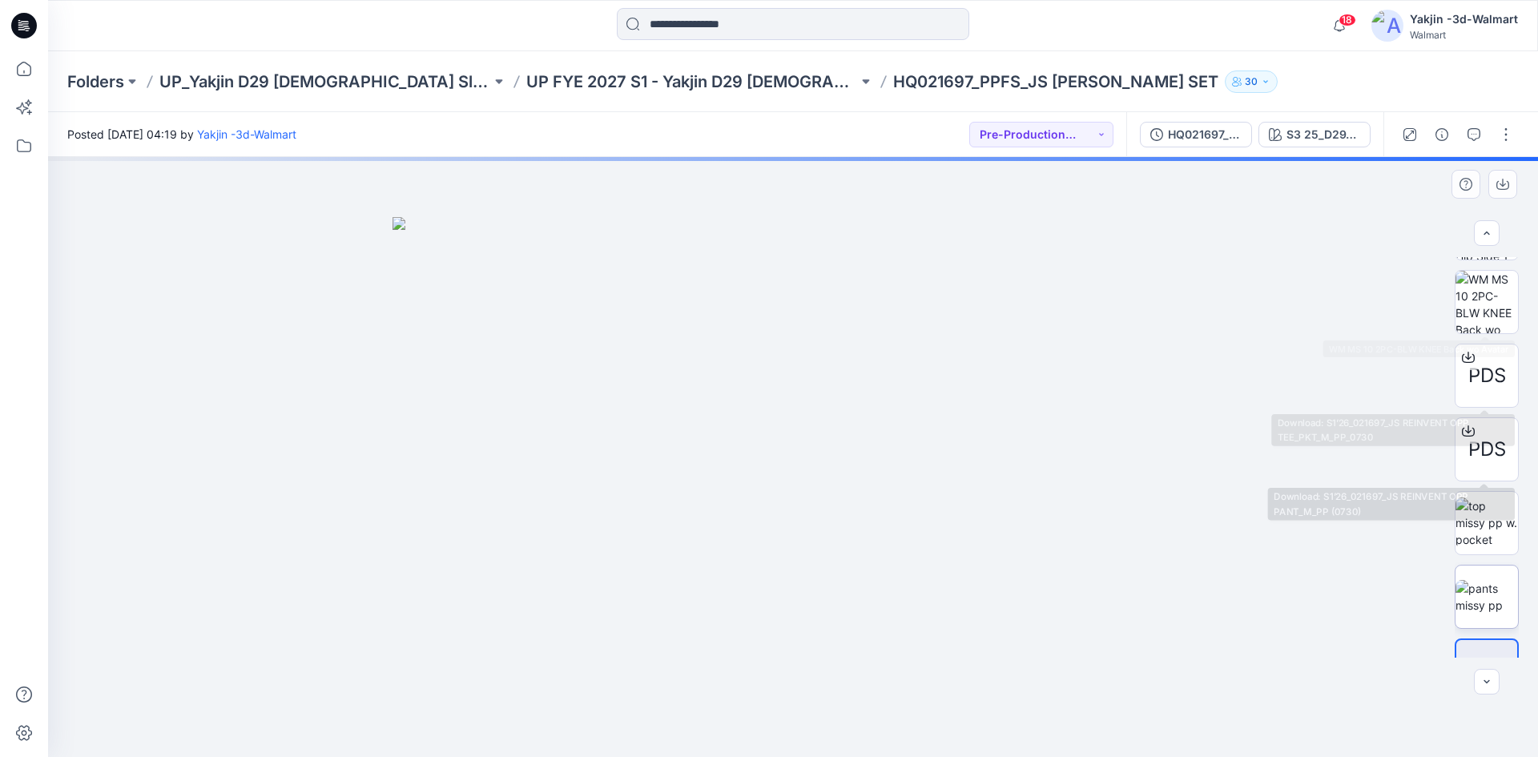
scroll to position [474, 0]
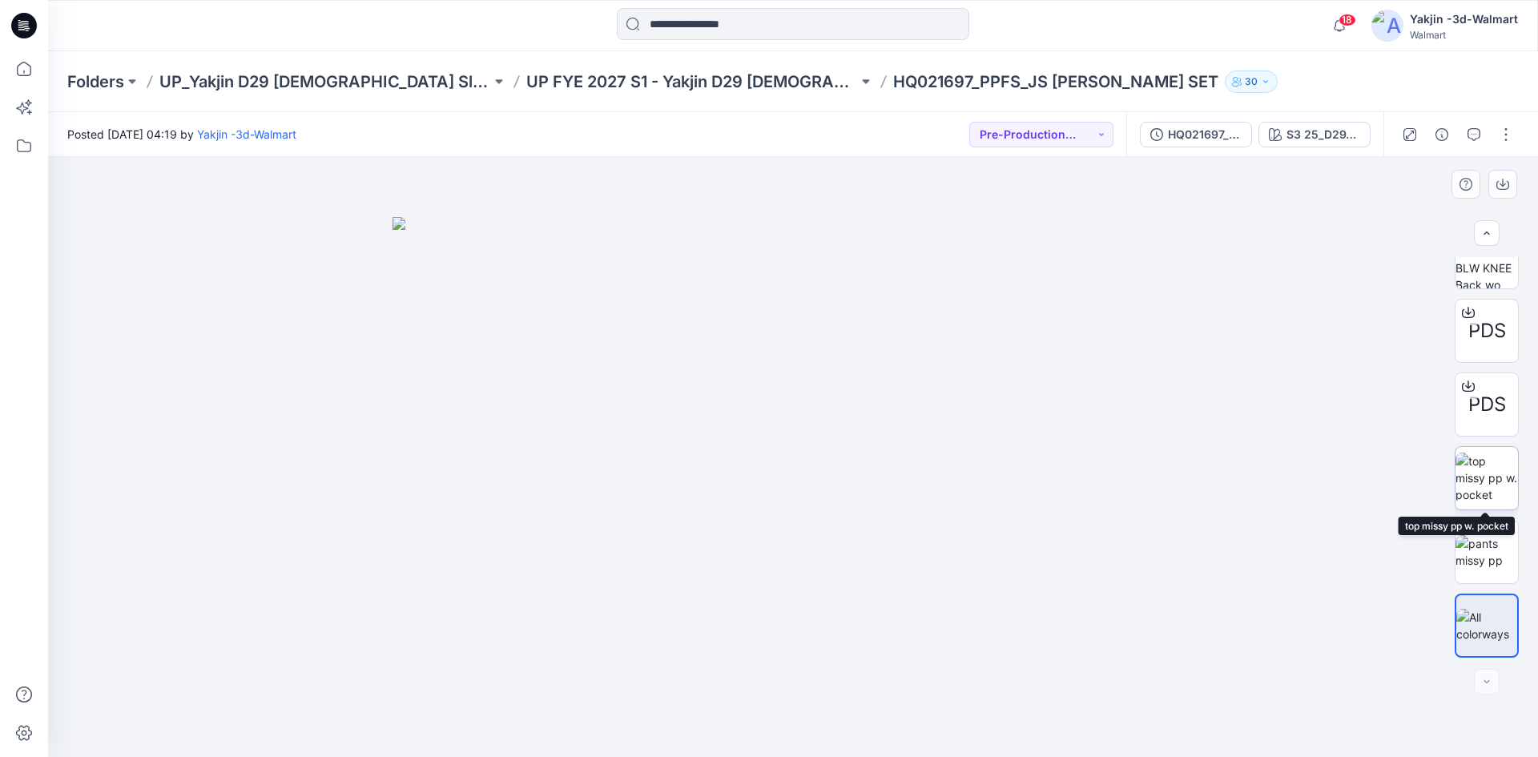
click at [1484, 475] on img at bounding box center [1487, 478] width 62 height 50
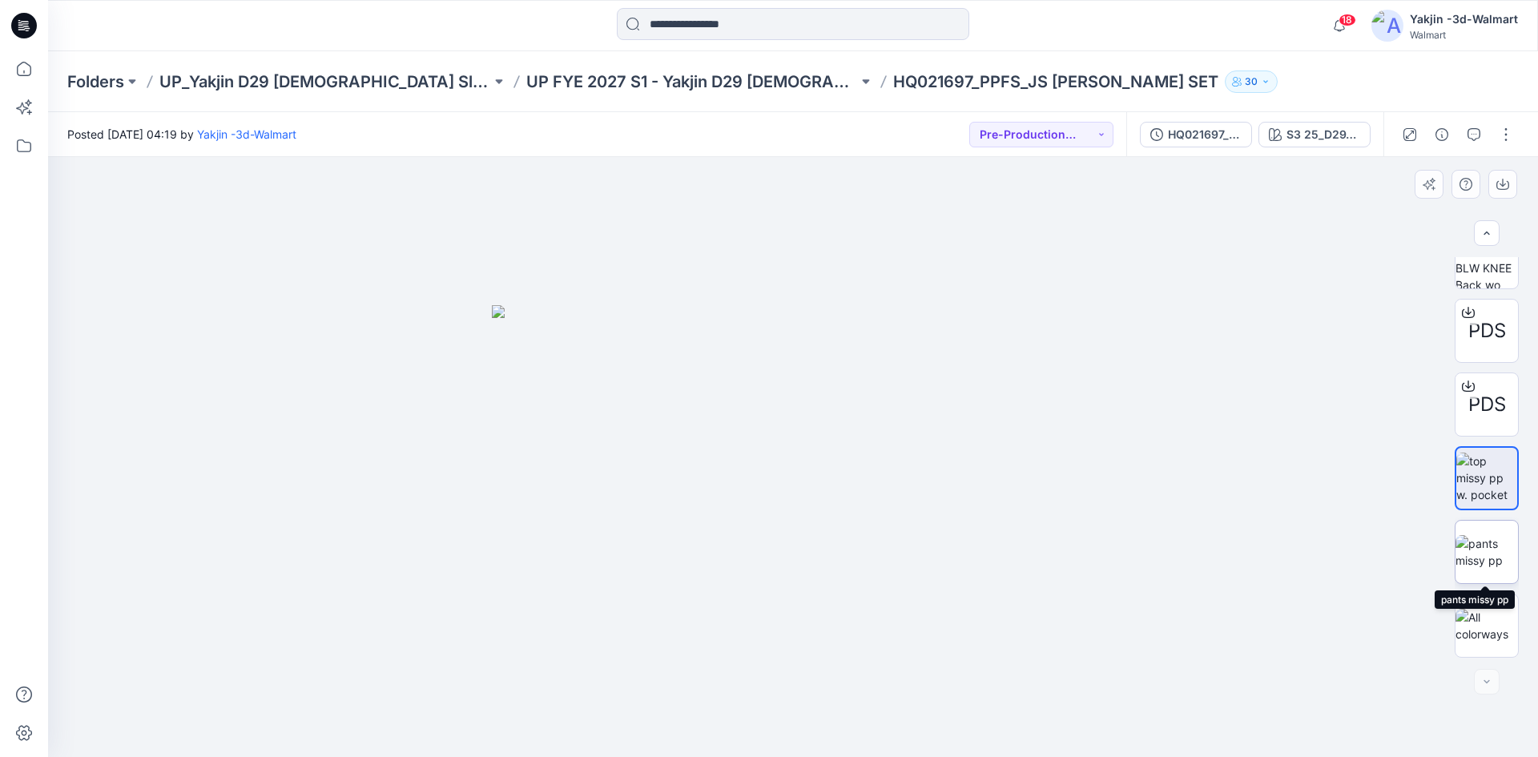
click at [1474, 553] on img at bounding box center [1487, 552] width 62 height 34
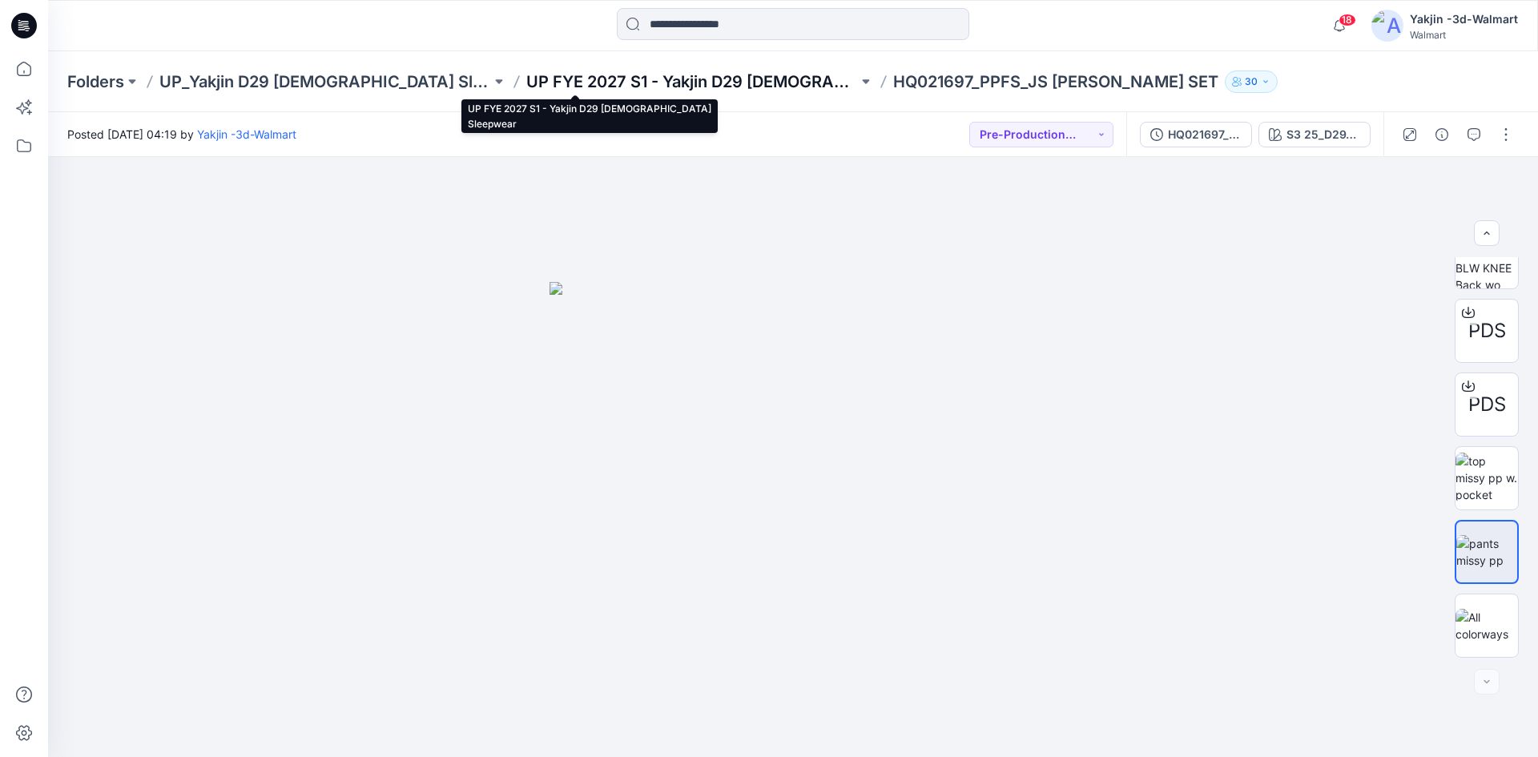
click at [611, 78] on p "UP FYE 2027 S1 - Yakjin D29 [DEMOGRAPHIC_DATA] Sleepwear" at bounding box center [692, 82] width 332 height 22
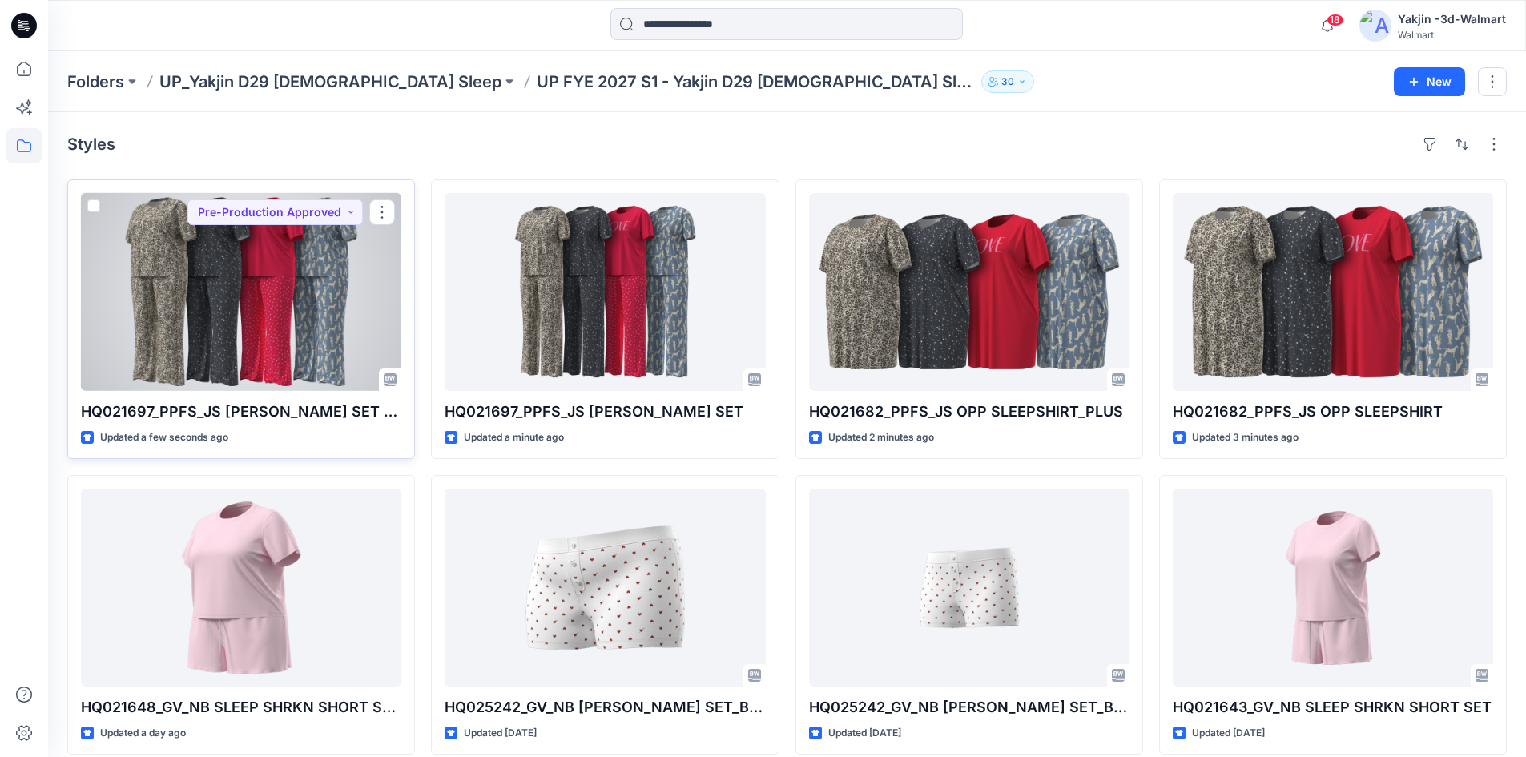
click at [256, 311] on div at bounding box center [241, 292] width 321 height 198
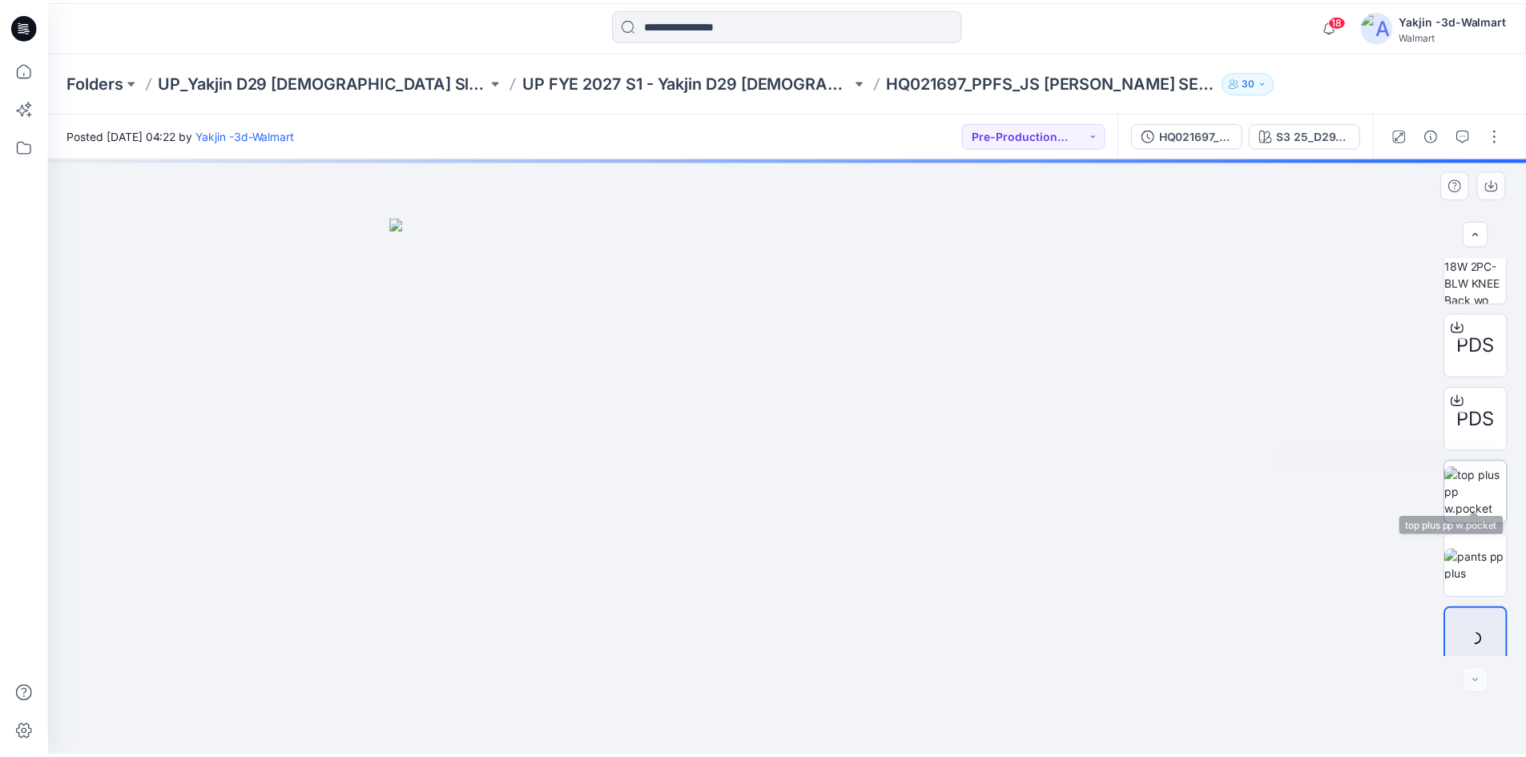
scroll to position [401, 0]
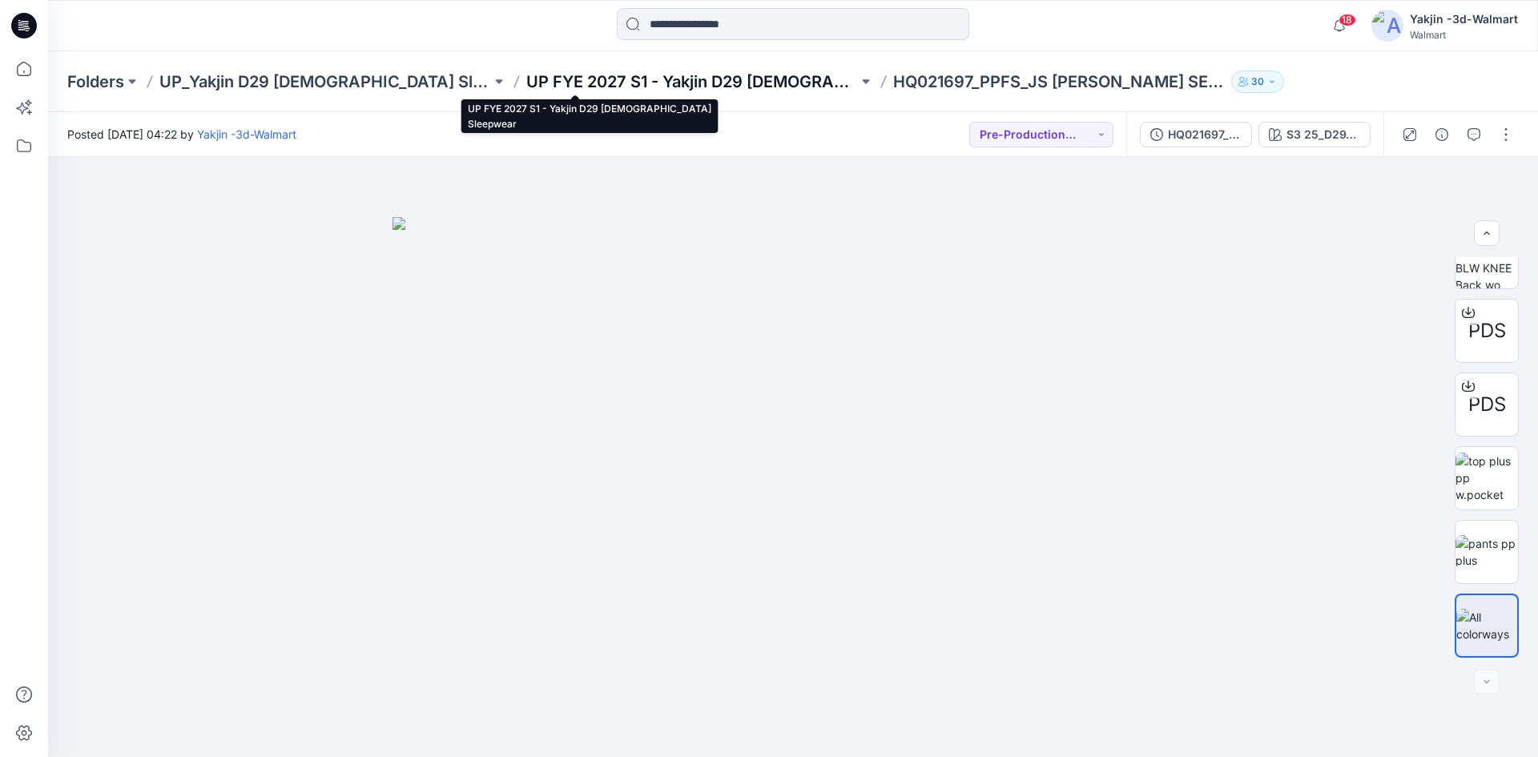
click at [526, 80] on p "UP FYE 2027 S1 - Yakjin D29 [DEMOGRAPHIC_DATA] Sleepwear" at bounding box center [692, 82] width 332 height 22
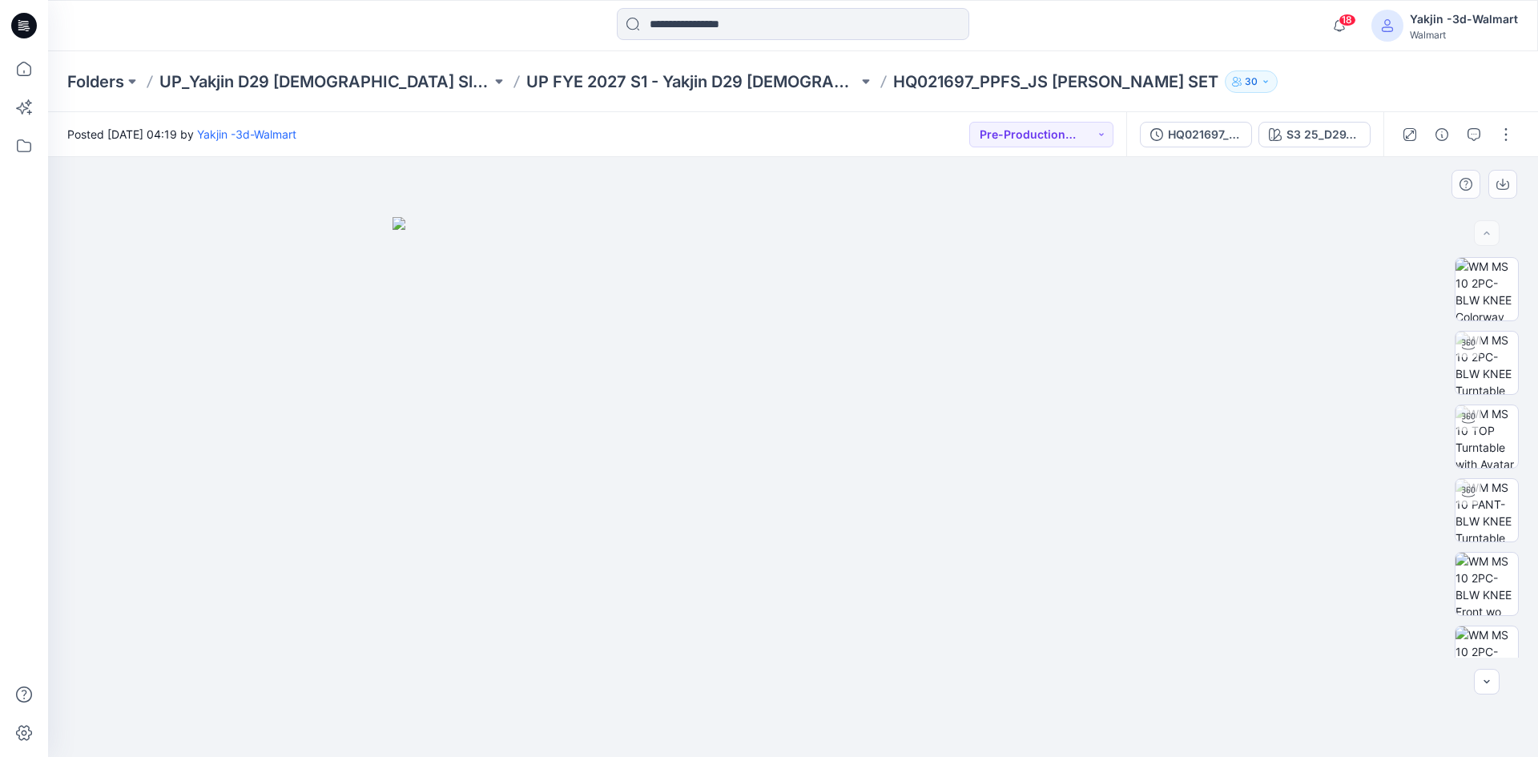
scroll to position [474, 0]
